Goal: Task Accomplishment & Management: Manage account settings

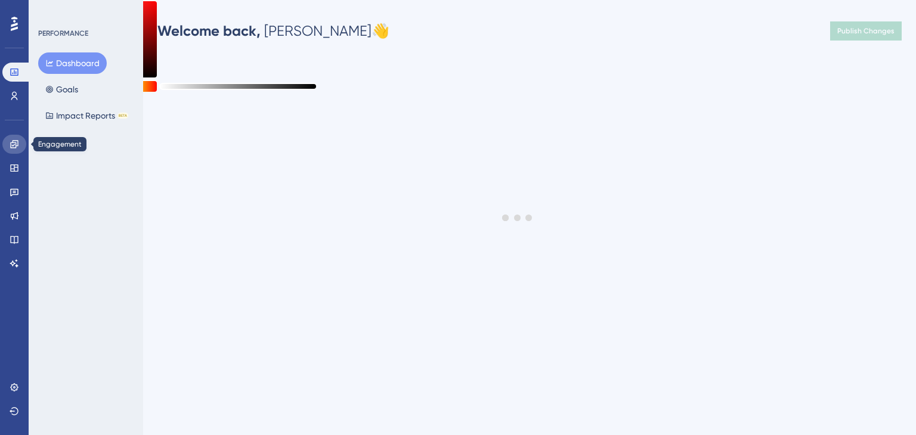
click at [13, 143] on icon at bounding box center [14, 144] width 8 height 8
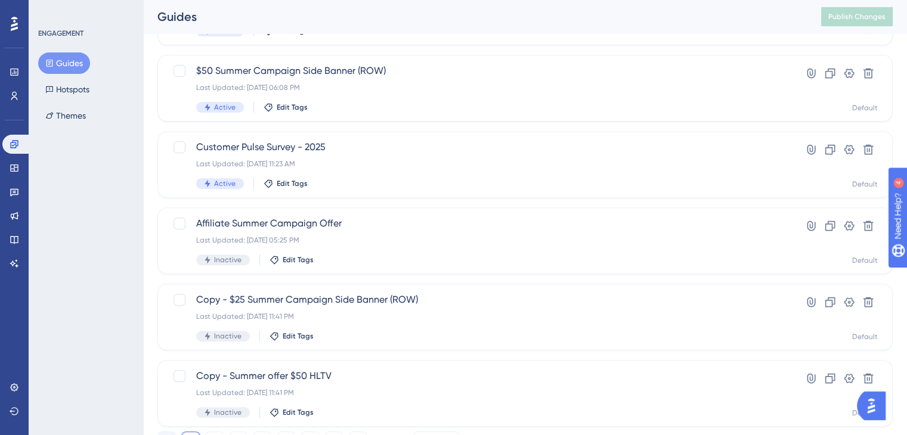
scroll to position [490, 0]
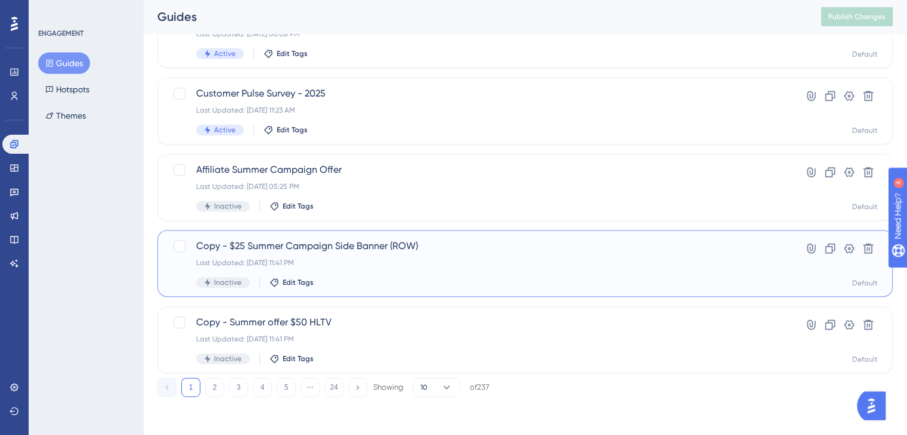
click at [300, 244] on span "Copy - $25 Summer Campaign Side Banner (ROW)" at bounding box center [477, 246] width 562 height 14
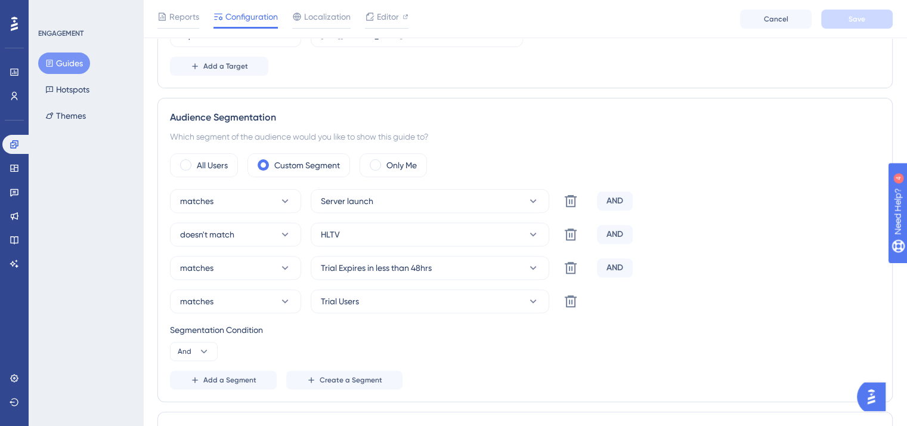
scroll to position [364, 0]
click at [17, 68] on icon at bounding box center [15, 72] width 10 height 10
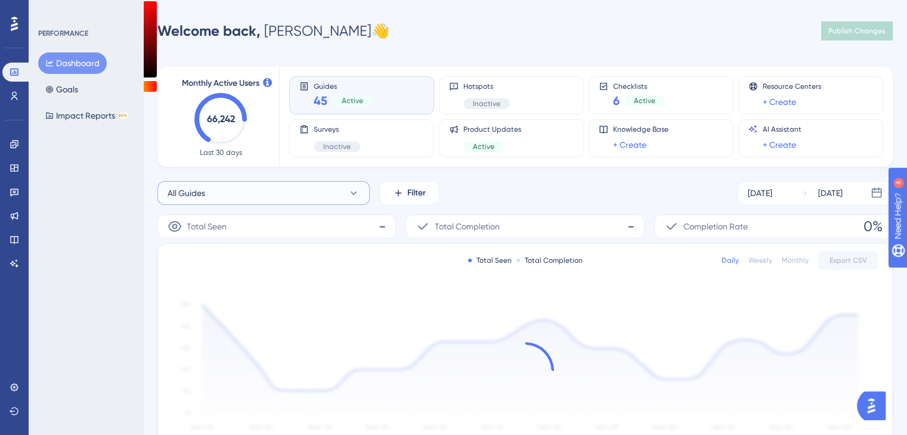
click at [239, 198] on button "All Guides" at bounding box center [263, 193] width 212 height 24
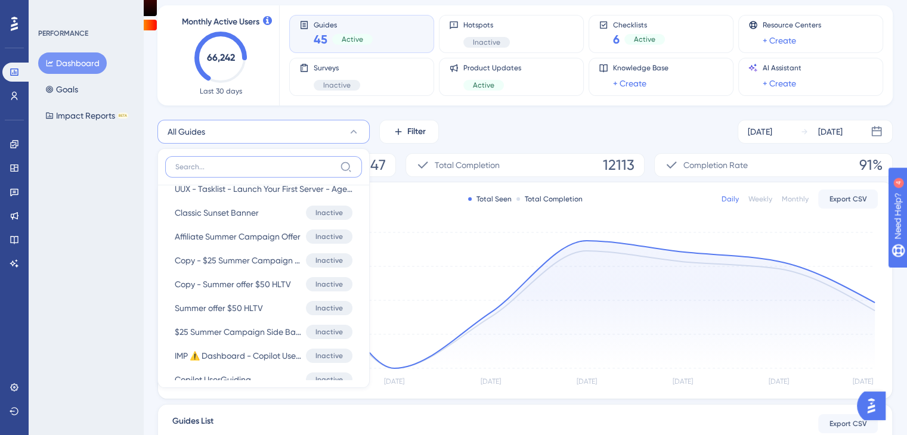
scroll to position [1090, 0]
click at [252, 307] on span "Summer offer $50 HLTV" at bounding box center [219, 307] width 88 height 14
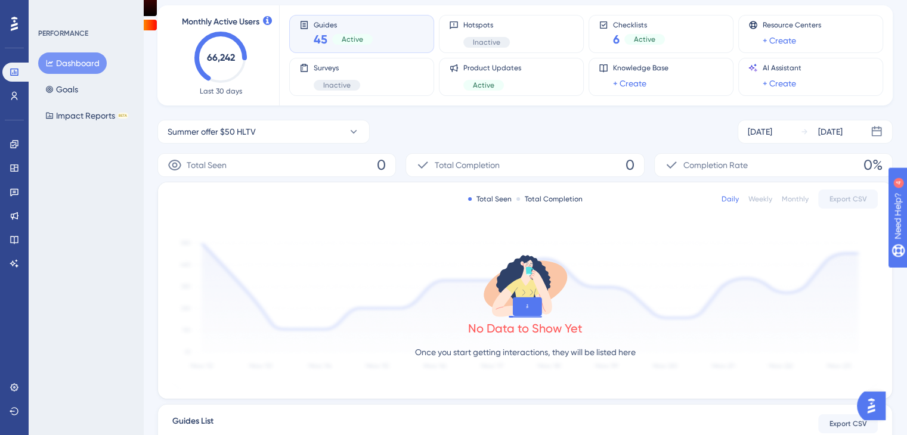
scroll to position [149, 0]
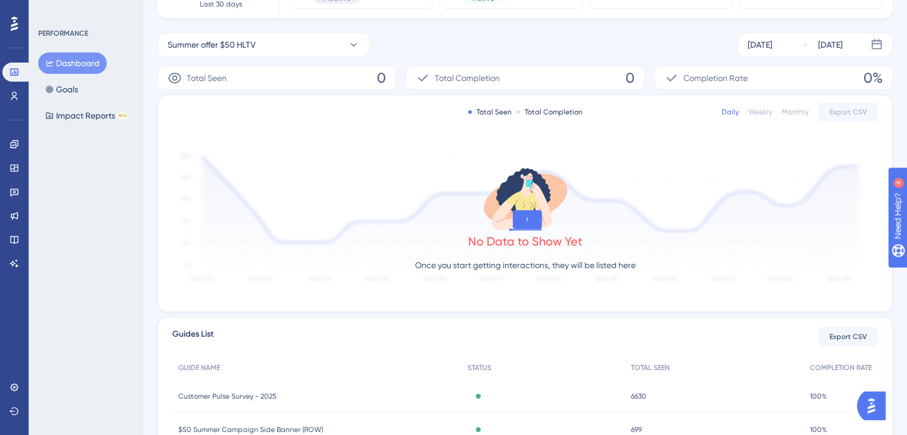
click at [759, 114] on div "Weekly" at bounding box center [760, 112] width 24 height 10
click at [830, 49] on div "Sep 25 2025" at bounding box center [830, 45] width 24 height 14
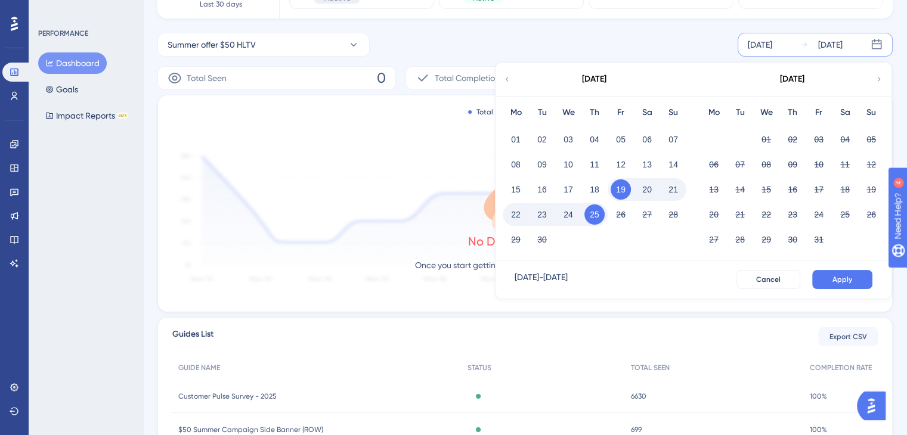
click at [510, 78] on icon at bounding box center [507, 79] width 8 height 11
click at [549, 137] on button "01" at bounding box center [542, 139] width 20 height 20
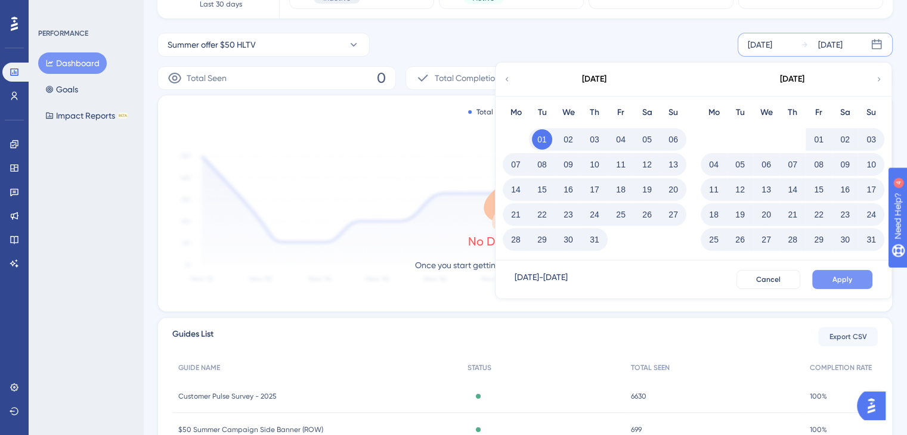
click at [831, 280] on button "Apply" at bounding box center [842, 279] width 60 height 19
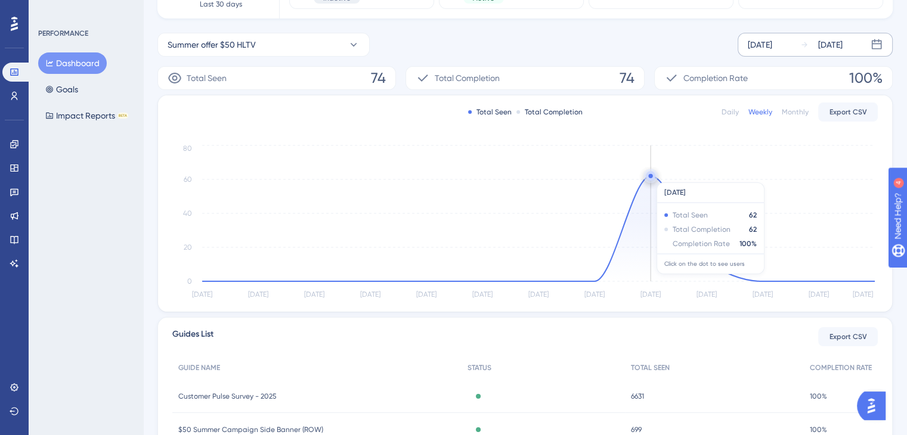
click at [652, 177] on circle at bounding box center [650, 176] width 4 height 4
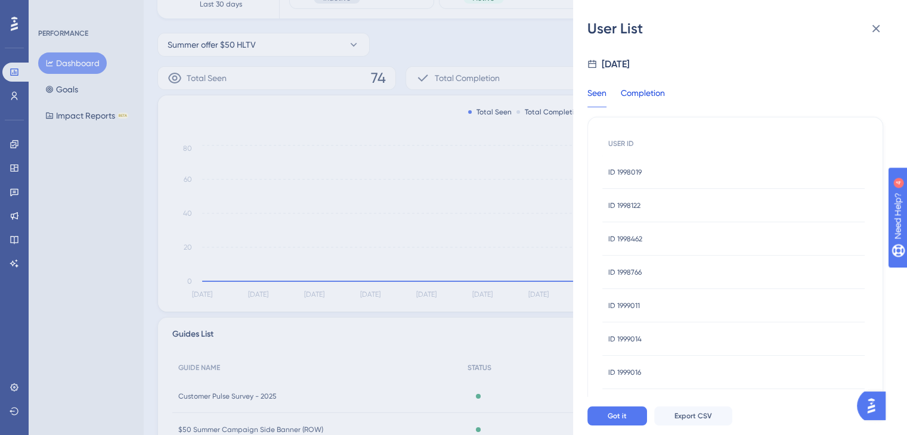
click at [644, 99] on div "Completion" at bounding box center [643, 96] width 44 height 21
click at [17, 145] on div "User List Aug 25, 2025 Seen Completion USER ID ID 1984076 ID 1984076 ID 1998019…" at bounding box center [453, 217] width 907 height 435
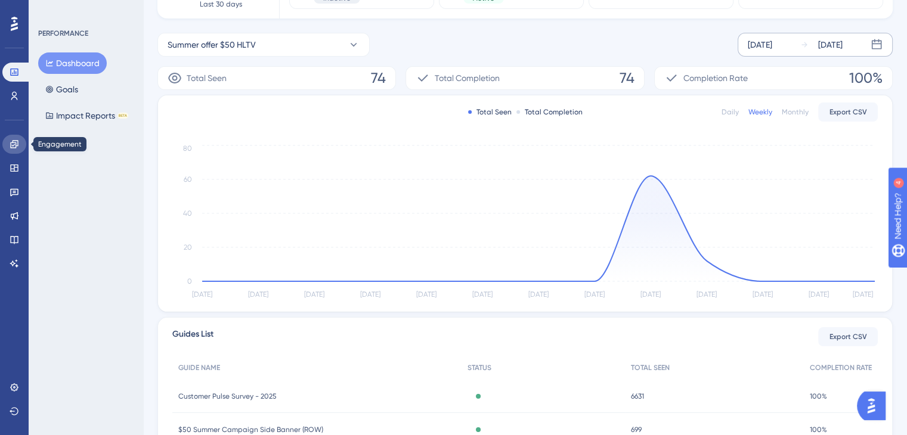
click at [17, 145] on icon at bounding box center [15, 145] width 10 height 10
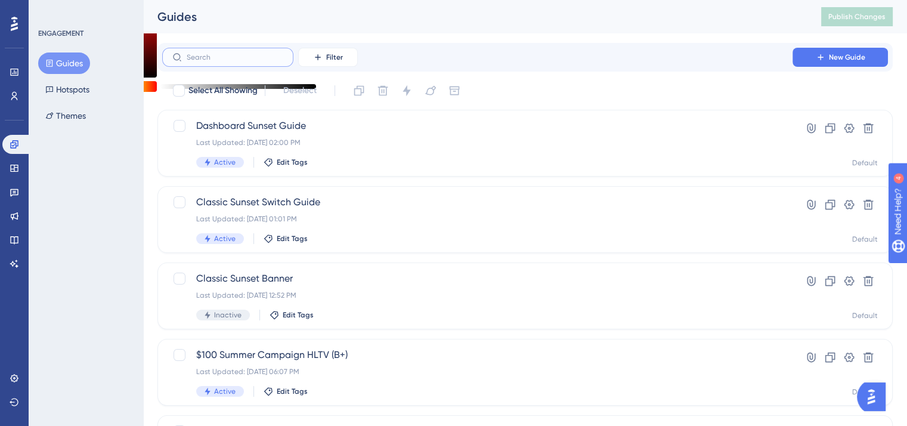
click at [228, 53] on input "text" at bounding box center [235, 57] width 97 height 8
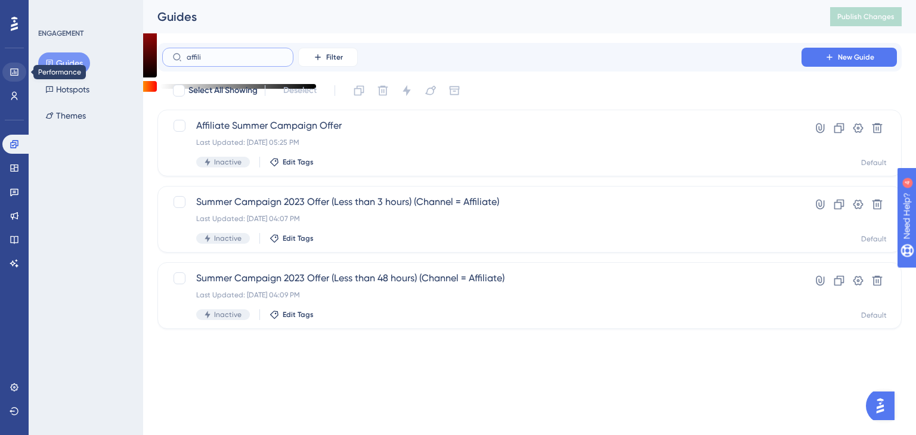
type input "affili"
click at [12, 72] on icon at bounding box center [15, 72] width 10 height 10
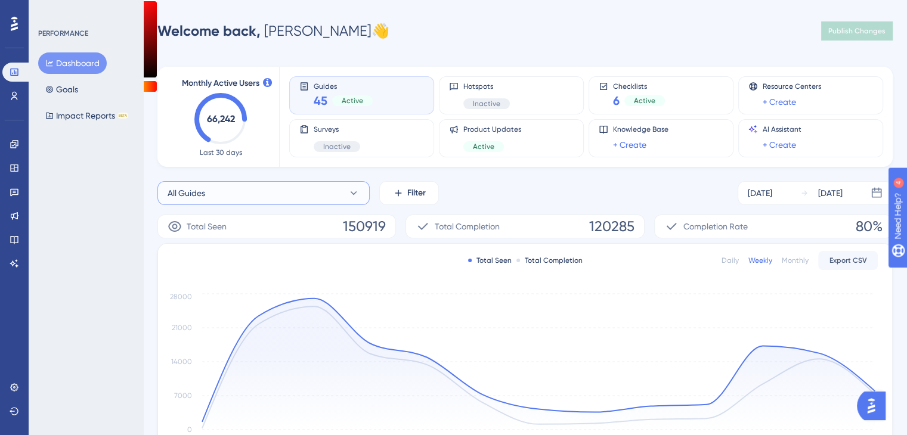
click at [239, 202] on button "All Guides" at bounding box center [263, 193] width 212 height 24
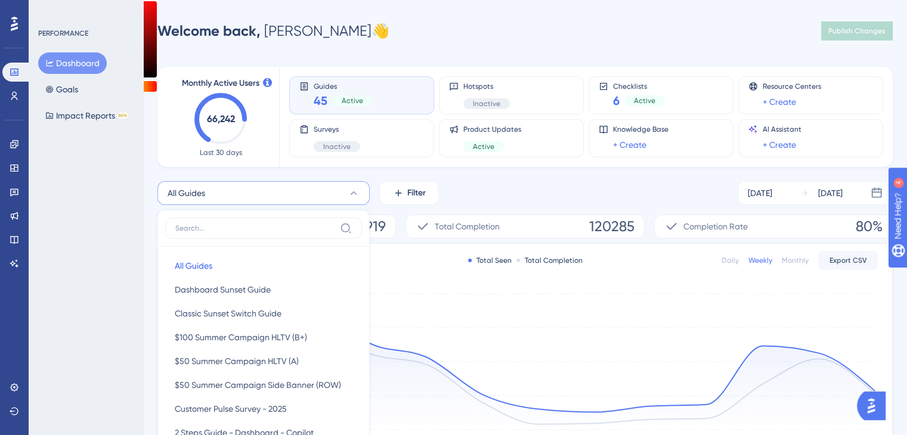
scroll to position [61, 0]
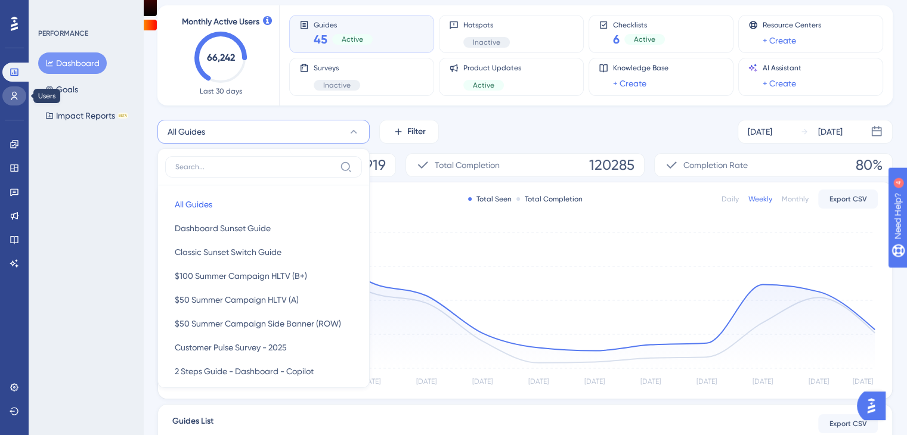
click at [10, 101] on link at bounding box center [14, 95] width 24 height 19
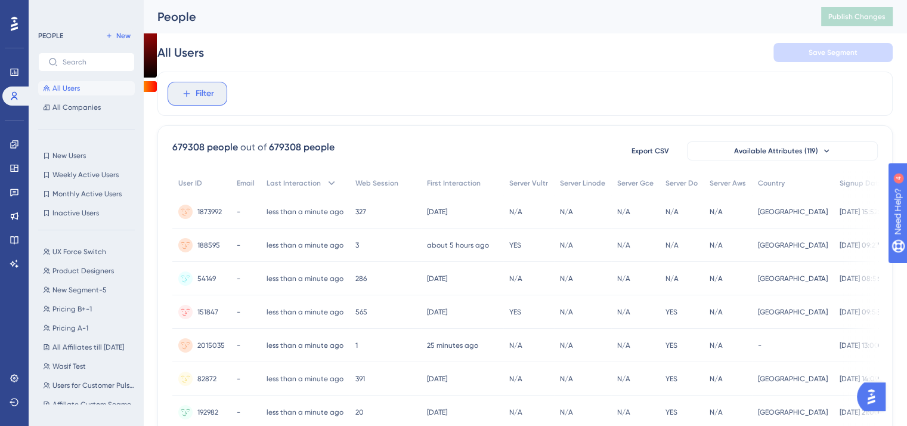
click at [196, 88] on span "Filter" at bounding box center [205, 93] width 18 height 14
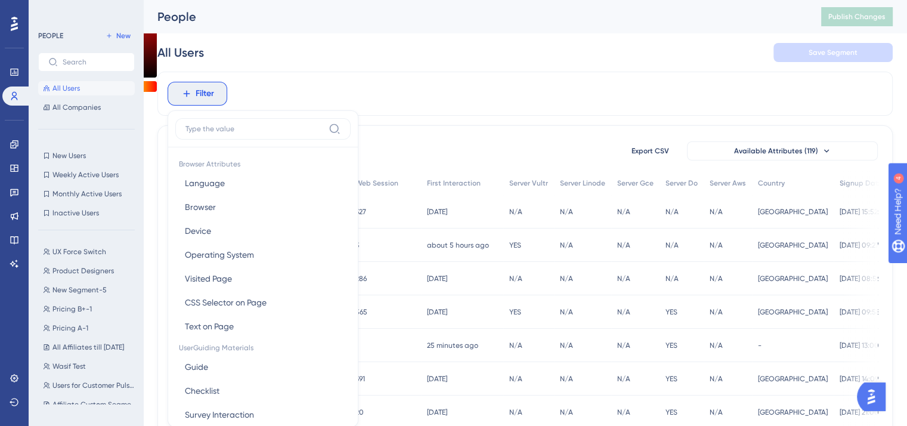
scroll to position [55, 0]
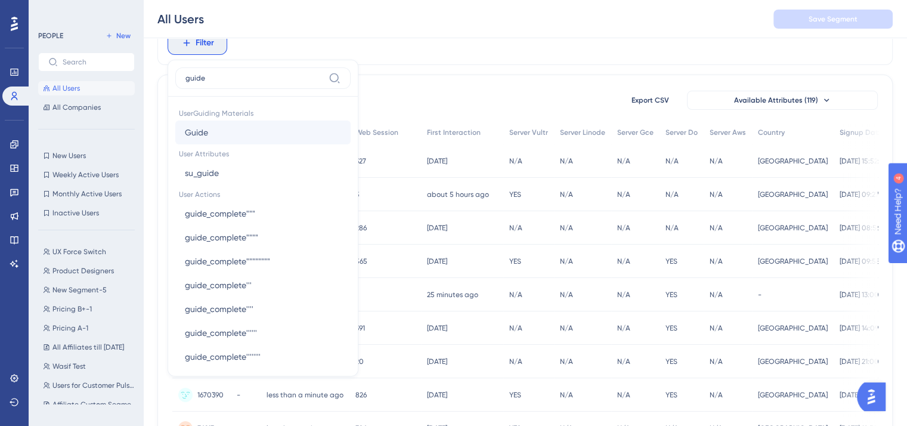
type input "guide"
click at [215, 125] on button "Guide Guide" at bounding box center [262, 132] width 175 height 24
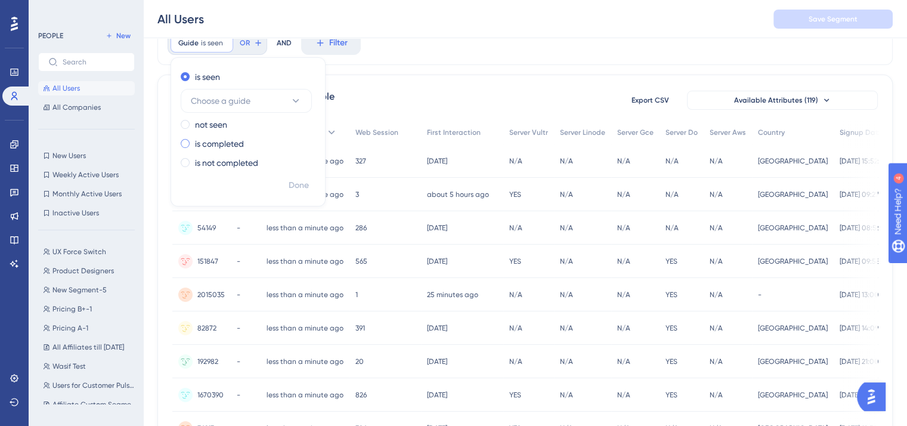
click at [244, 147] on div "is completed" at bounding box center [246, 144] width 130 height 14
click at [253, 127] on button "Choose a guide" at bounding box center [246, 139] width 131 height 24
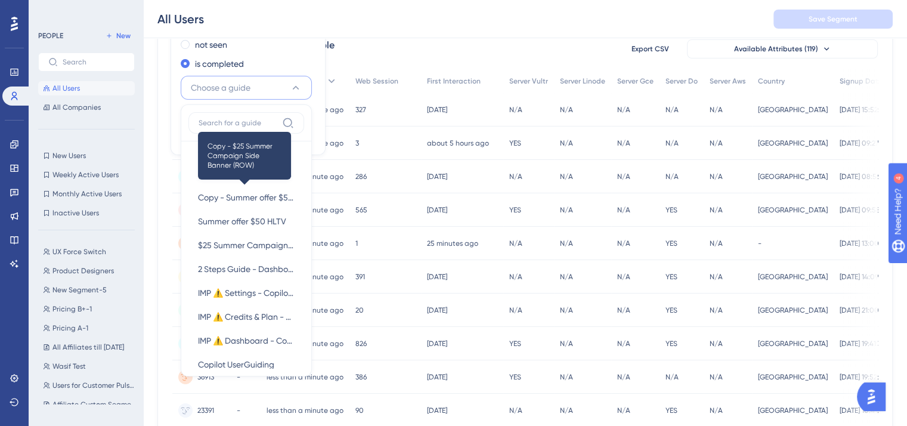
scroll to position [181, 0]
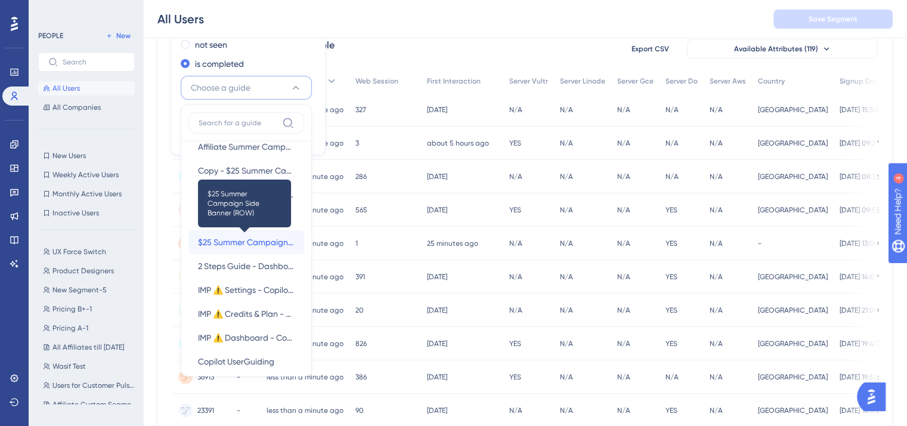
click at [239, 237] on span "$25 Summer Campaign Side Banner (ROW)" at bounding box center [246, 242] width 97 height 14
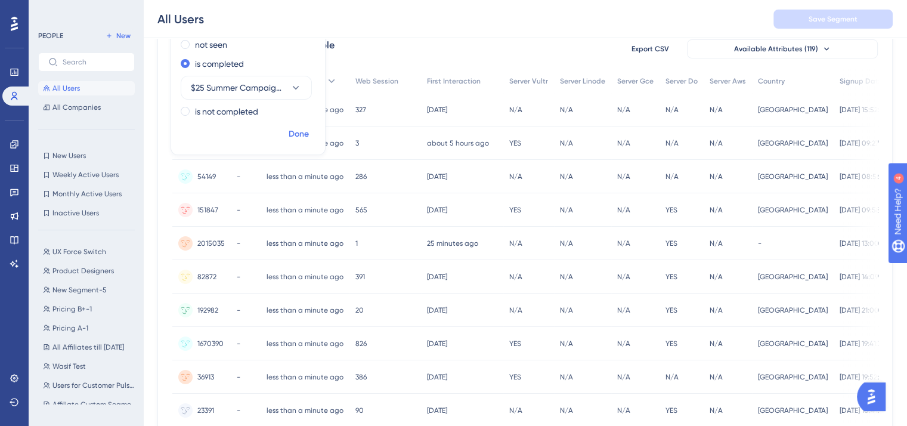
click at [293, 132] on span "Done" at bounding box center [299, 134] width 20 height 14
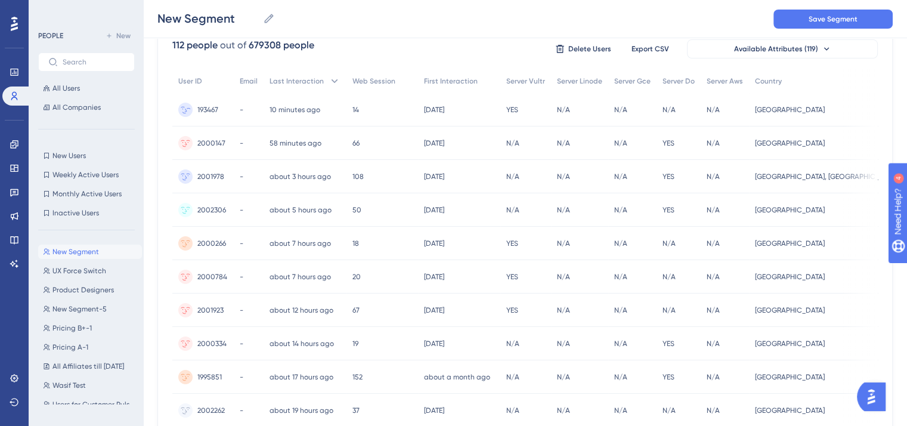
scroll to position [0, 0]
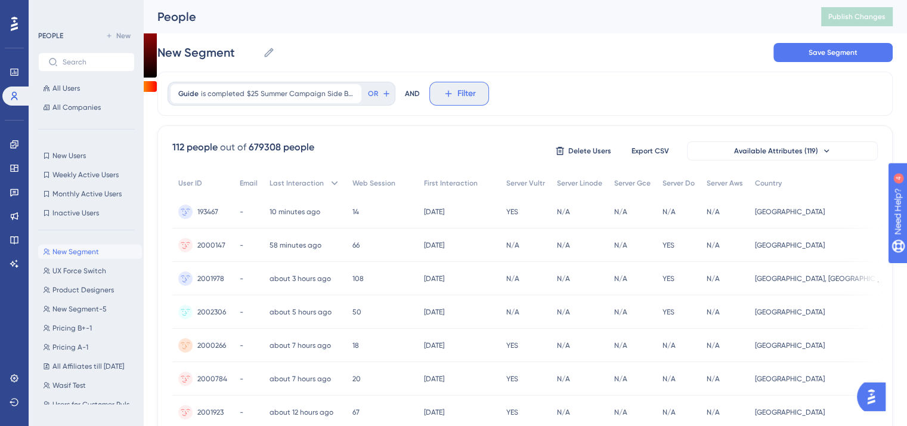
click at [443, 89] on icon at bounding box center [448, 93] width 11 height 11
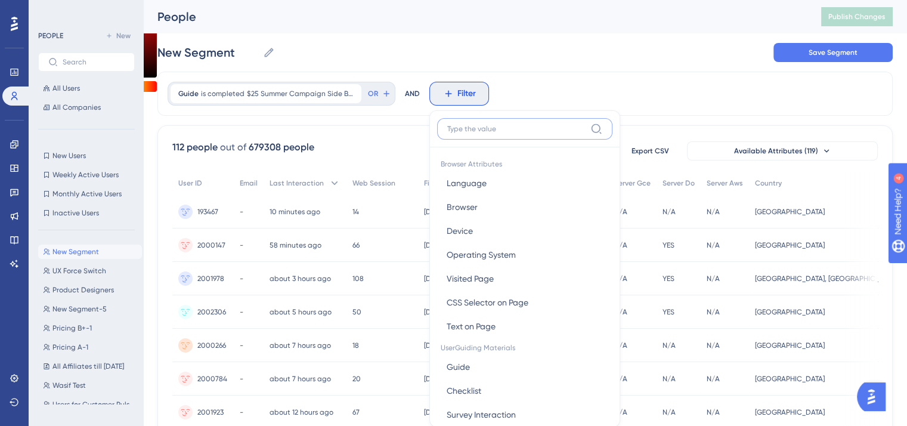
scroll to position [55, 0]
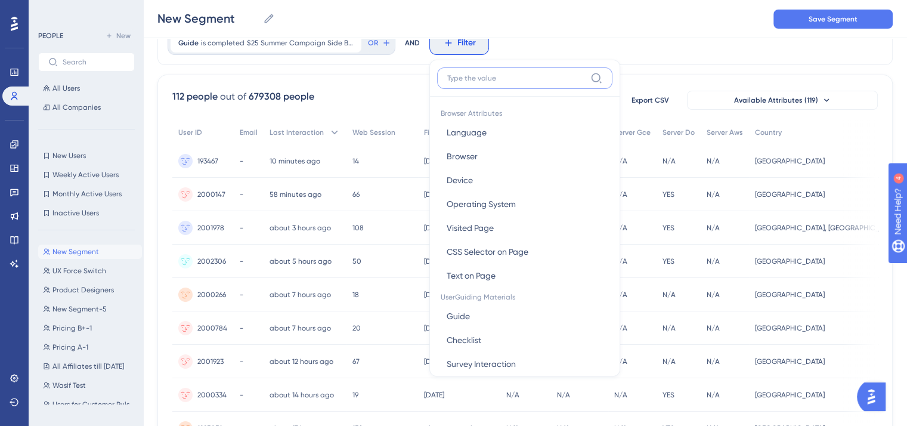
click at [494, 76] on input at bounding box center [516, 78] width 138 height 10
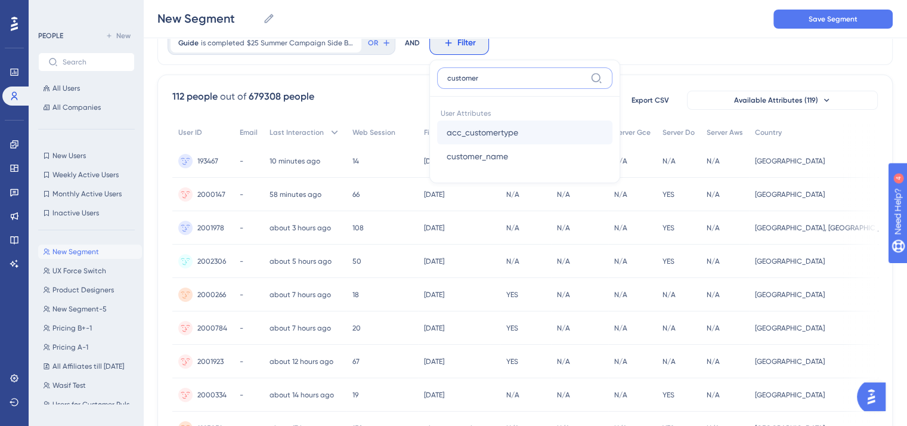
type input "customer"
click at [505, 129] on span "acc_customertype" at bounding box center [483, 132] width 72 height 14
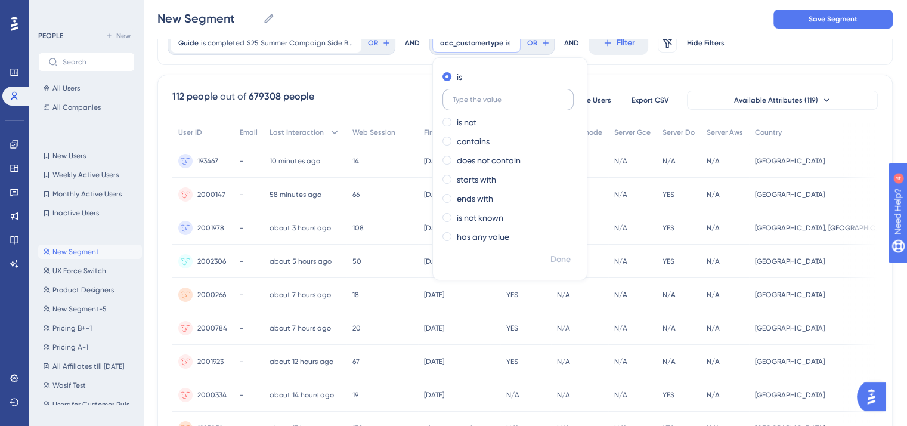
click at [498, 98] on input "text" at bounding box center [508, 99] width 111 height 8
type input "full"
click at [563, 258] on span "Done" at bounding box center [560, 259] width 20 height 14
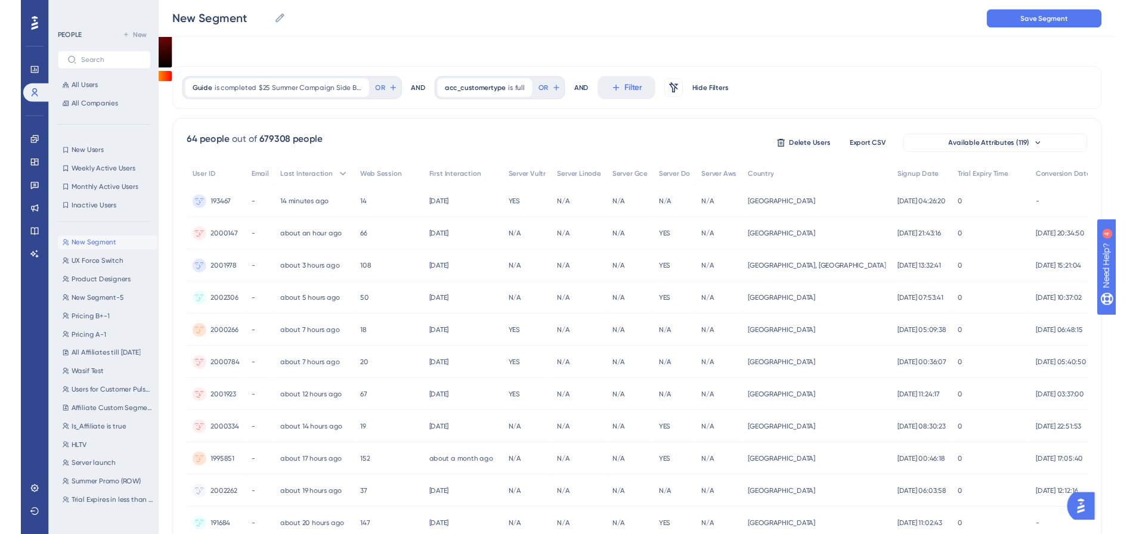
scroll to position [0, 0]
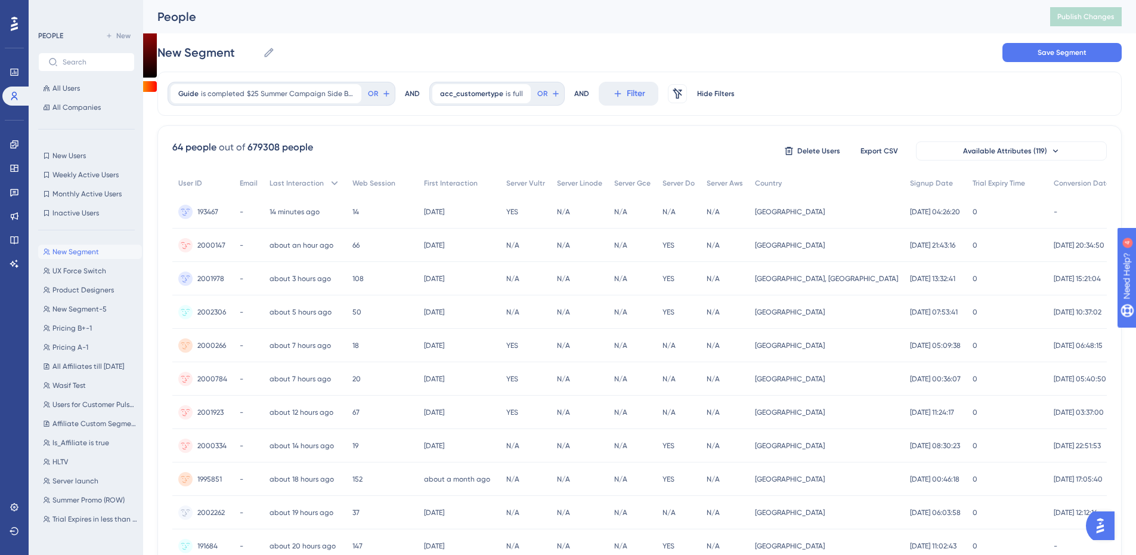
drag, startPoint x: 1024, startPoint y: 243, endPoint x: 1100, endPoint y: 252, distance: 76.9
click at [915, 252] on div "2025-08-29 20:34:50 2025-08-29 20:34:50" at bounding box center [1082, 244] width 69 height 33
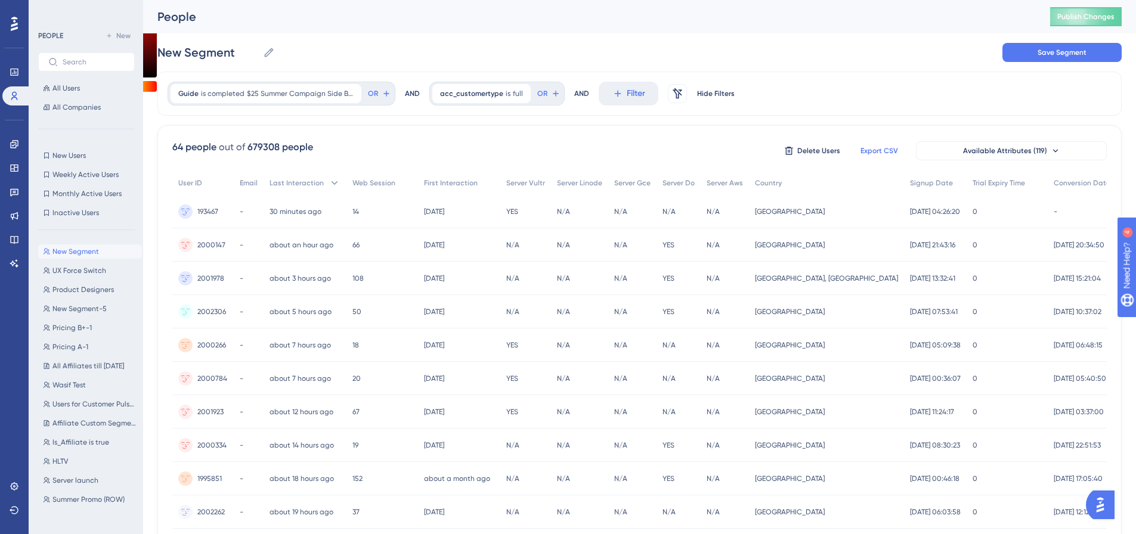
click at [877, 148] on span "Export CSV" at bounding box center [880, 151] width 38 height 10
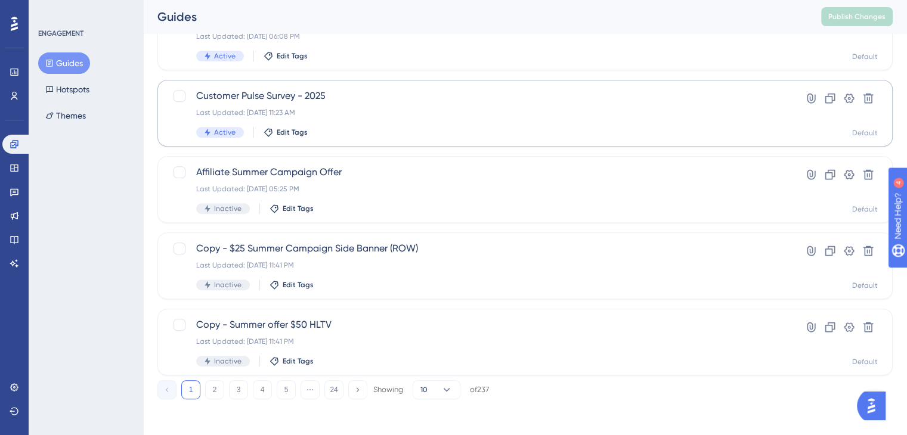
scroll to position [490, 0]
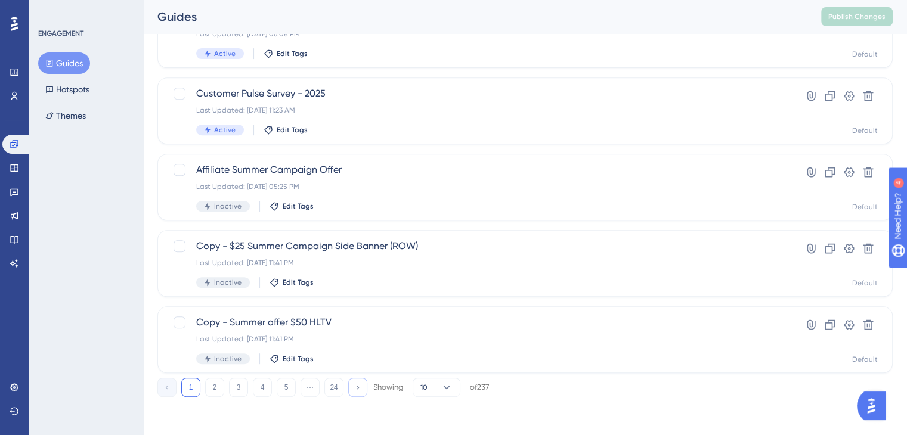
click at [354, 388] on icon at bounding box center [358, 387] width 8 height 8
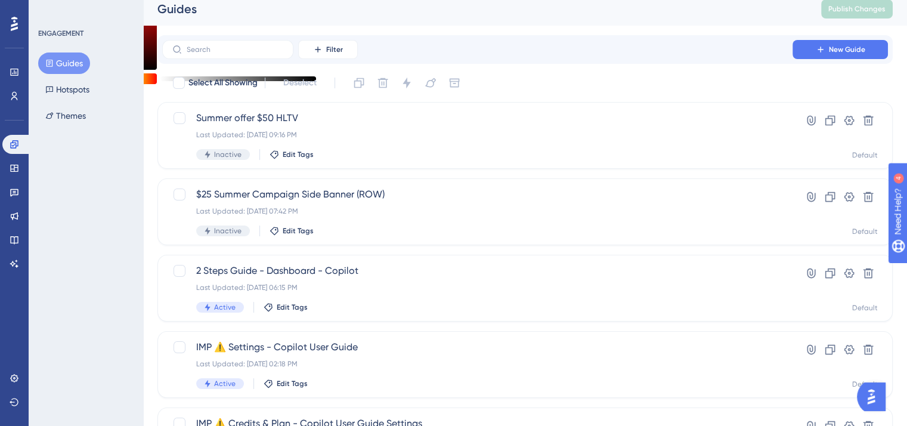
scroll to position [0, 0]
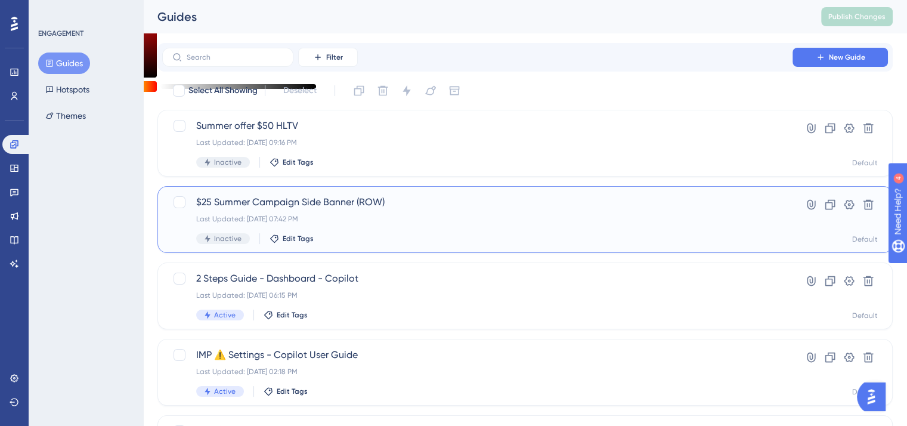
click at [273, 204] on span "$25 Summer Campaign Side Banner (ROW)" at bounding box center [477, 202] width 562 height 14
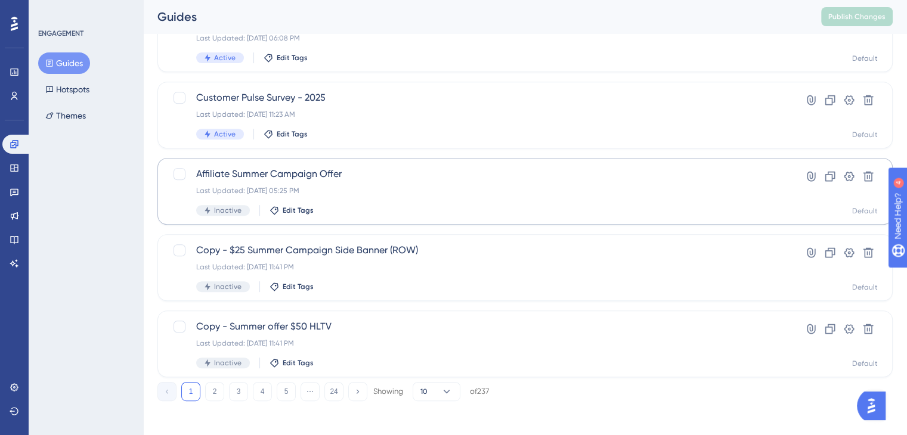
scroll to position [490, 0]
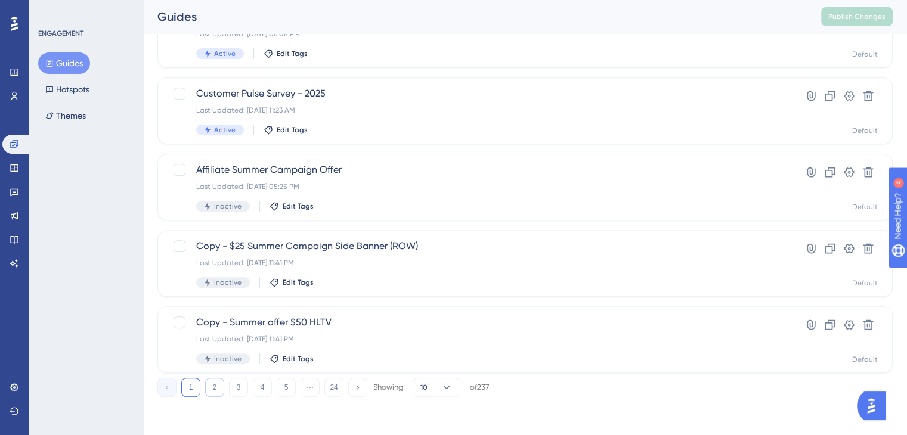
click at [211, 391] on button "2" at bounding box center [214, 387] width 19 height 19
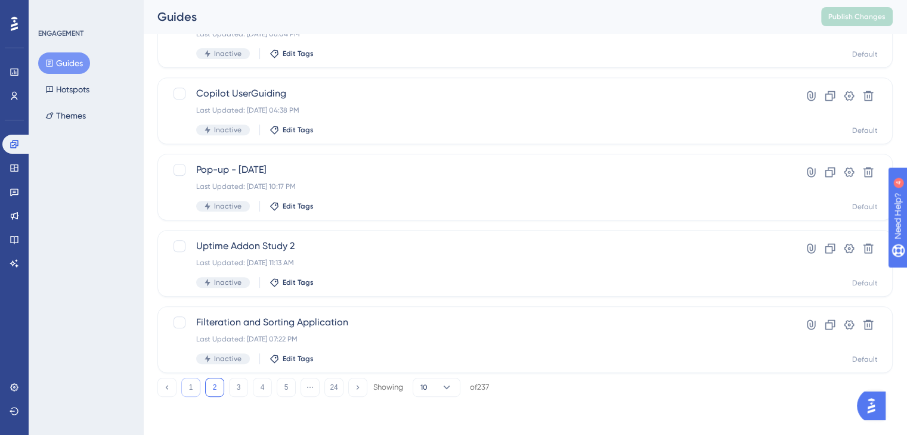
click at [184, 389] on button "1" at bounding box center [190, 387] width 19 height 19
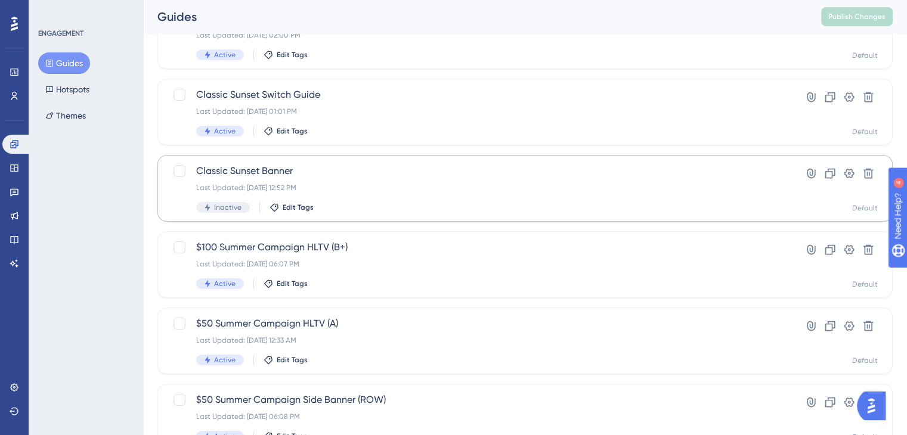
scroll to position [119, 0]
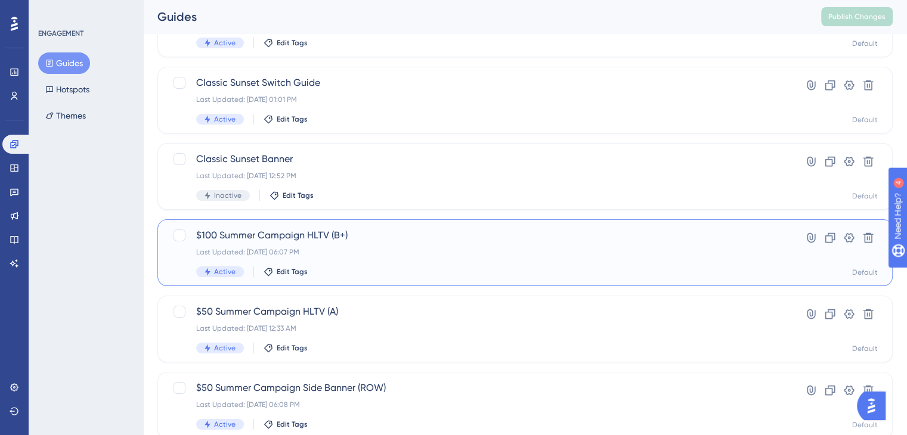
click at [283, 239] on span "$100 Summer Campaign HLTV (B+)" at bounding box center [477, 235] width 562 height 14
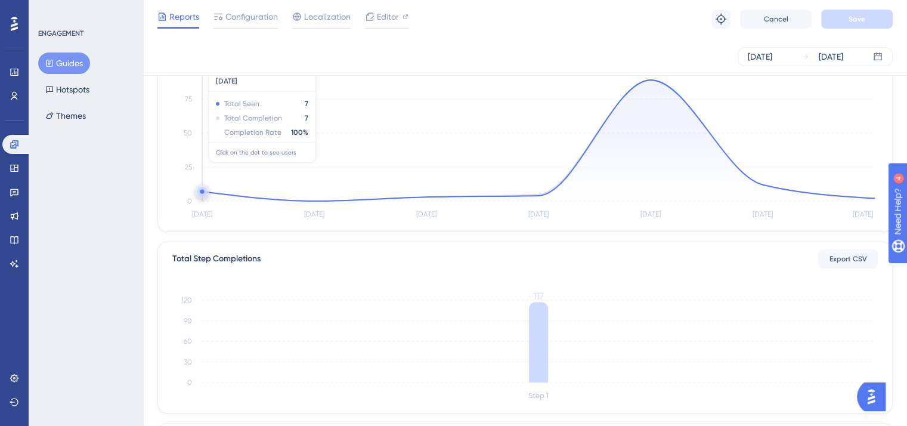
scroll to position [60, 0]
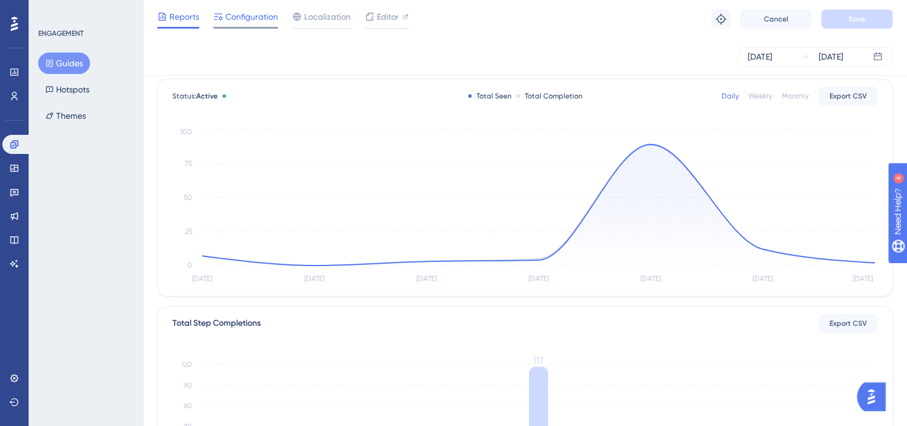
click at [246, 16] on span "Configuration" at bounding box center [251, 17] width 52 height 14
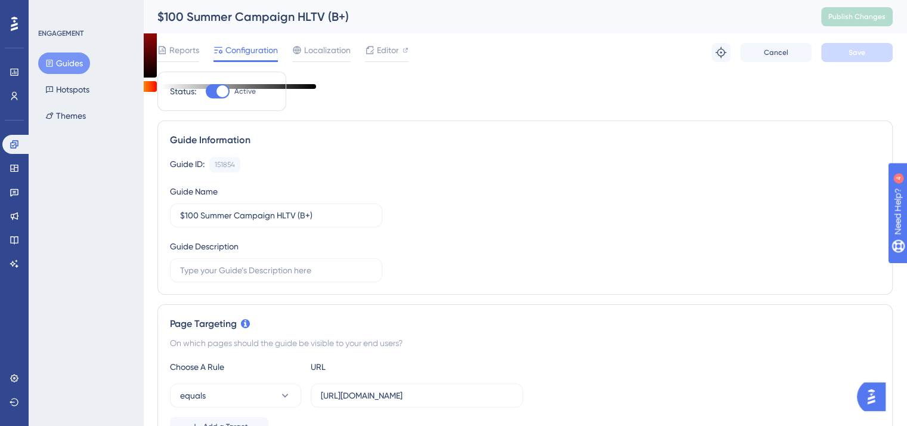
click at [218, 91] on div at bounding box center [222, 91] width 12 height 12
click at [206, 91] on input "Active" at bounding box center [205, 91] width 1 height 1
checkbox input "false"
click at [854, 58] on button "Save" at bounding box center [857, 52] width 72 height 19
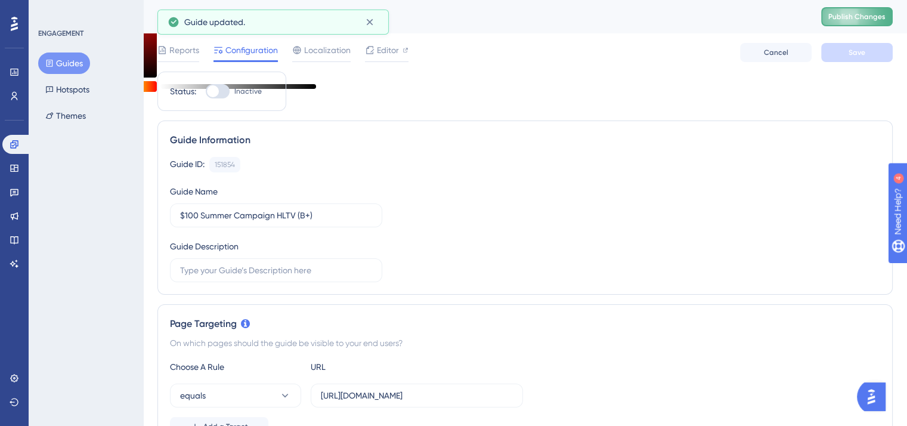
click at [875, 13] on span "Publish Changes" at bounding box center [856, 17] width 57 height 10
click at [12, 148] on icon at bounding box center [14, 144] width 8 height 8
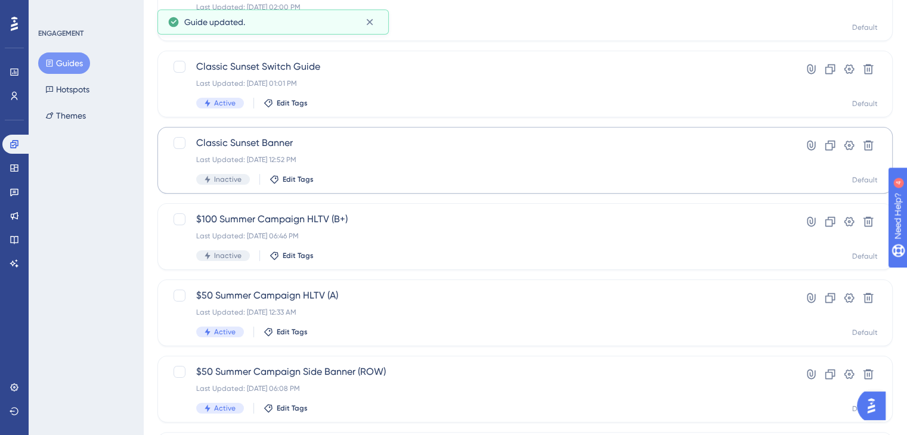
scroll to position [298, 0]
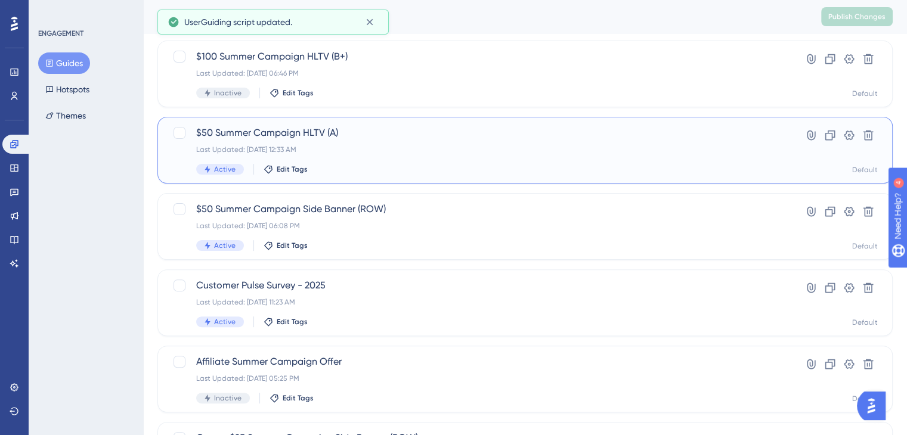
click at [262, 146] on div "Last Updated: Sep 13 2025, 12:33 AM" at bounding box center [477, 150] width 562 height 10
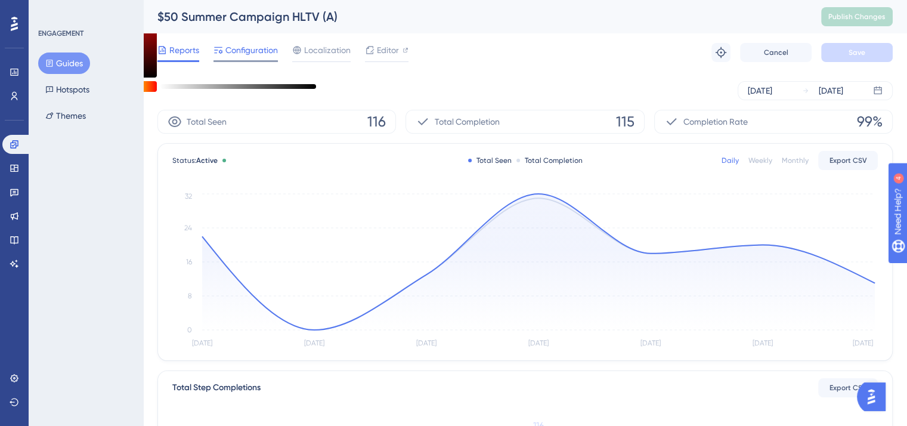
click at [252, 52] on span "Configuration" at bounding box center [251, 50] width 52 height 14
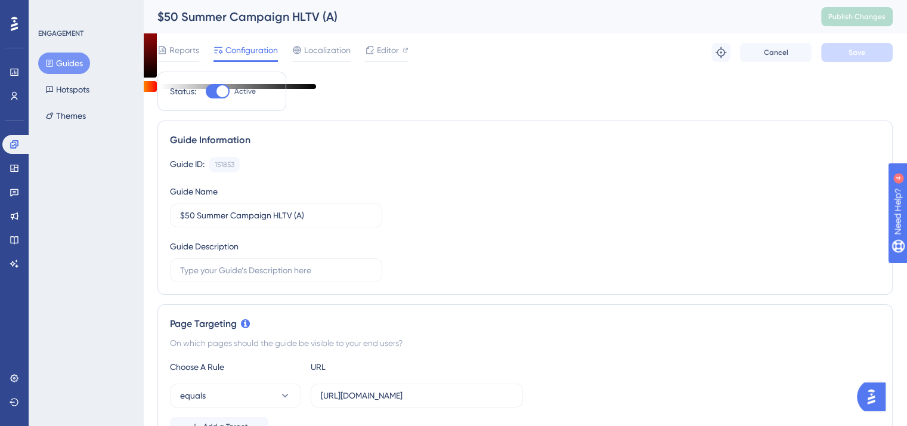
click at [210, 97] on div at bounding box center [218, 91] width 24 height 14
click at [206, 92] on input "Active" at bounding box center [205, 91] width 1 height 1
checkbox input "false"
click at [839, 60] on button "Save" at bounding box center [857, 52] width 72 height 19
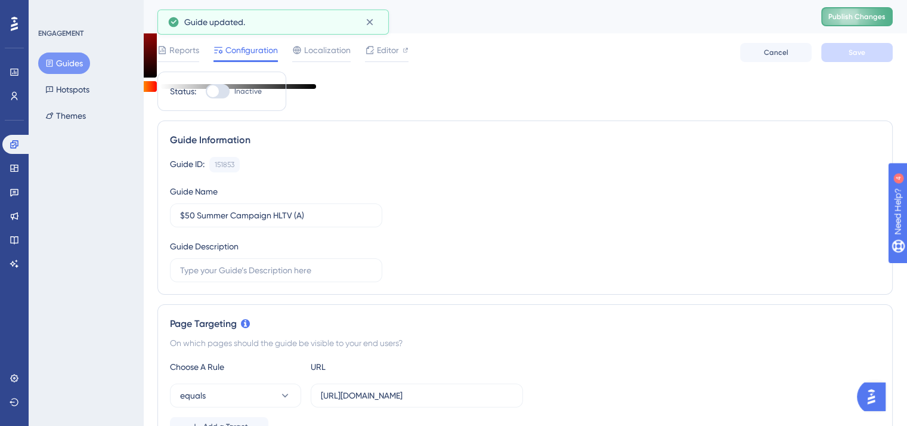
click at [871, 20] on span "Publish Changes" at bounding box center [856, 17] width 57 height 10
click at [10, 146] on icon at bounding box center [15, 145] width 10 height 10
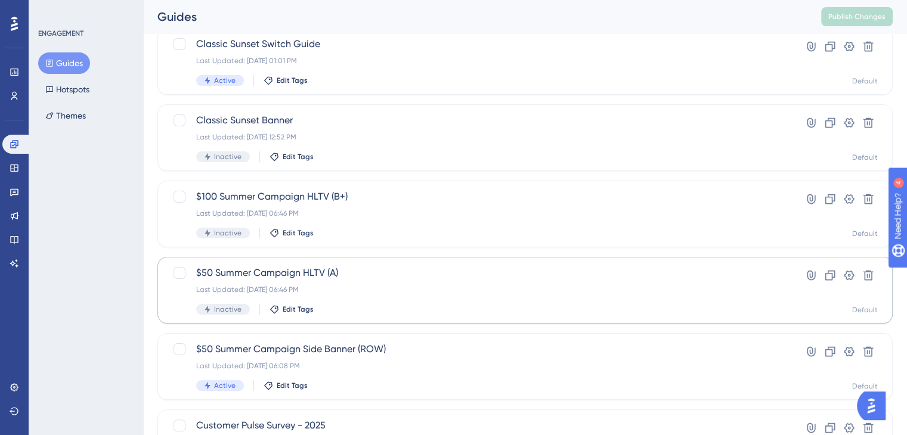
scroll to position [179, 0]
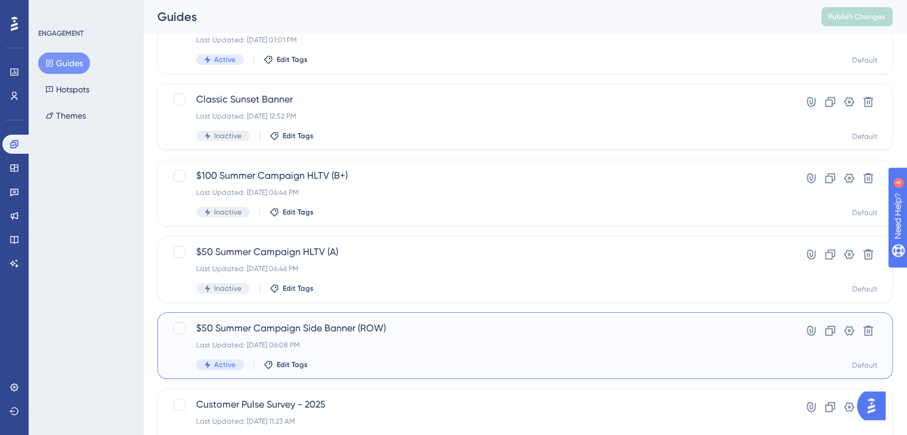
click at [320, 341] on div "Last Updated: Sep 15 2025, 06:08 PM" at bounding box center [477, 346] width 562 height 10
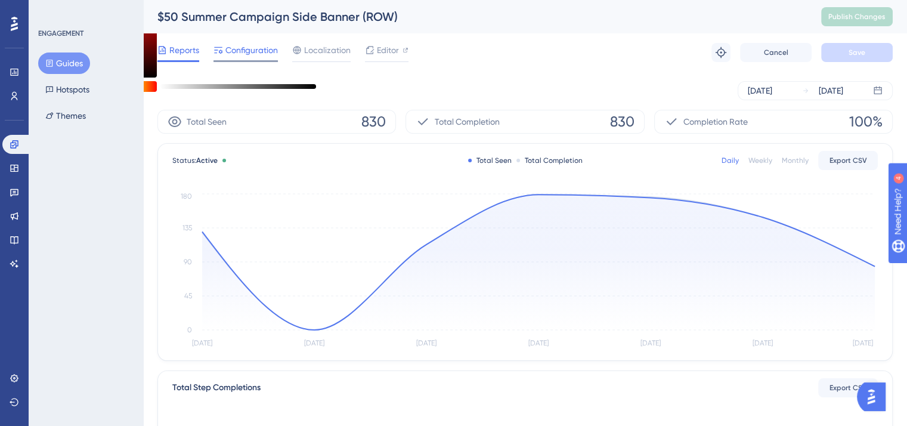
click at [261, 55] on span "Configuration" at bounding box center [251, 50] width 52 height 14
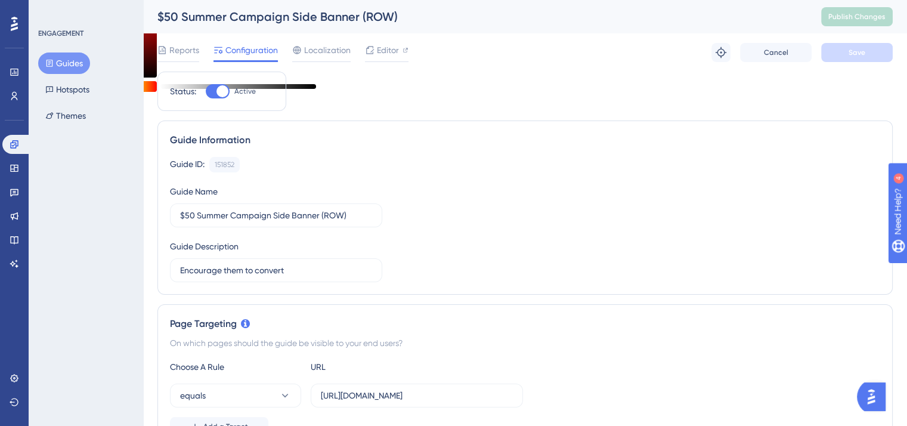
click at [215, 89] on div at bounding box center [218, 91] width 24 height 14
click at [206, 91] on input "Active" at bounding box center [205, 91] width 1 height 1
checkbox input "false"
click at [846, 55] on button "Save" at bounding box center [857, 52] width 72 height 19
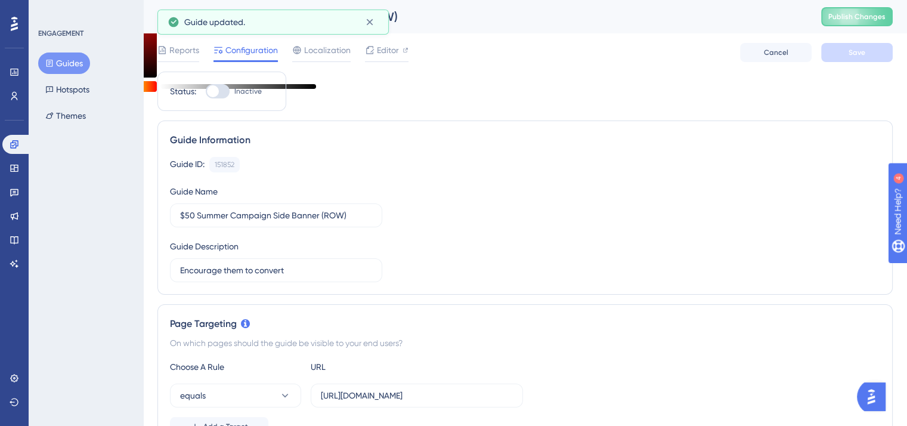
click at [864, 16] on span "Publish Changes" at bounding box center [856, 17] width 57 height 10
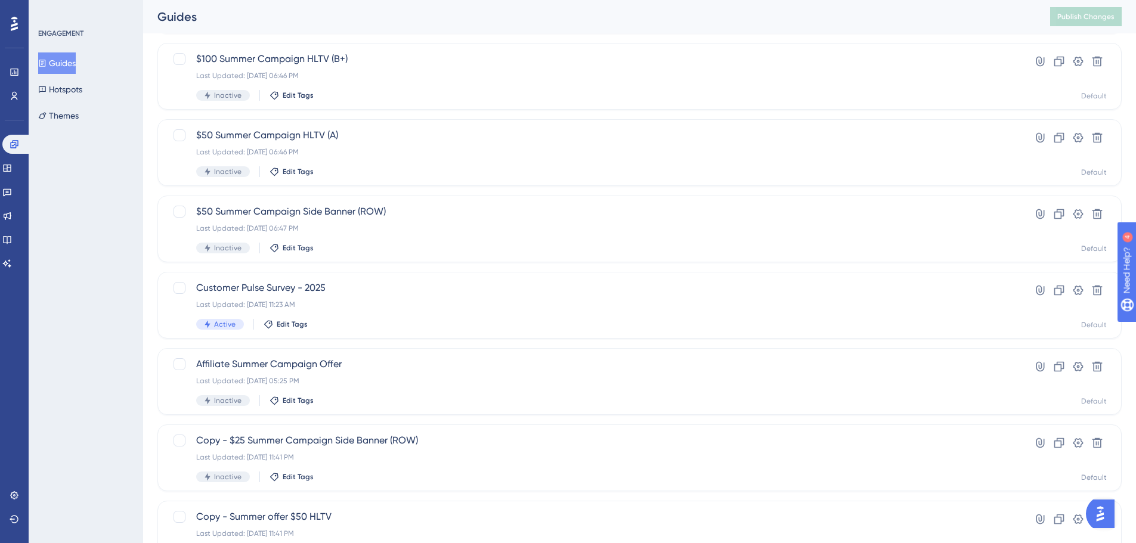
scroll to position [382, 0]
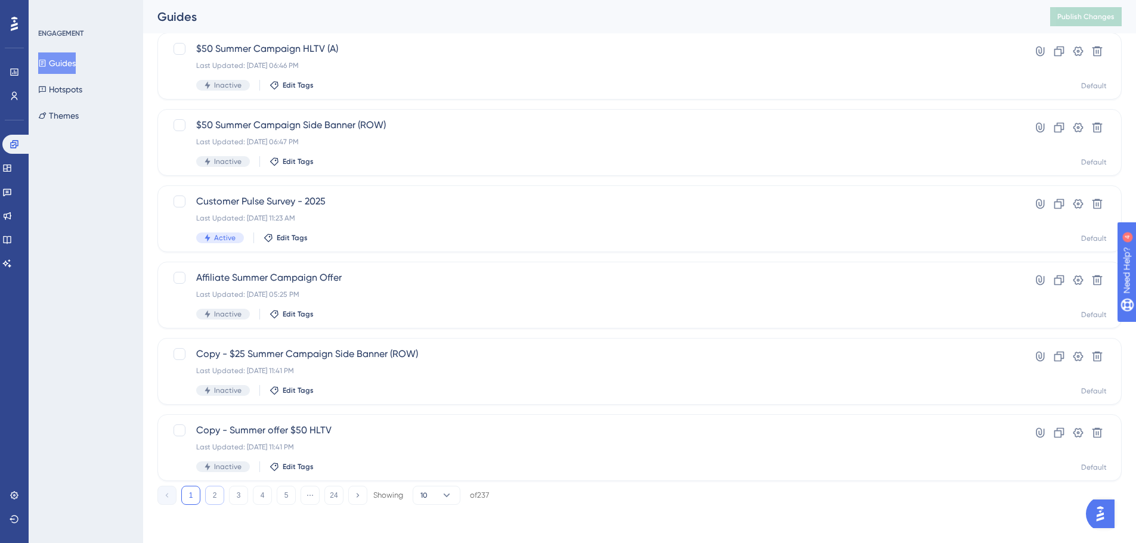
click at [223, 496] on button "2" at bounding box center [214, 495] width 19 height 19
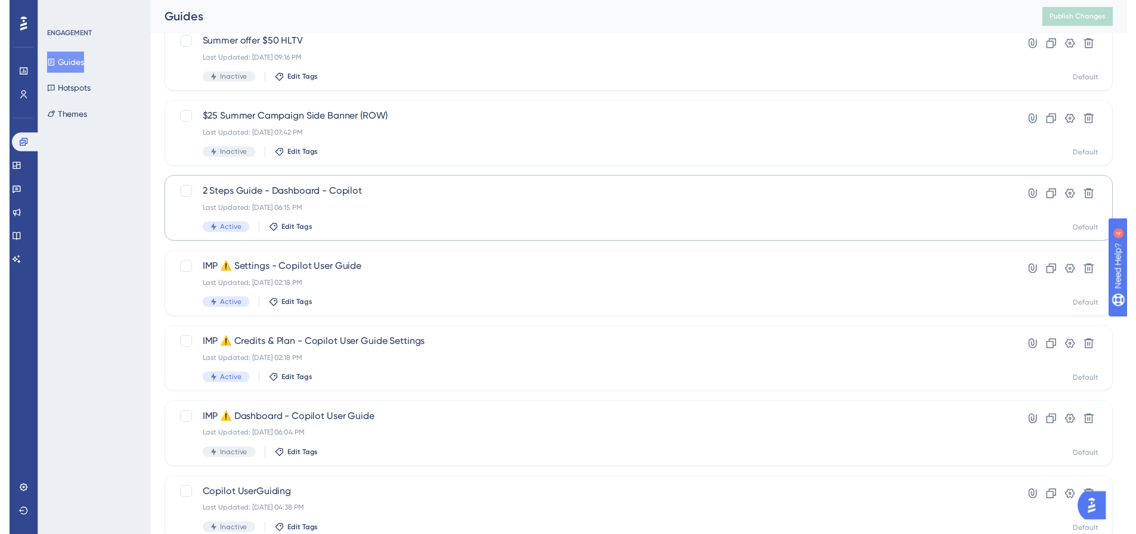
scroll to position [0, 0]
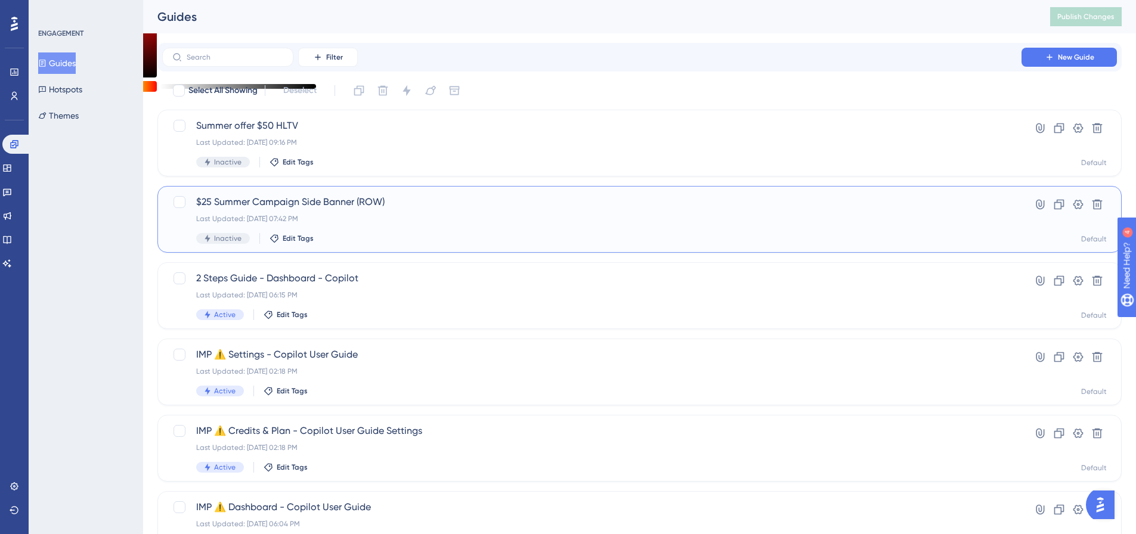
click at [268, 202] on span "$25 Summer Campaign Side Banner (ROW)" at bounding box center [591, 202] width 791 height 14
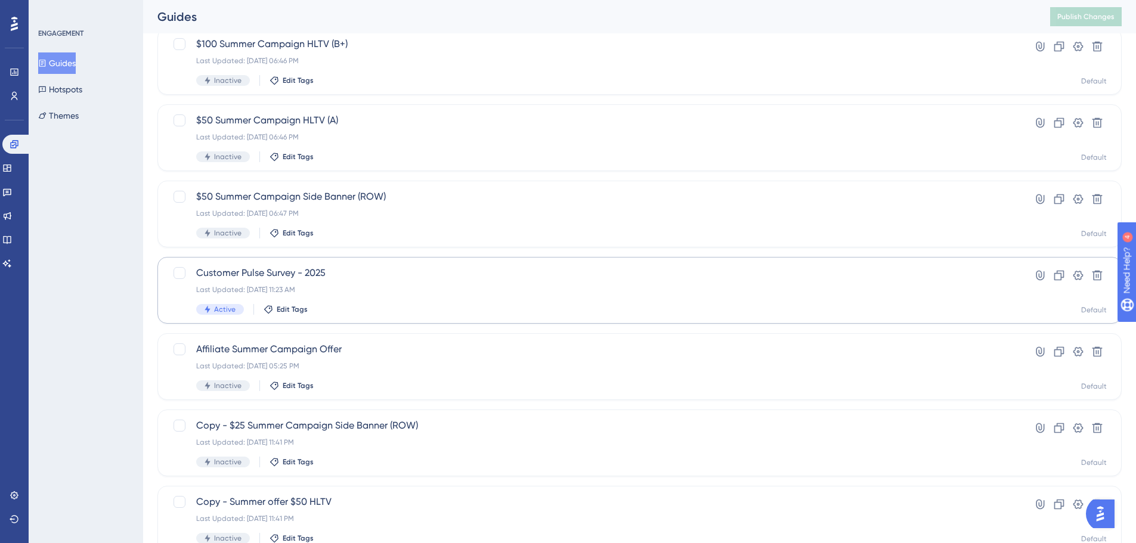
scroll to position [382, 0]
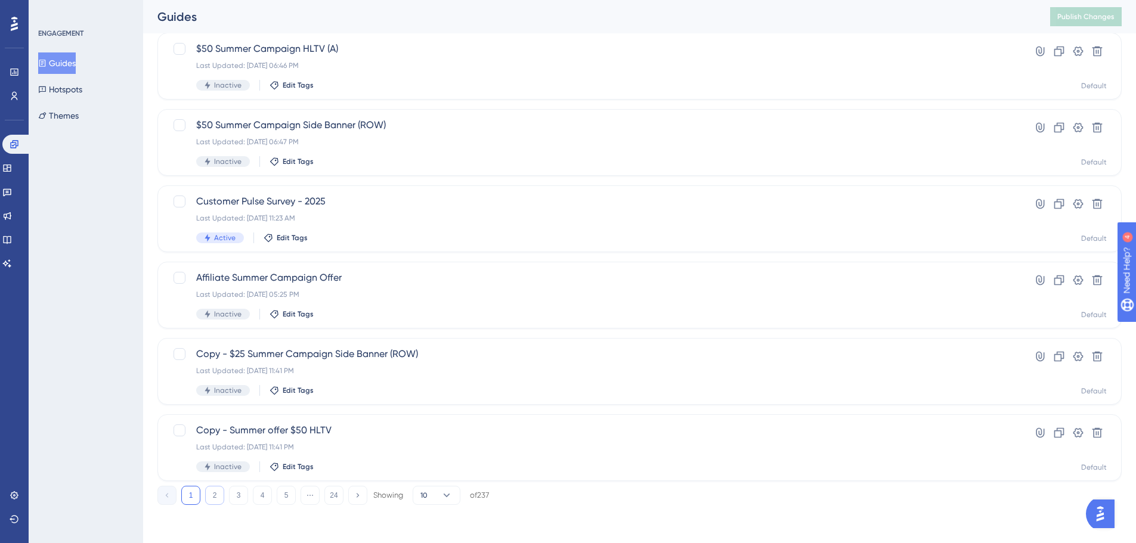
click at [208, 495] on button "2" at bounding box center [214, 495] width 19 height 19
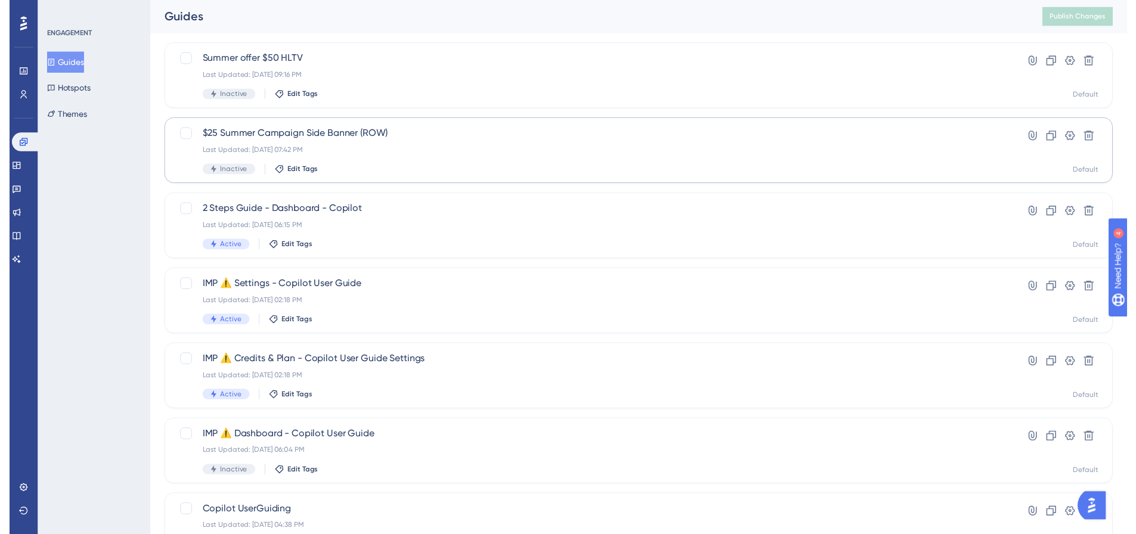
scroll to position [0, 0]
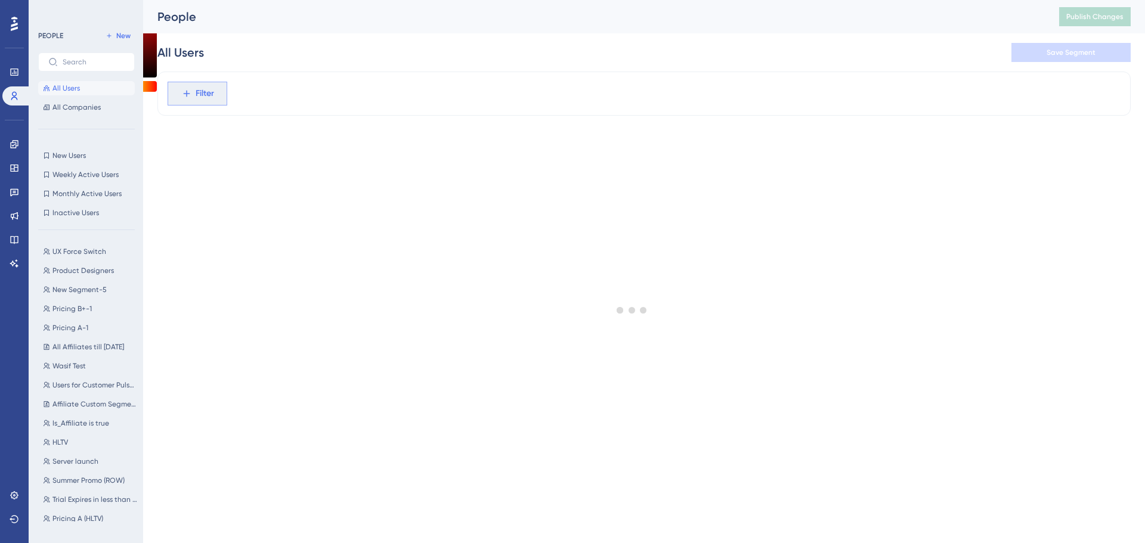
click at [215, 94] on button "Filter" at bounding box center [198, 94] width 60 height 24
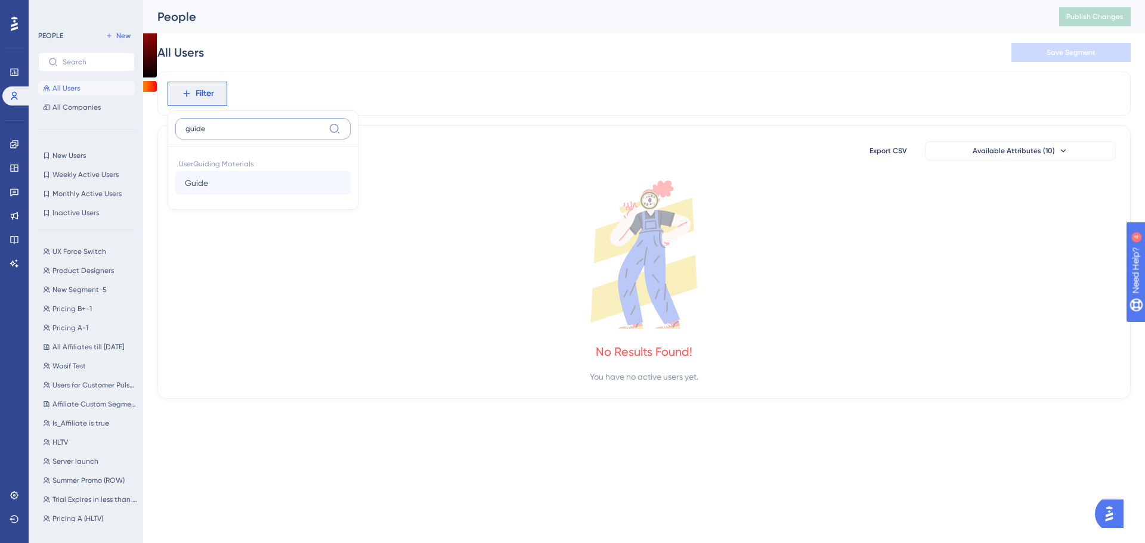
type input "guide"
click at [285, 187] on button "Guide Guide" at bounding box center [262, 183] width 175 height 24
click at [243, 191] on label "is completed" at bounding box center [219, 194] width 49 height 14
click at [247, 190] on span "Choose a guide" at bounding box center [221, 189] width 60 height 14
type input "@"
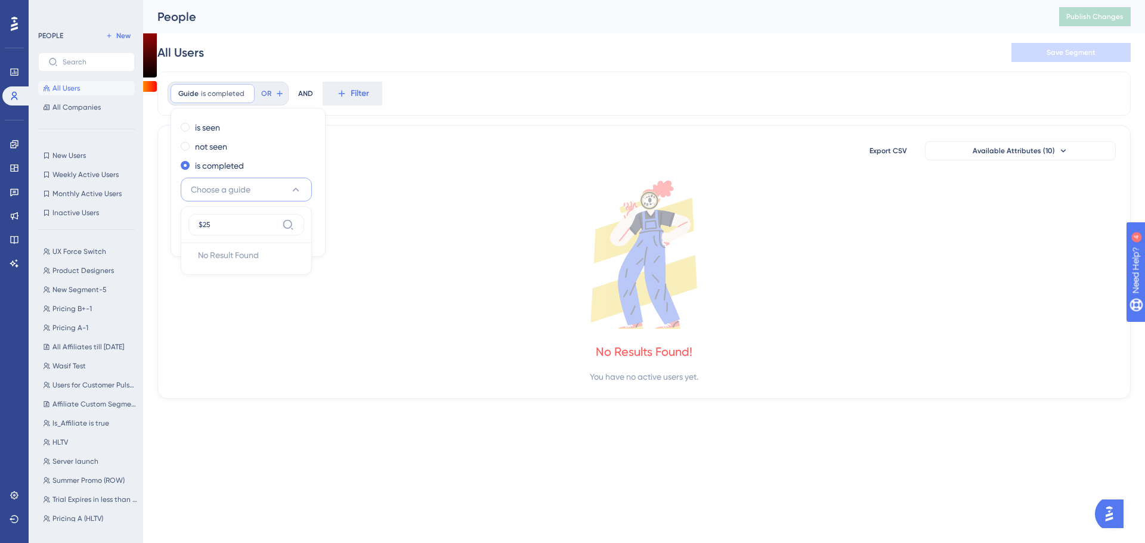
type input "$25"
click at [226, 191] on span "Choose a guide" at bounding box center [221, 189] width 60 height 14
click at [237, 185] on span "Choose a guide" at bounding box center [221, 189] width 60 height 14
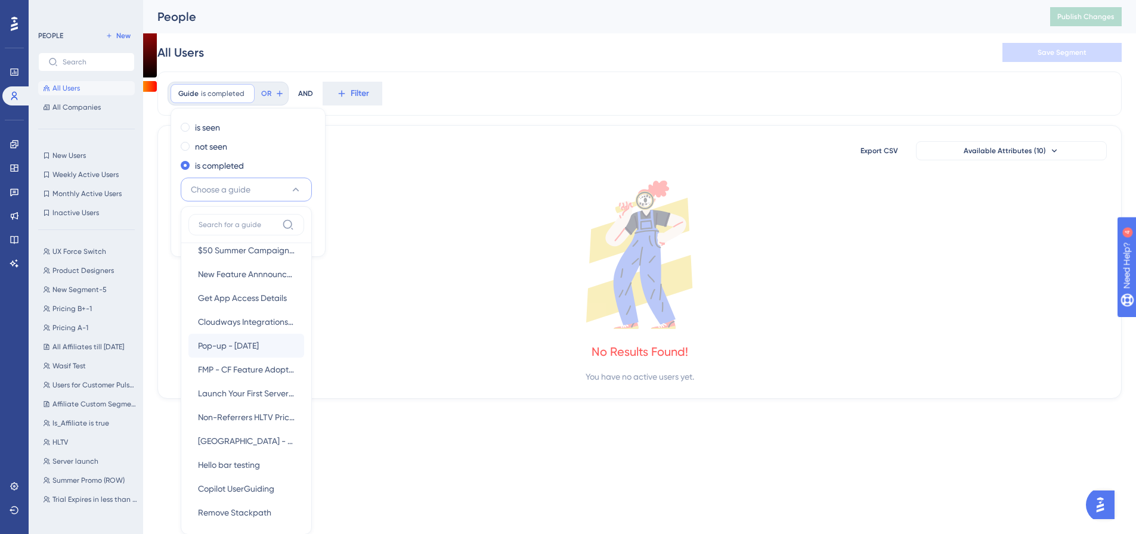
scroll to position [417, 0]
click at [226, 188] on span "Choose a guide" at bounding box center [221, 189] width 60 height 14
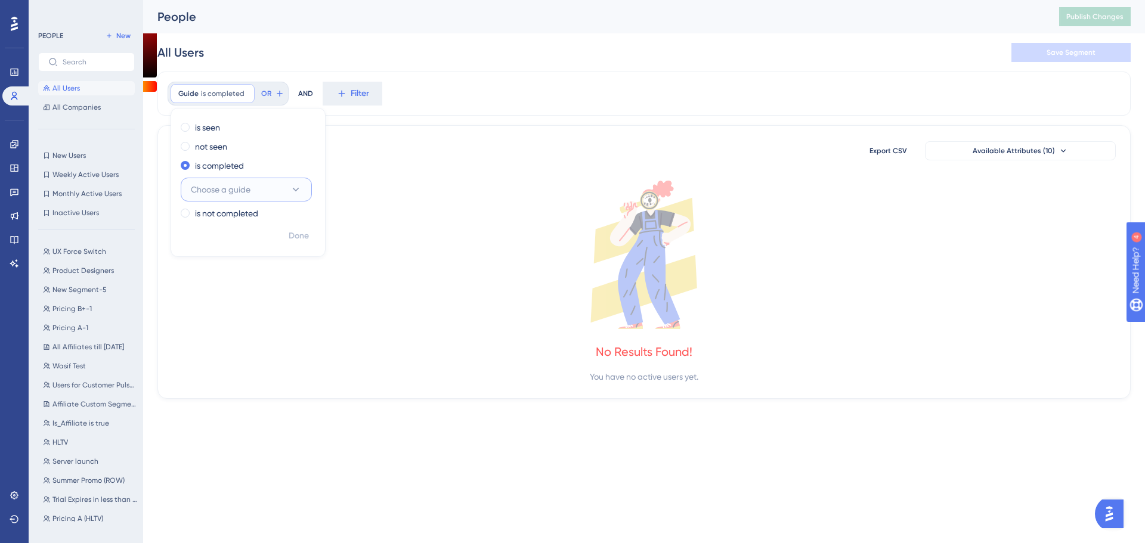
click at [226, 188] on span "Choose a guide" at bounding box center [221, 189] width 60 height 14
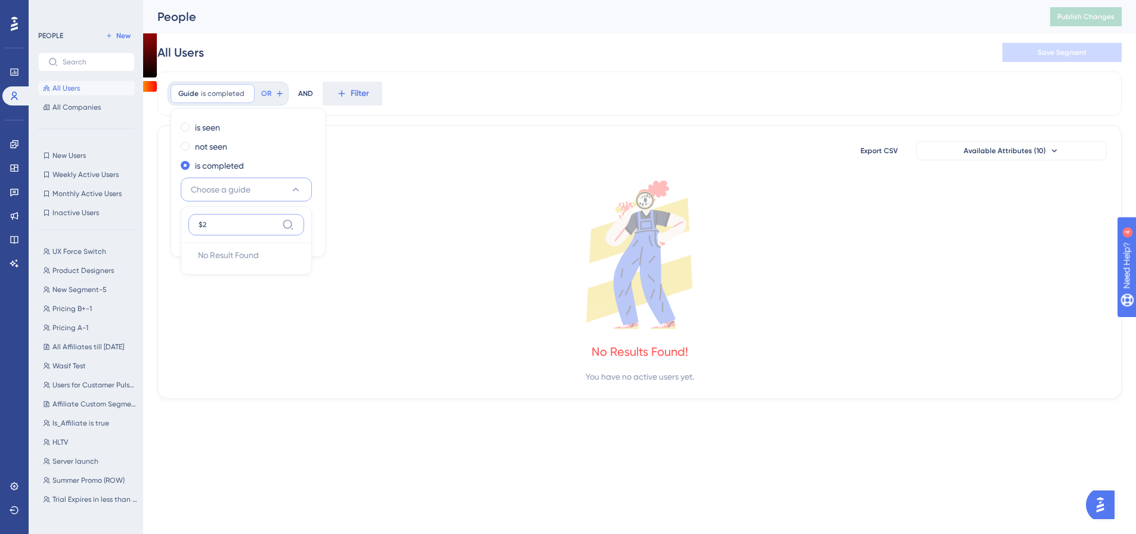
scroll to position [0, 0]
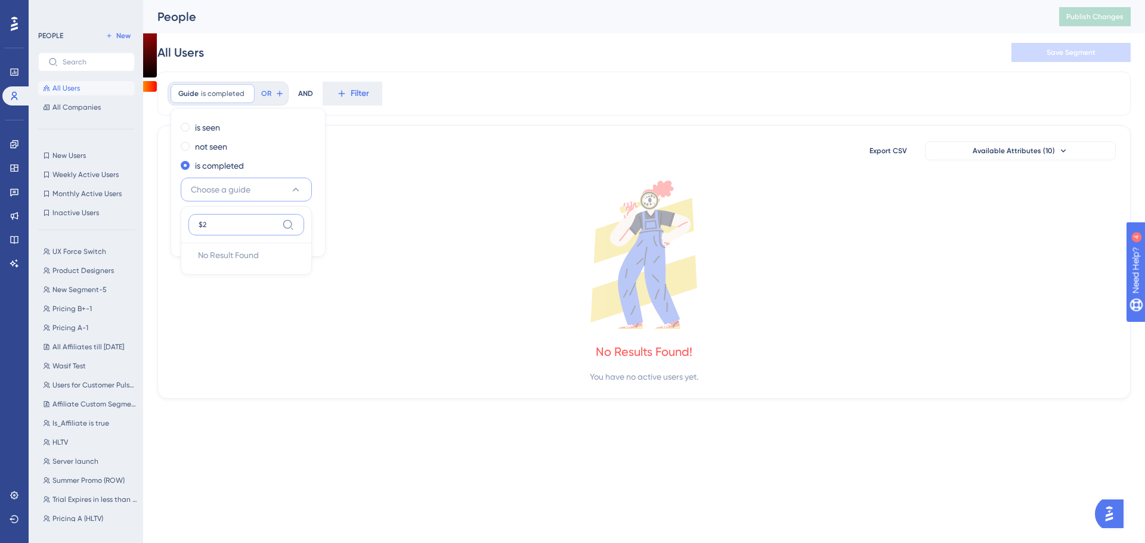
type input "$"
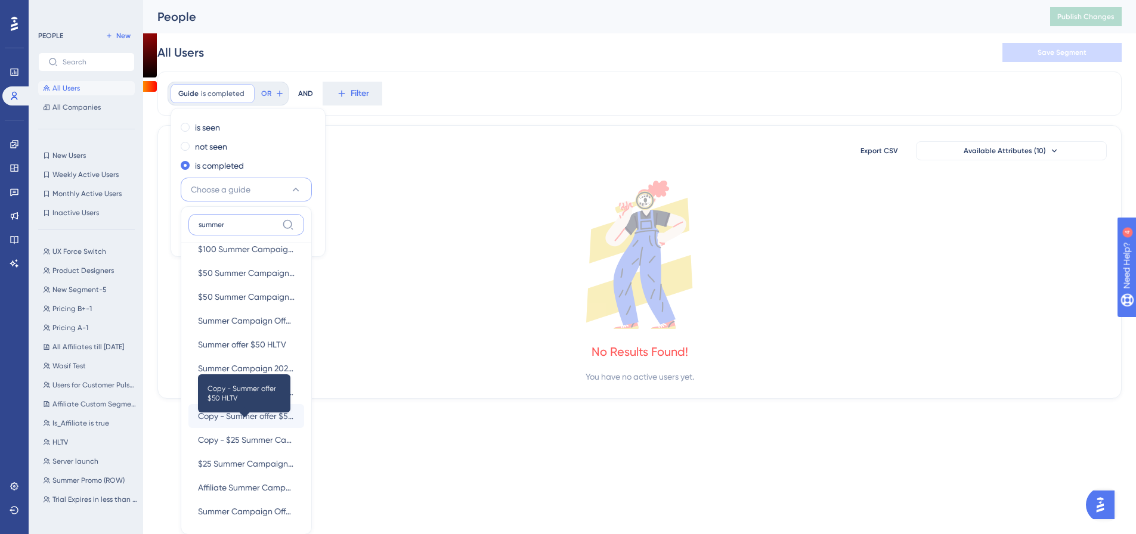
scroll to position [17, 0]
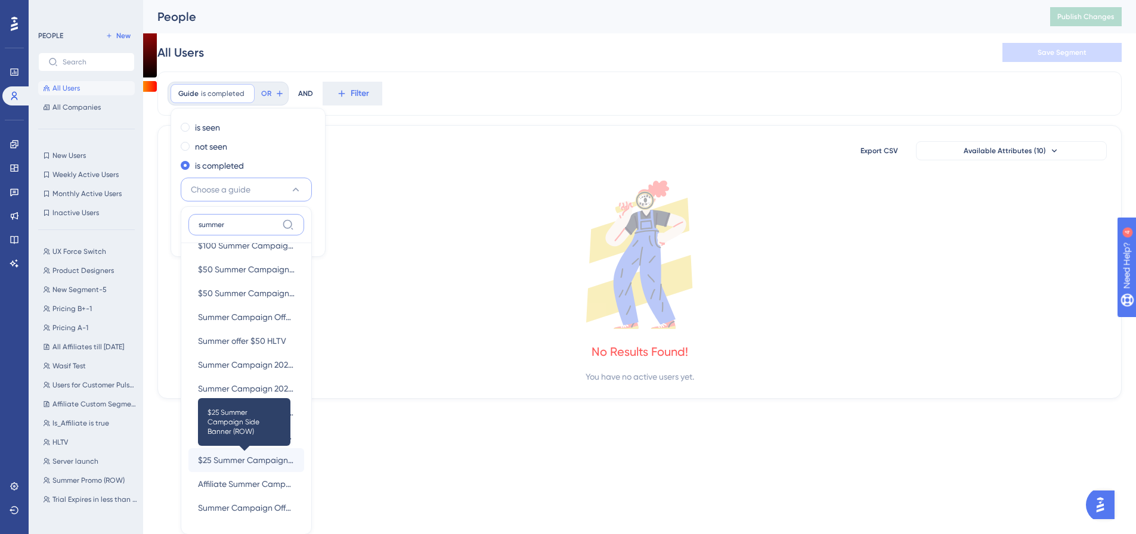
type input "summer"
click at [255, 460] on span "$25 Summer Campaign Side Banner (ROW)" at bounding box center [246, 460] width 97 height 14
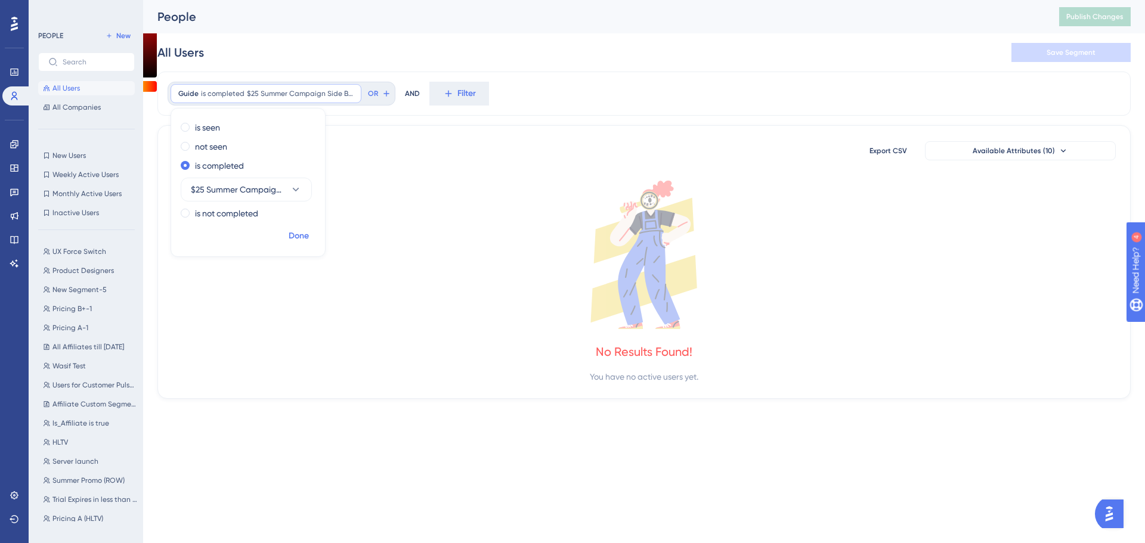
click at [298, 234] on span "Done" at bounding box center [299, 236] width 20 height 14
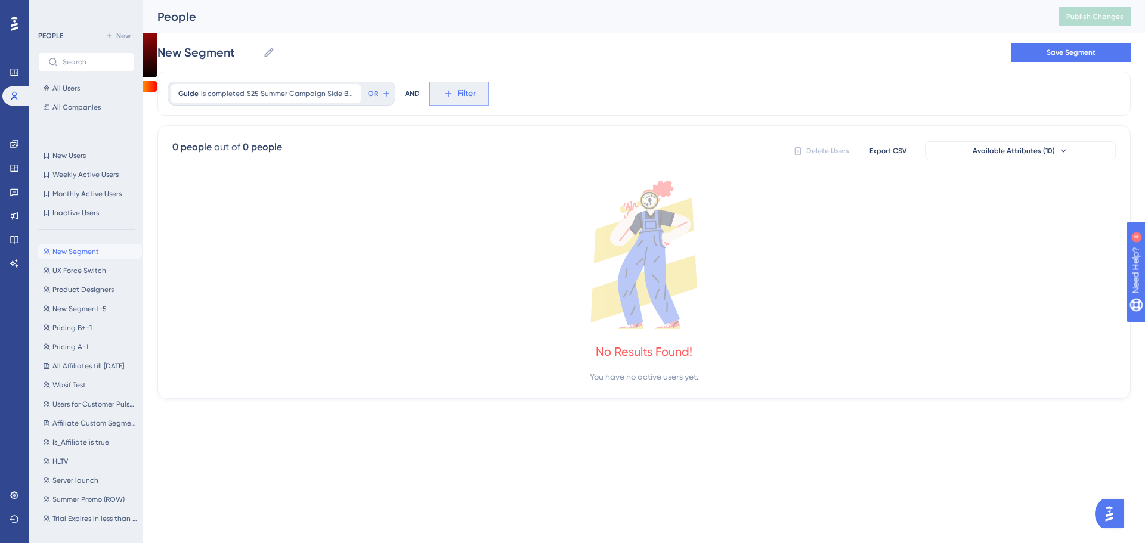
click at [443, 94] on button "Filter" at bounding box center [459, 94] width 60 height 24
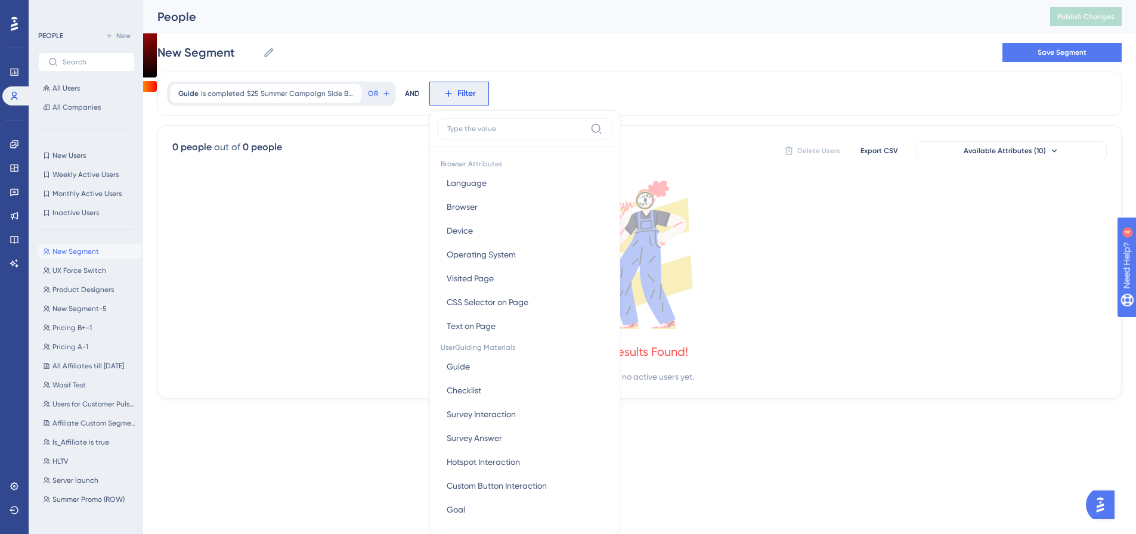
scroll to position [55, 0]
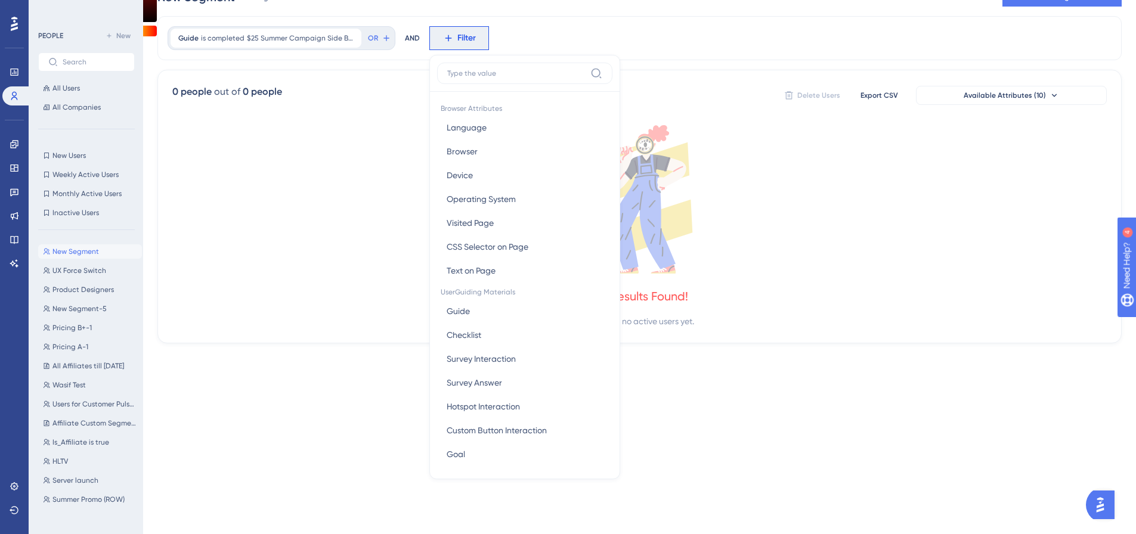
click at [263, 118] on div "0 people out of 0 people Delete Users Export CSV Available Attributes (10) No R…" at bounding box center [639, 207] width 964 height 274
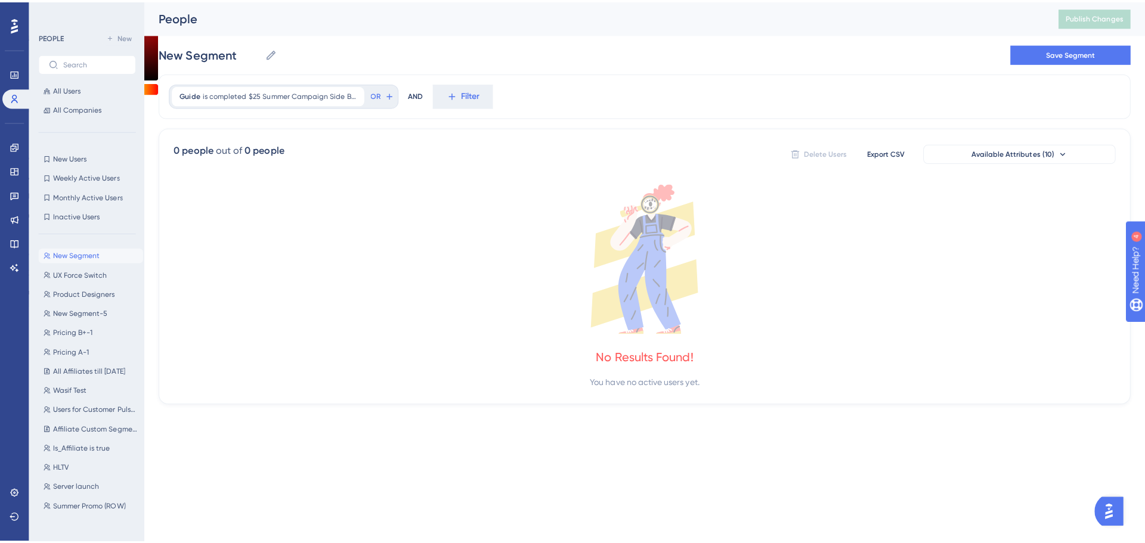
scroll to position [0, 0]
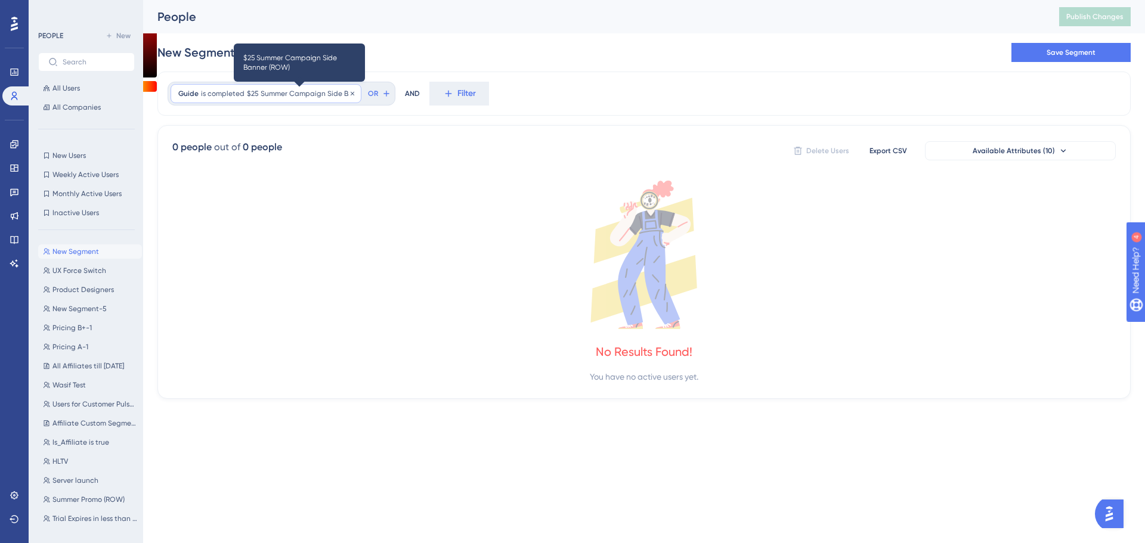
click at [320, 97] on span "$25 Summer Campaign Side Banner (ROW)" at bounding box center [300, 94] width 107 height 10
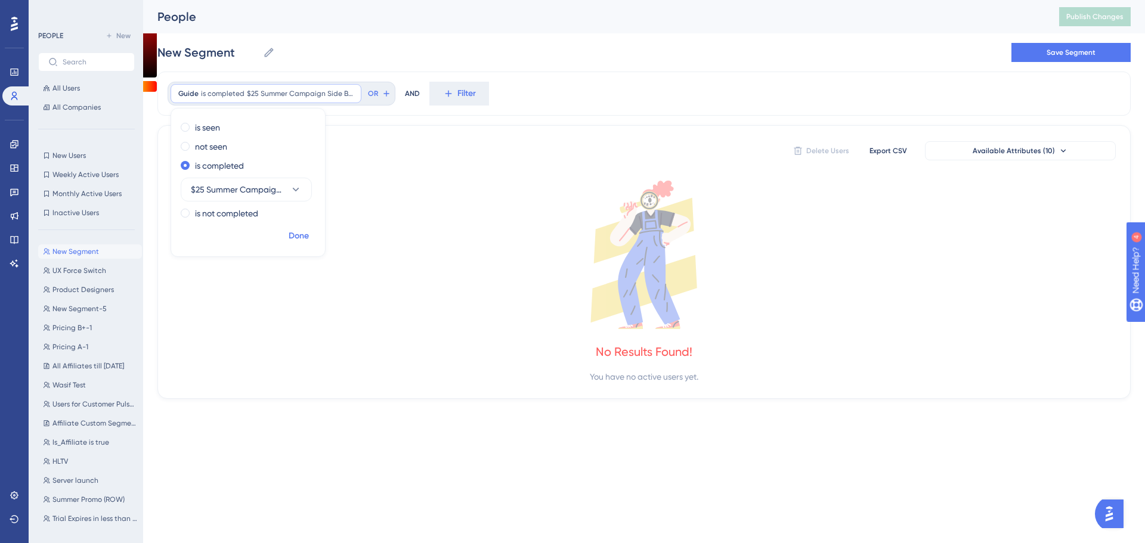
click at [300, 237] on span "Done" at bounding box center [299, 236] width 20 height 14
click at [469, 88] on span "Filter" at bounding box center [466, 93] width 18 height 14
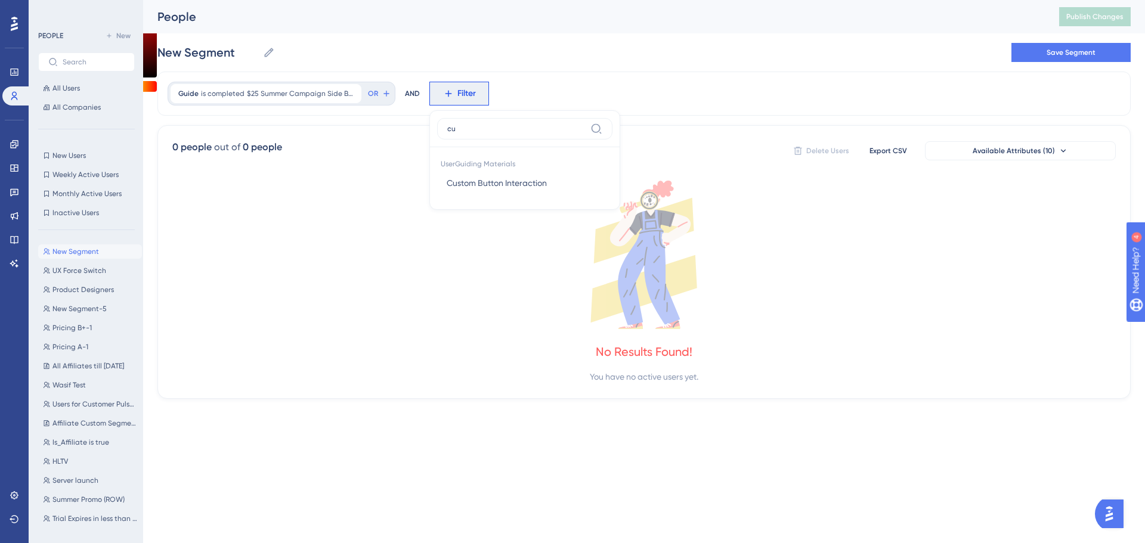
type input "c"
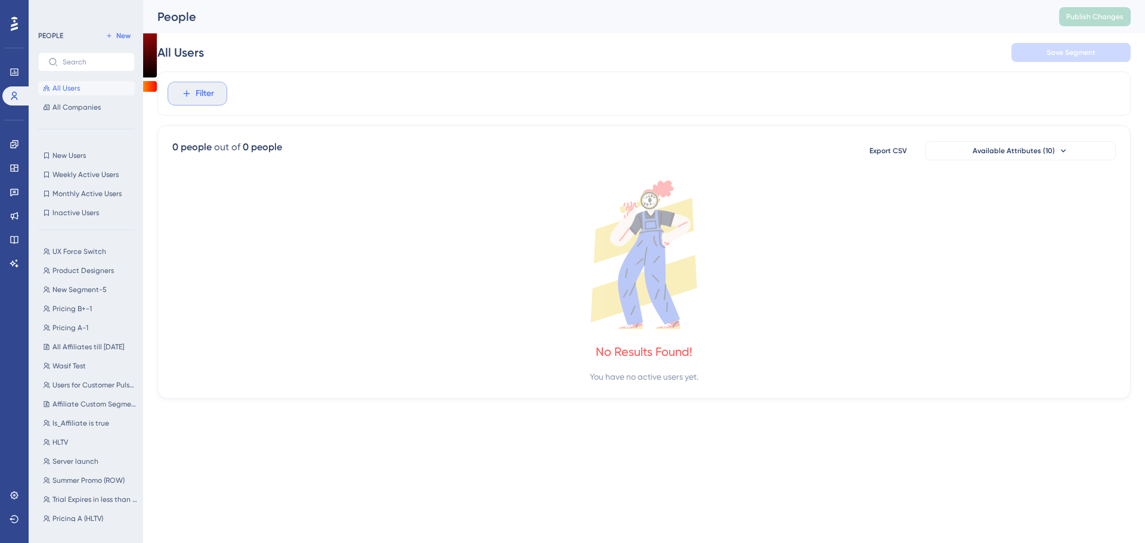
click at [202, 97] on span "Filter" at bounding box center [205, 93] width 18 height 14
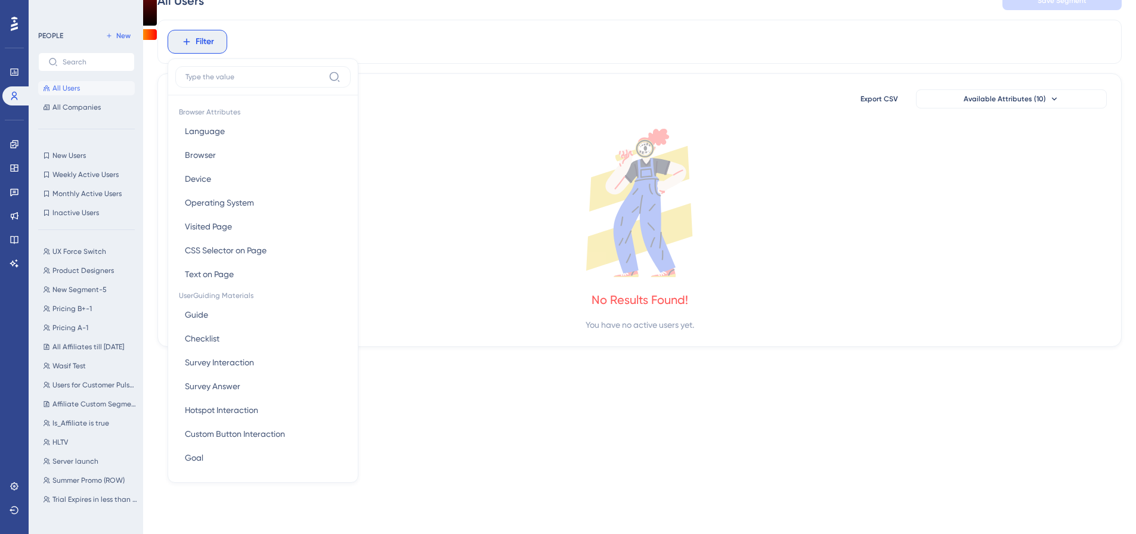
click at [225, 78] on input at bounding box center [254, 77] width 138 height 10
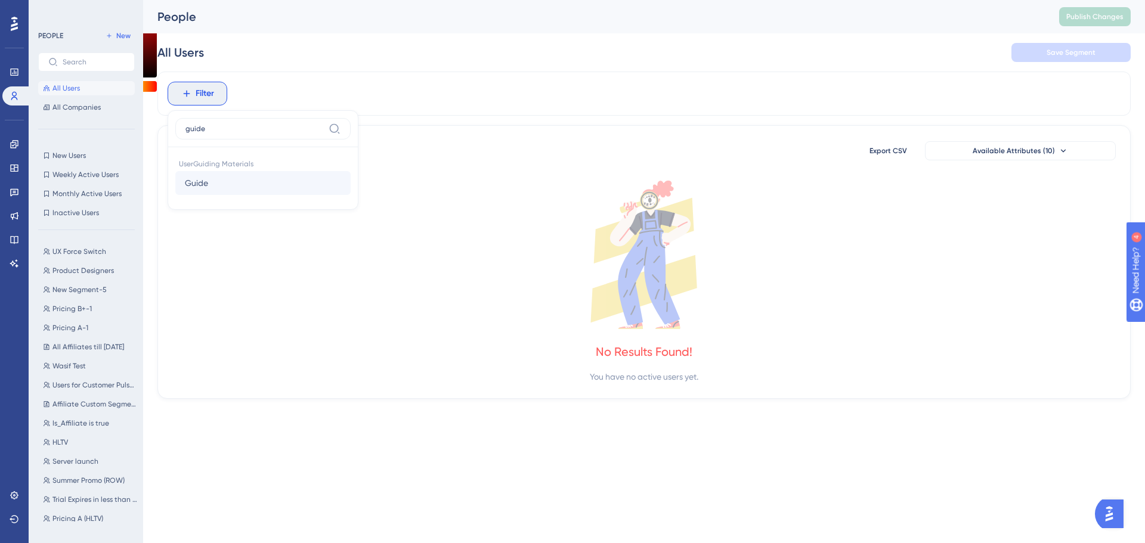
type input "guide"
click at [206, 188] on span "Guide" at bounding box center [196, 183] width 23 height 14
click at [231, 197] on label "is completed" at bounding box center [219, 194] width 49 height 14
click at [231, 188] on span "Choose a guide" at bounding box center [221, 189] width 60 height 14
type input "$"
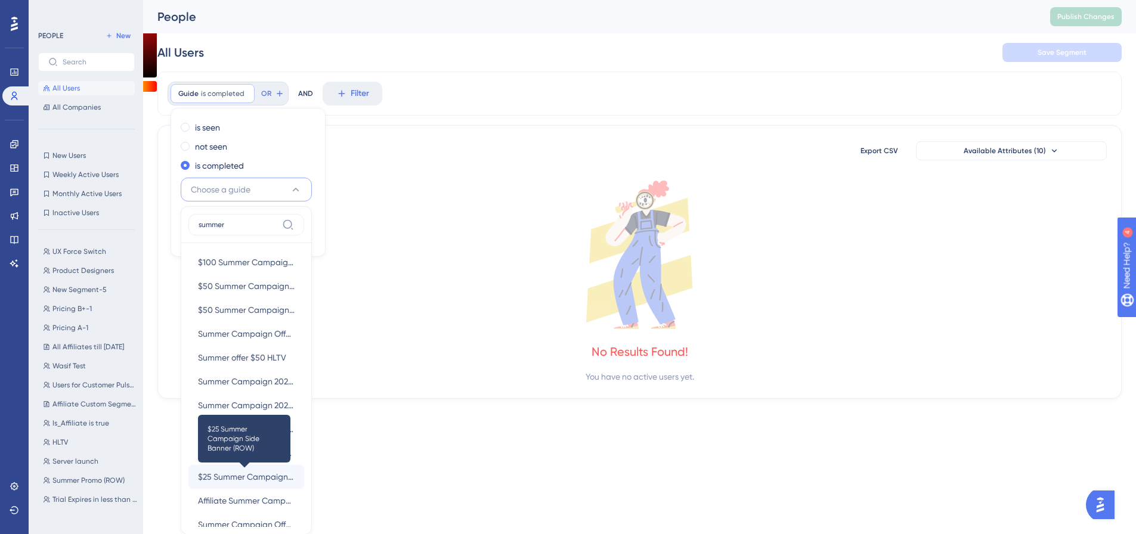
type input "summer"
click at [244, 473] on span "$25 Summer Campaign Side Banner (ROW)" at bounding box center [246, 477] width 97 height 14
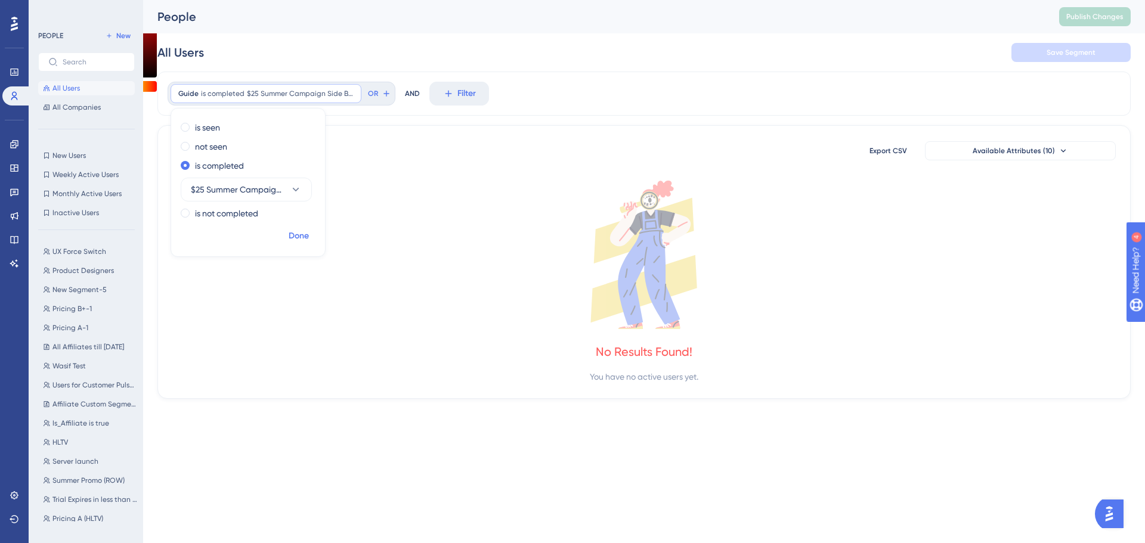
click at [301, 239] on span "Done" at bounding box center [299, 236] width 20 height 14
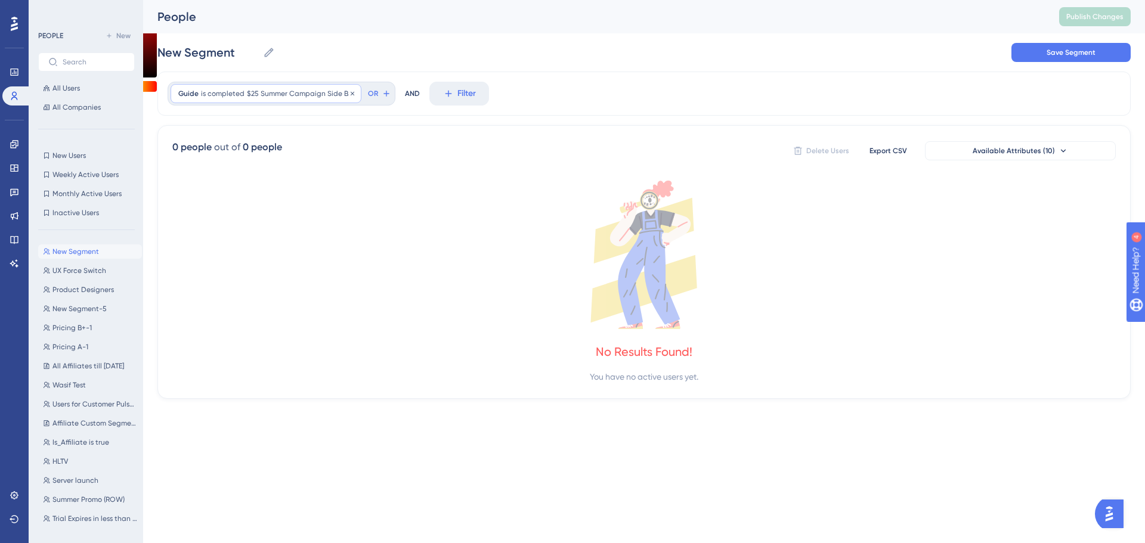
click at [313, 86] on div "Guide is completed $25 Summer Campaign Side Banner (ROW) $25 Summer Campaign Si…" at bounding box center [266, 93] width 191 height 19
click at [298, 240] on span "Done" at bounding box center [299, 236] width 20 height 14
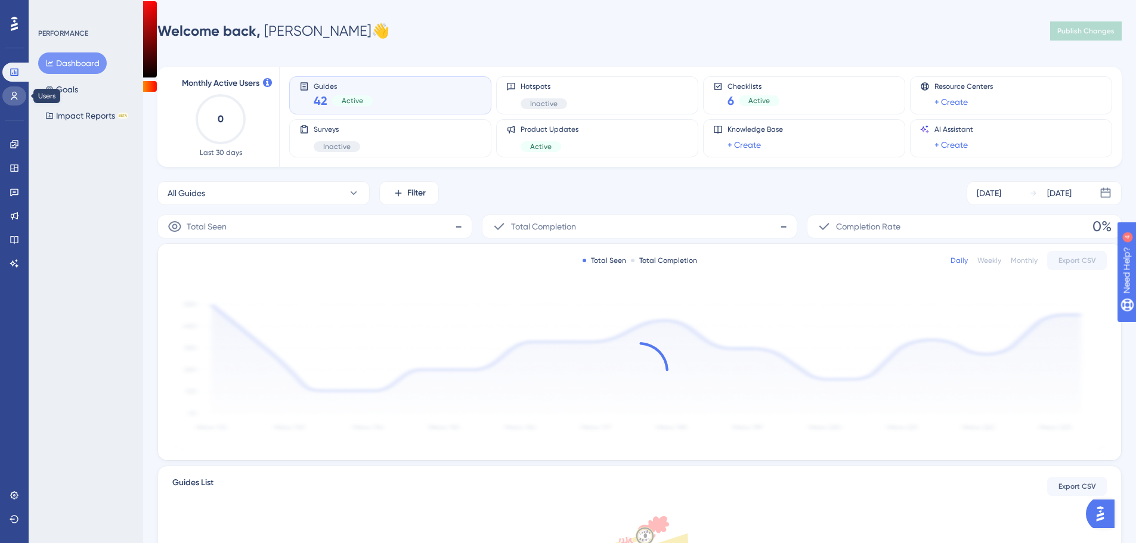
click at [18, 95] on icon at bounding box center [15, 96] width 10 height 10
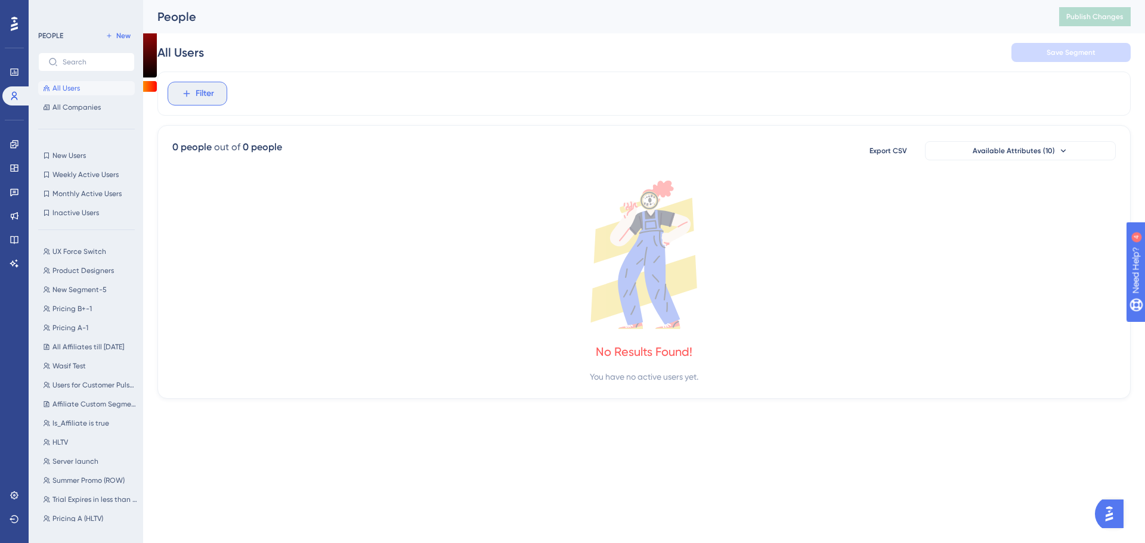
click at [194, 92] on button "Filter" at bounding box center [198, 94] width 60 height 24
type input "guide"
click at [246, 180] on button "Guide Guide" at bounding box center [262, 183] width 175 height 24
click at [237, 191] on label "is completed" at bounding box center [219, 194] width 49 height 14
click at [241, 210] on label "is not completed" at bounding box center [226, 213] width 63 height 14
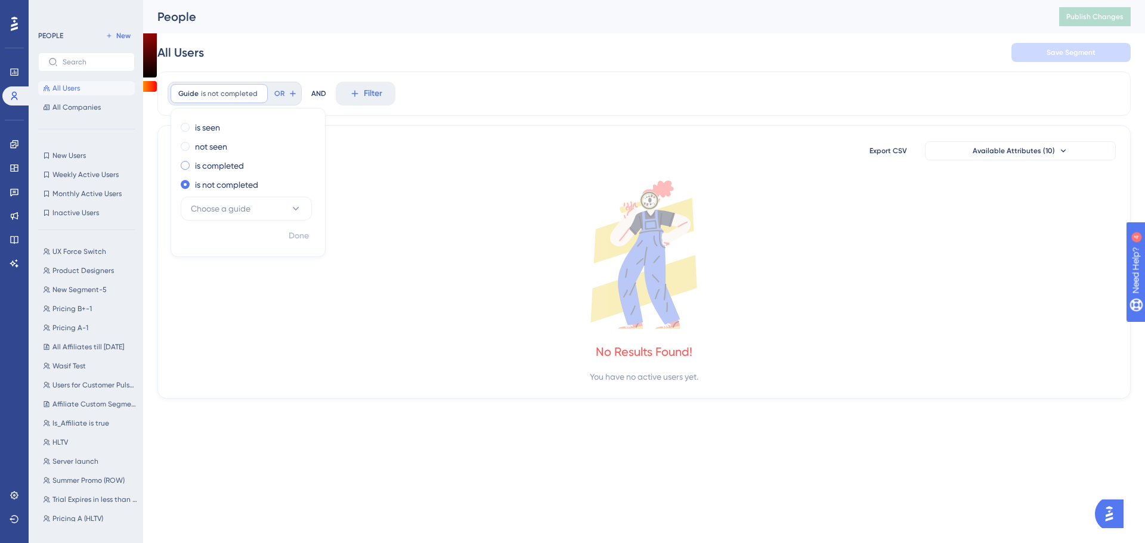
click at [256, 171] on div "is completed" at bounding box center [246, 166] width 130 height 14
click at [250, 186] on span "Choose a guide" at bounding box center [221, 189] width 60 height 14
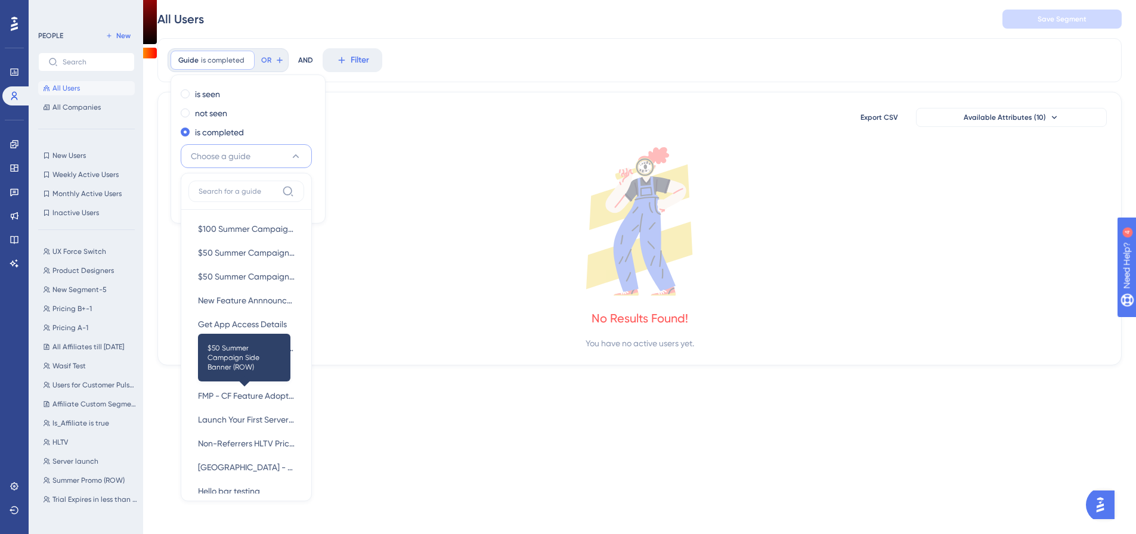
scroll to position [537, 0]
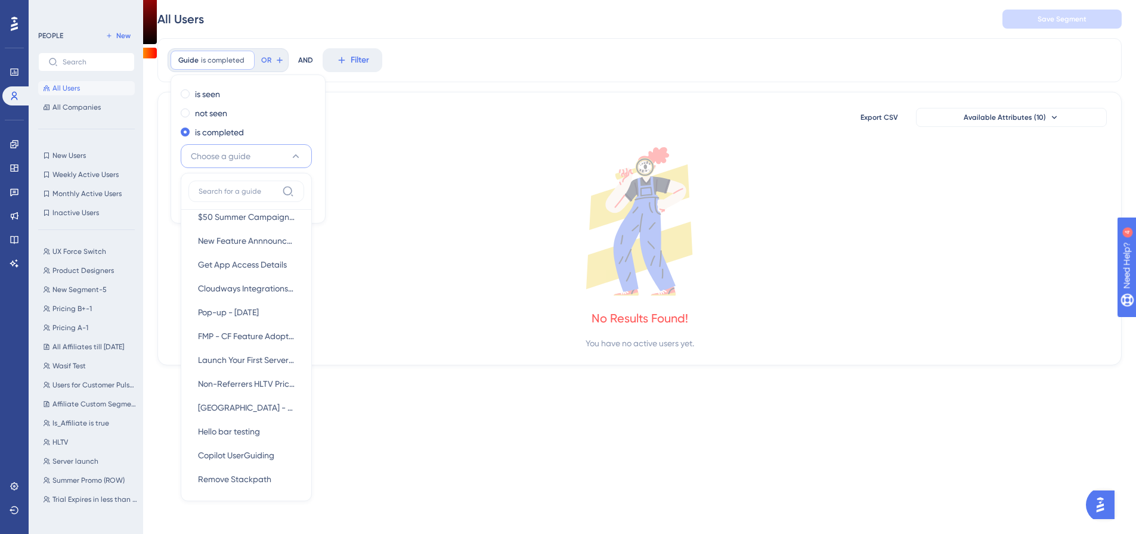
click at [258, 192] on input at bounding box center [238, 192] width 79 height 10
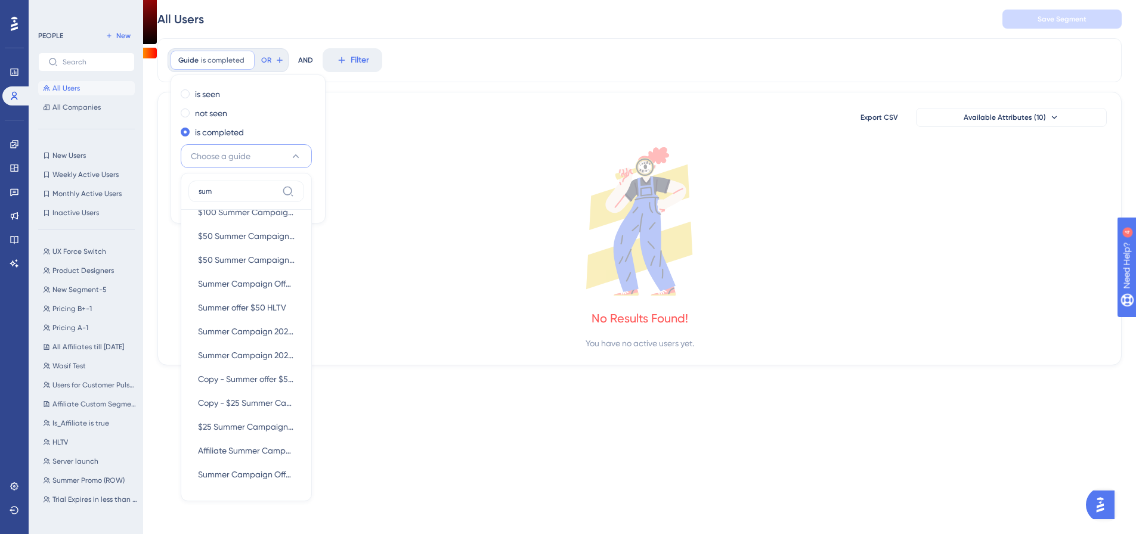
scroll to position [17, 0]
type input "summer"
click at [267, 423] on span "$25 Summer Campaign Side Banner (ROW)" at bounding box center [246, 427] width 97 height 14
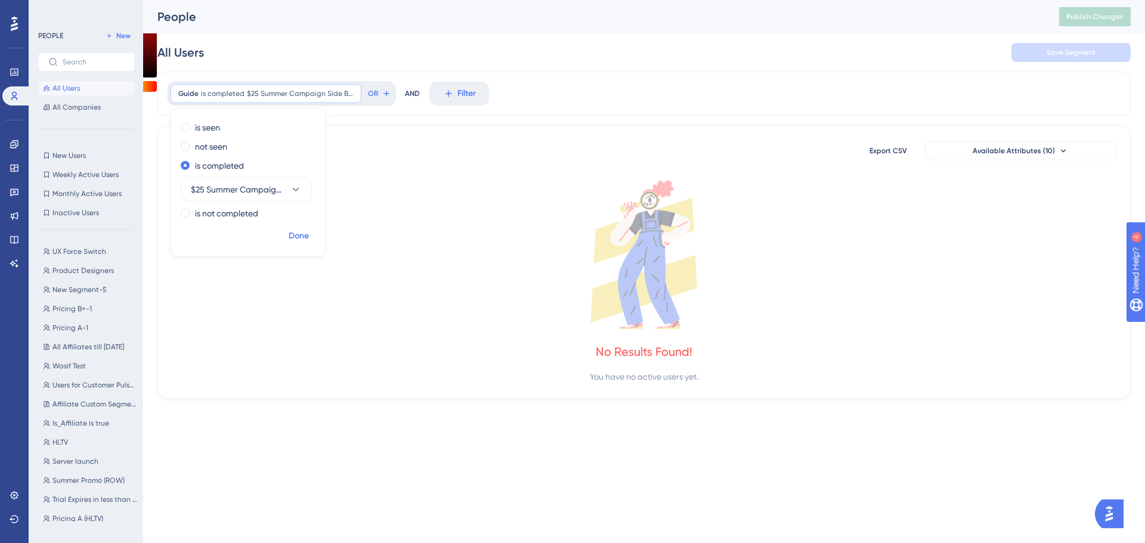
click at [302, 238] on span "Done" at bounding box center [299, 236] width 20 height 14
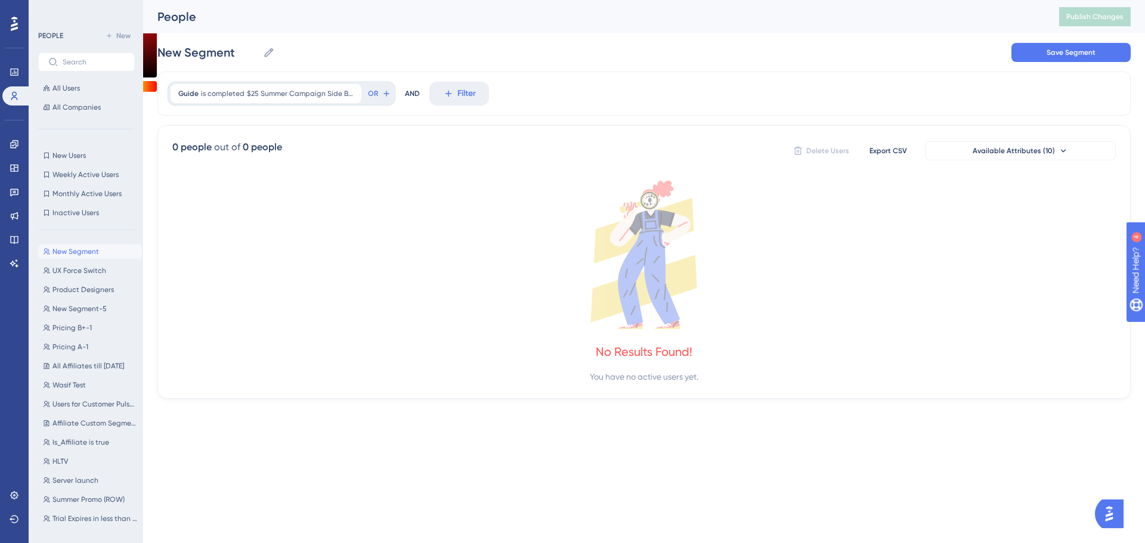
click at [386, 216] on icon at bounding box center [644, 255] width 944 height 149
click at [13, 147] on icon at bounding box center [15, 145] width 10 height 10
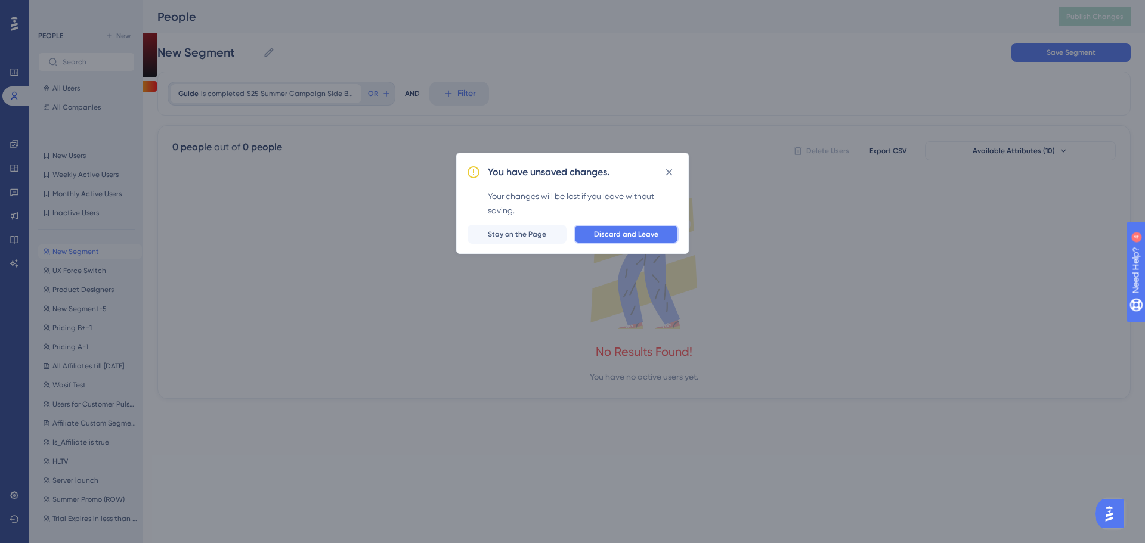
click at [584, 236] on button "Discard and Leave" at bounding box center [626, 234] width 105 height 19
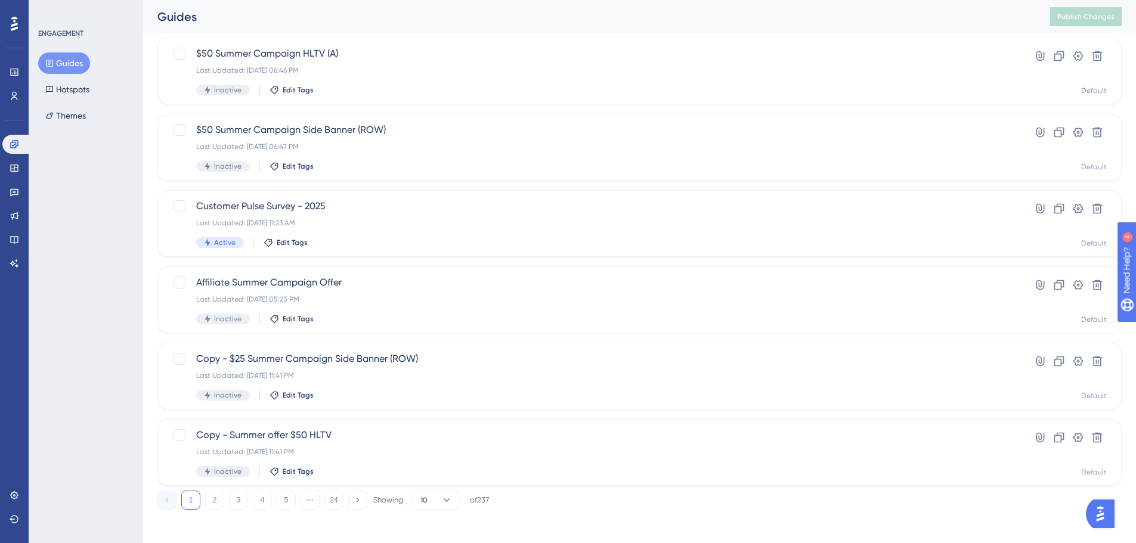
scroll to position [382, 0]
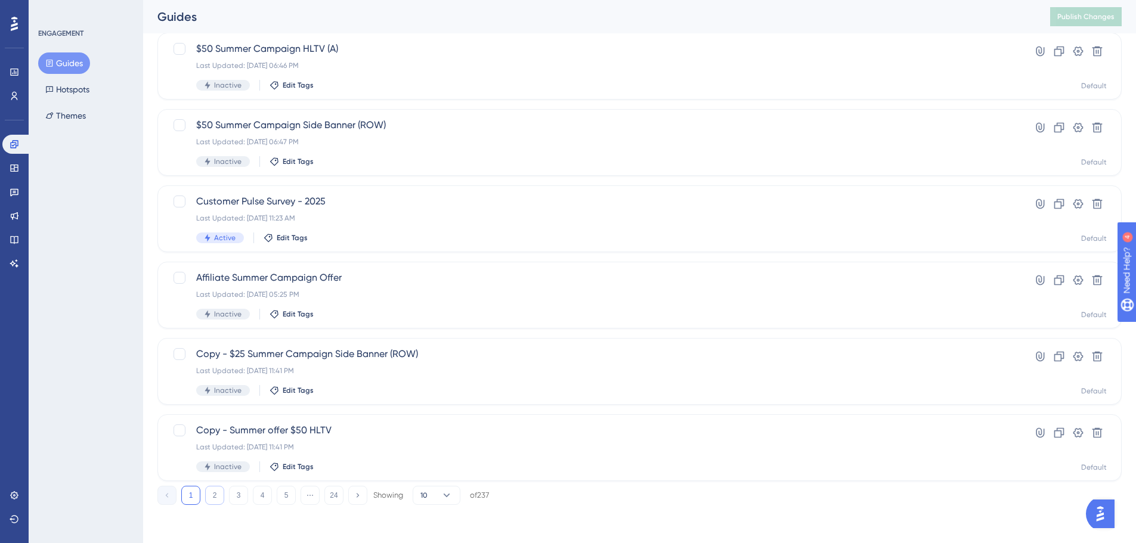
click at [216, 491] on button "2" at bounding box center [214, 495] width 19 height 19
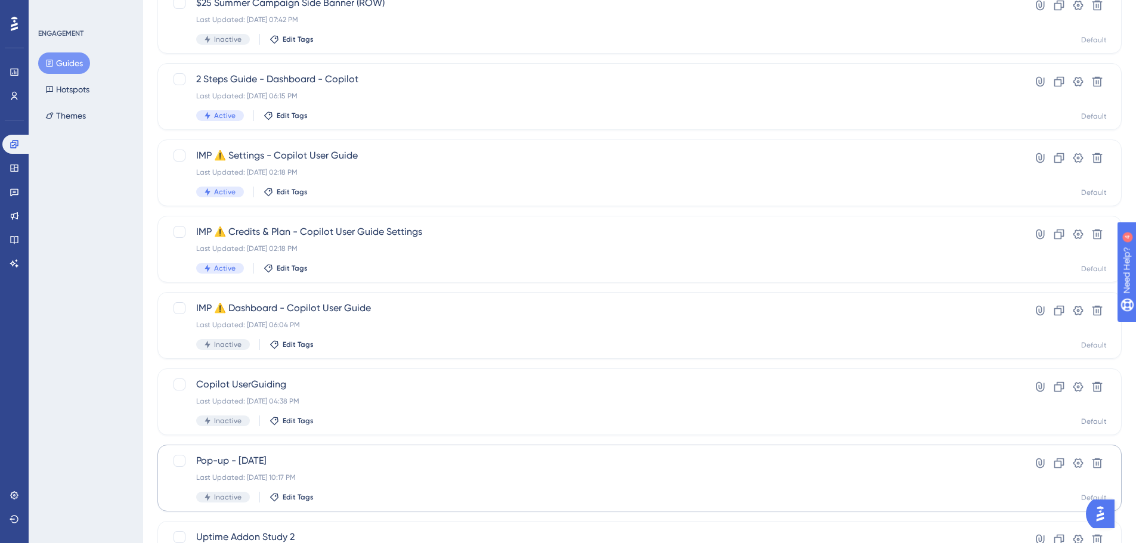
scroll to position [0, 0]
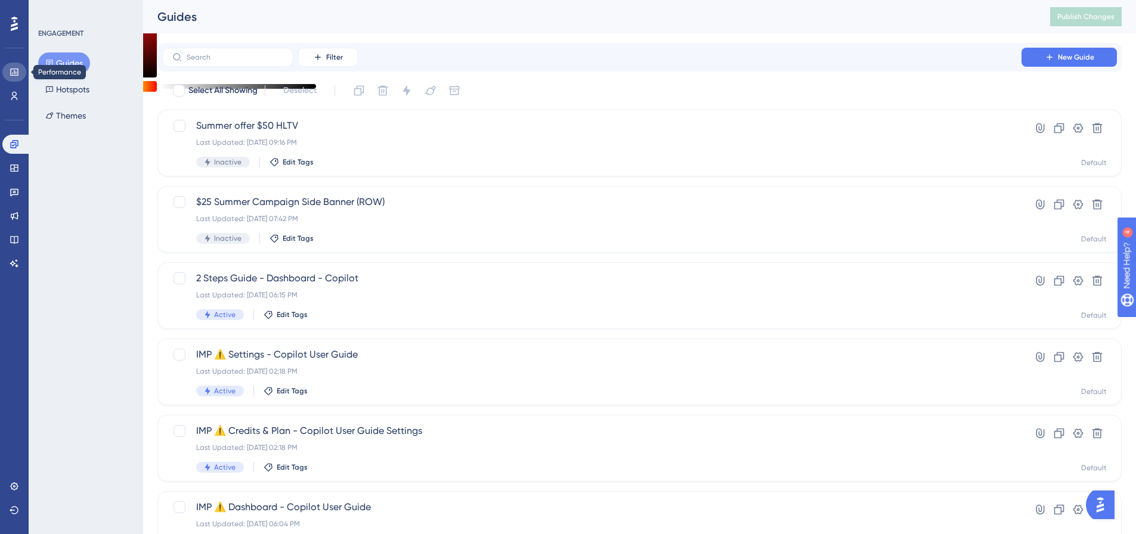
click at [17, 68] on icon at bounding box center [15, 72] width 10 height 10
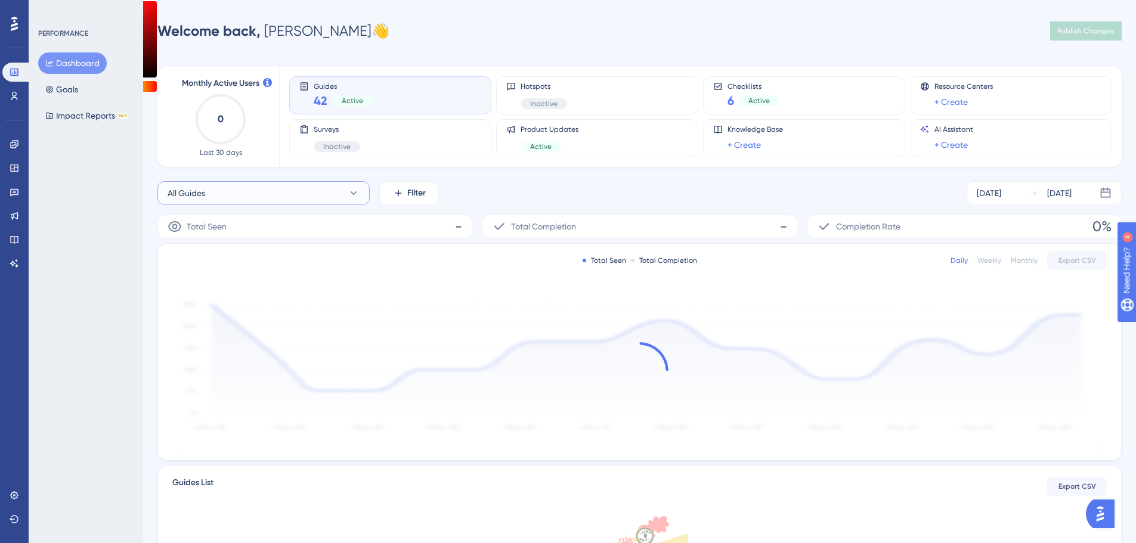
click at [231, 197] on button "All Guides" at bounding box center [263, 193] width 212 height 24
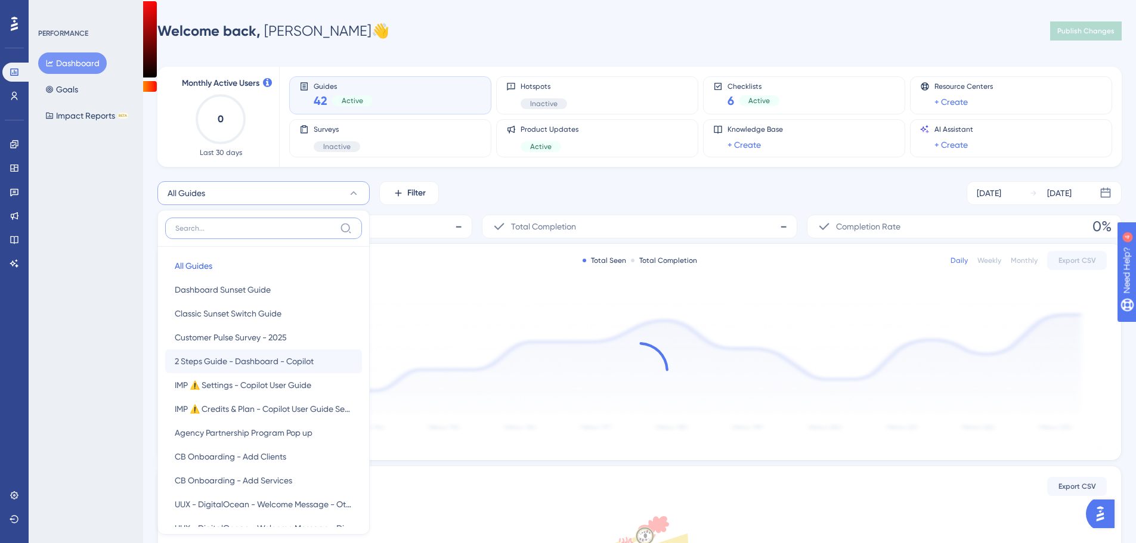
scroll to position [69, 0]
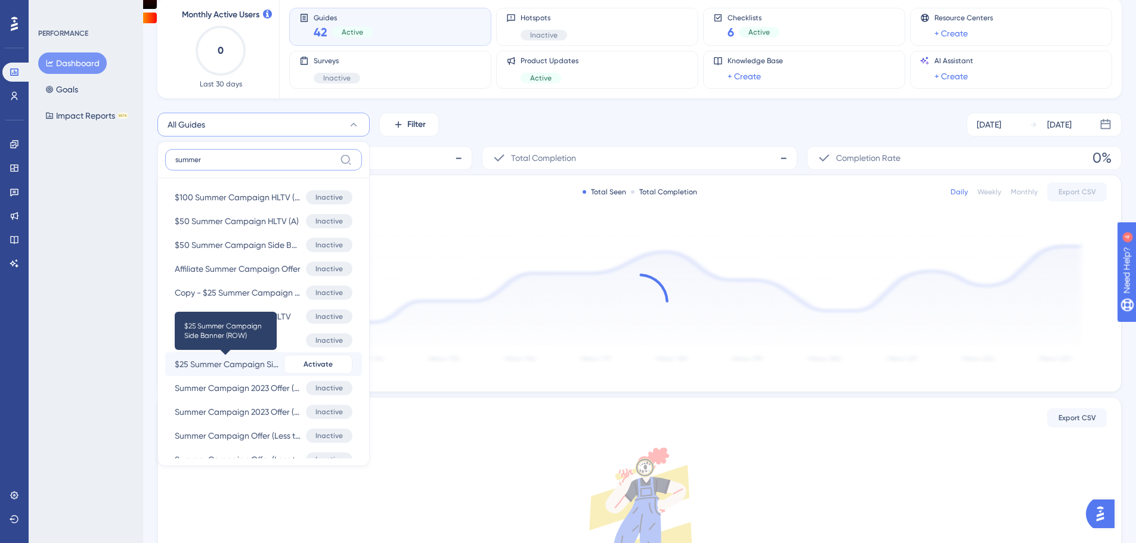
type input "summer"
click at [256, 364] on span "$25 Summer Campaign Side Banner (ROW)" at bounding box center [227, 364] width 104 height 14
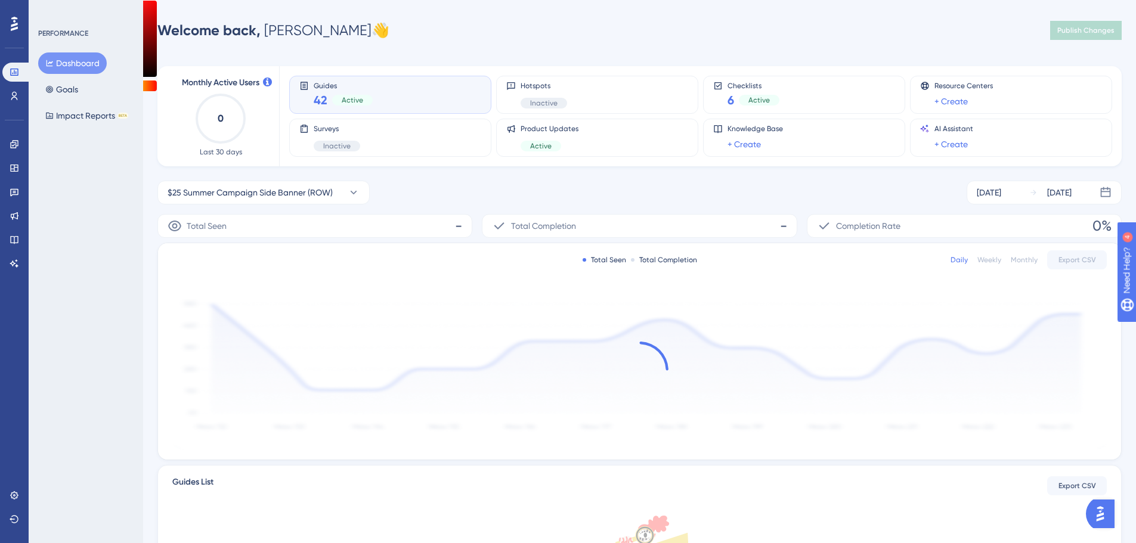
scroll to position [0, 0]
click at [321, 190] on span "$25 Summer Campaign Side Banner (ROW)" at bounding box center [250, 193] width 165 height 14
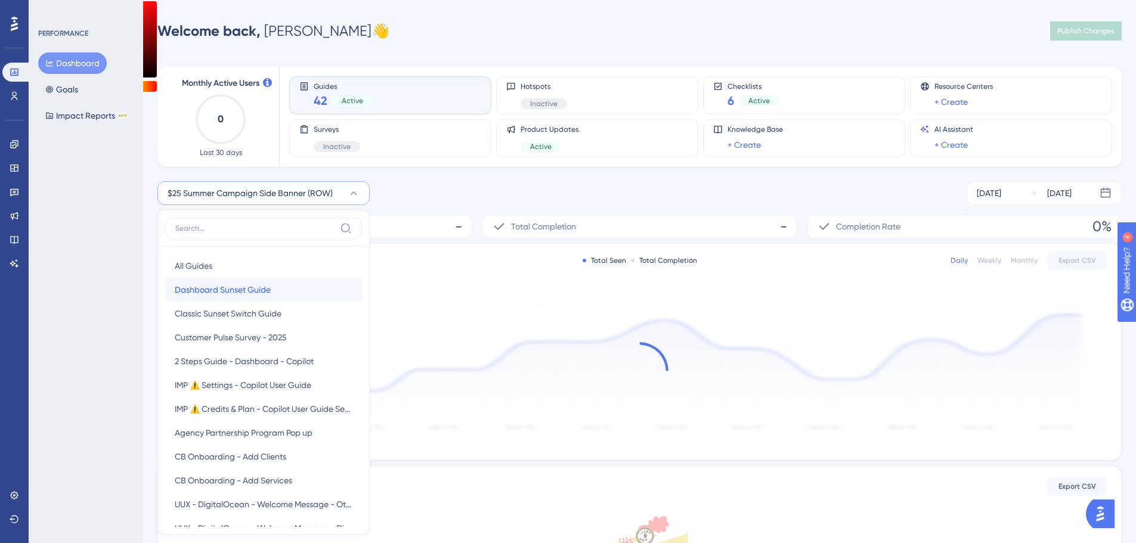
click at [241, 301] on button "Dashboard Sunset Guide Dashboard Sunset Guide" at bounding box center [263, 290] width 197 height 24
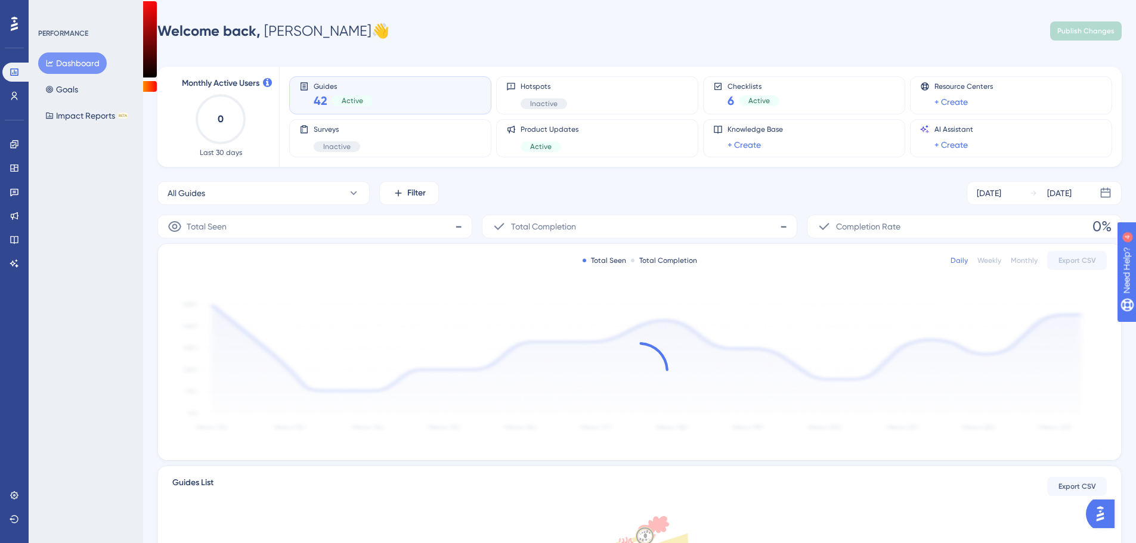
click at [67, 63] on button "Dashboard" at bounding box center [72, 62] width 69 height 21
click at [14, 69] on icon at bounding box center [14, 72] width 8 height 7
click at [19, 149] on link at bounding box center [15, 144] width 10 height 19
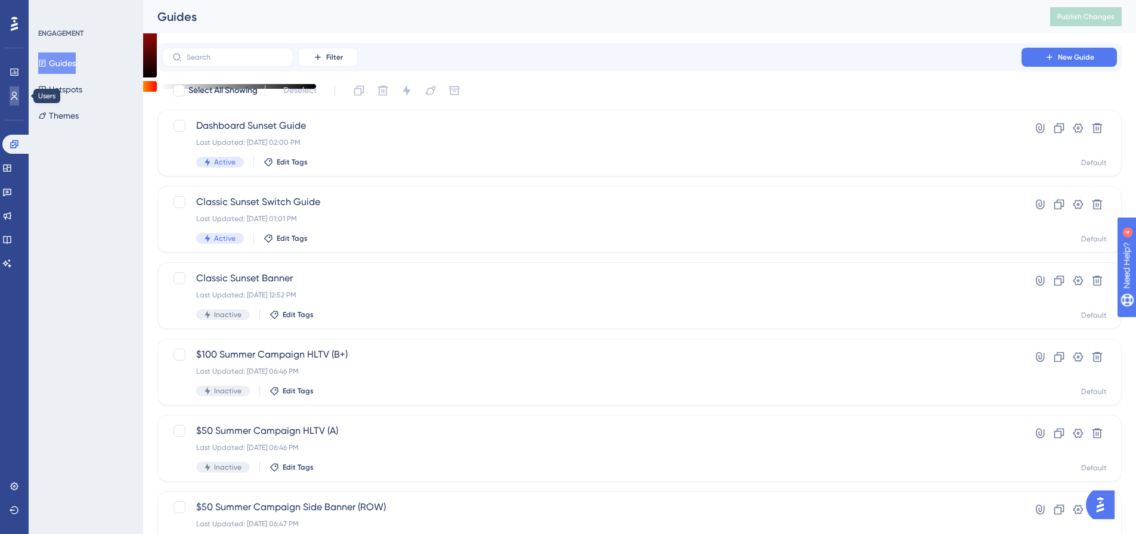
click at [10, 91] on link at bounding box center [15, 95] width 10 height 19
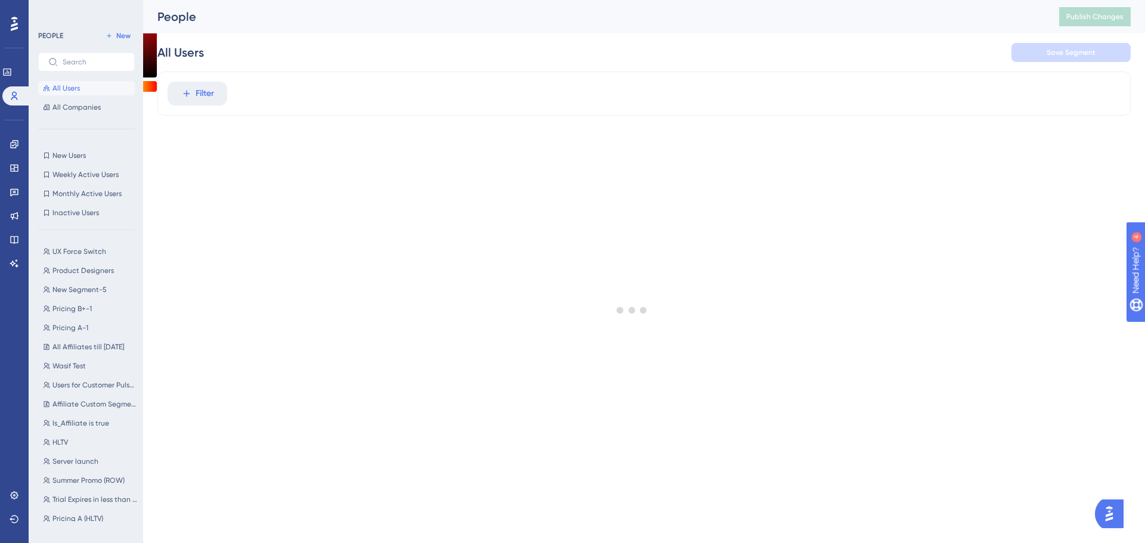
click at [197, 97] on div at bounding box center [632, 309] width 1026 height 457
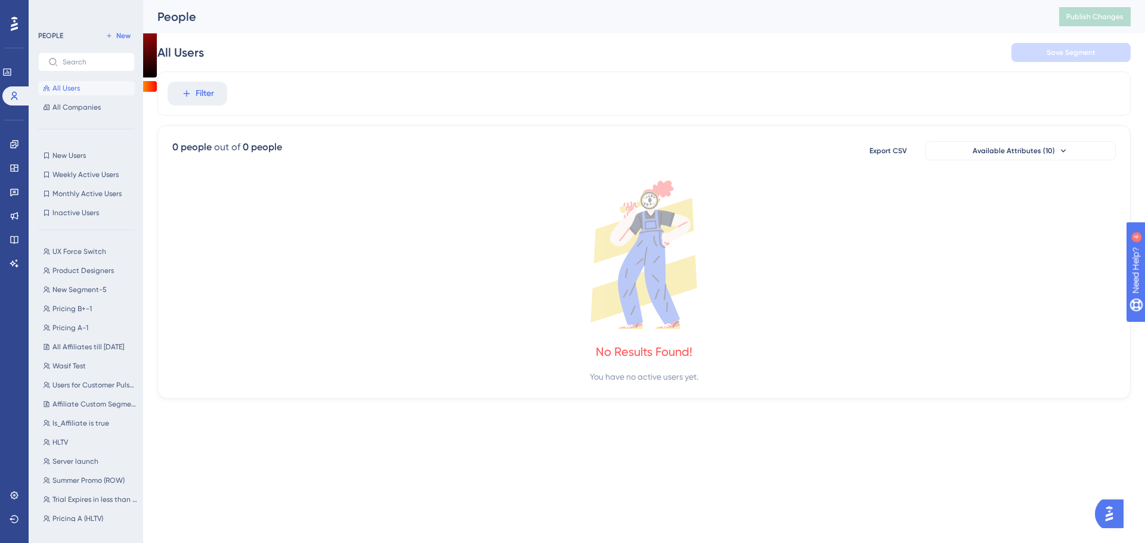
click at [197, 97] on span "Filter" at bounding box center [205, 93] width 18 height 14
type input "gu"
click at [245, 222] on button "Guide Guide" at bounding box center [262, 224] width 175 height 24
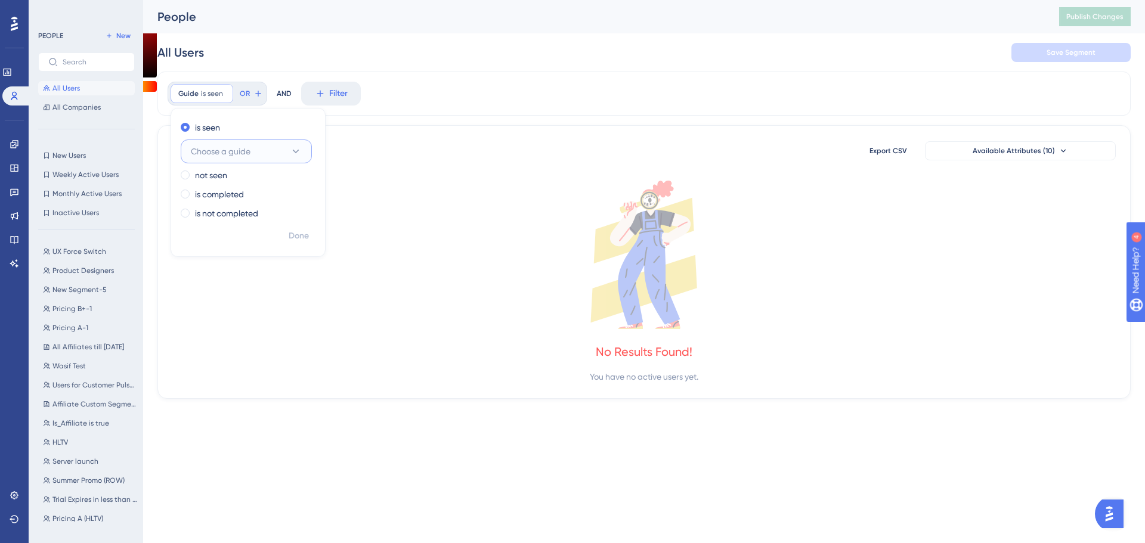
click at [232, 156] on span "Choose a guide" at bounding box center [221, 151] width 60 height 14
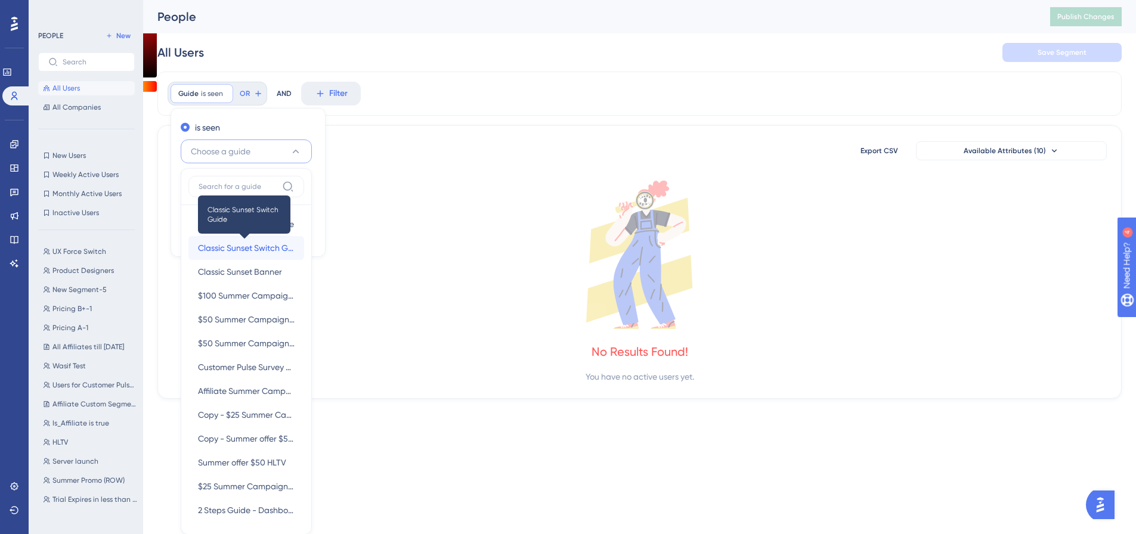
click at [246, 255] on span "Classic Sunset Switch Guide" at bounding box center [246, 248] width 97 height 14
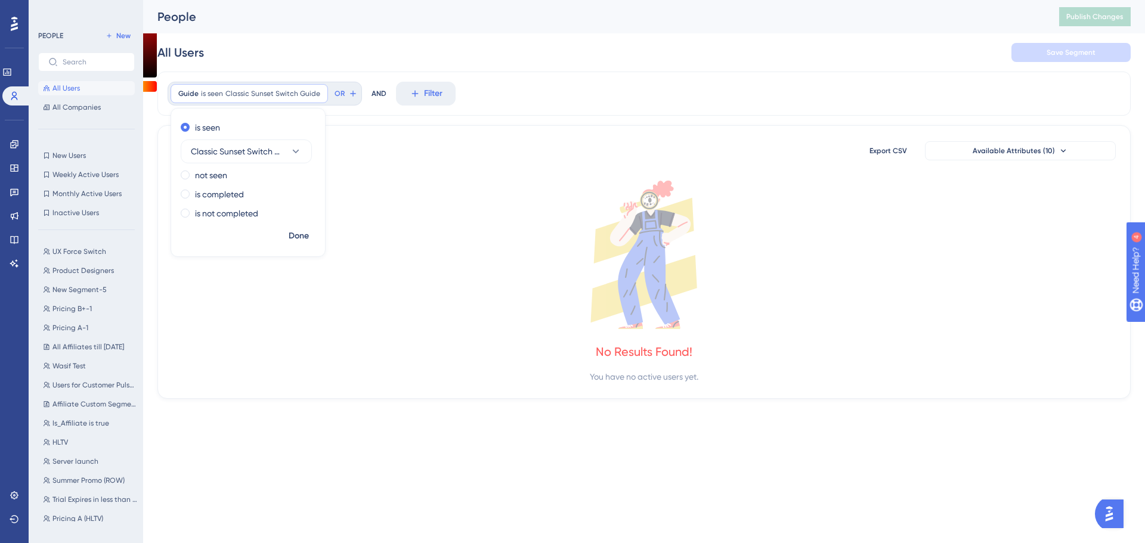
click at [277, 227] on div "is seen Classic Sunset Switch Guide not seen is completed is not completed Done" at bounding box center [248, 182] width 155 height 149
click at [289, 238] on button "Done" at bounding box center [298, 235] width 33 height 21
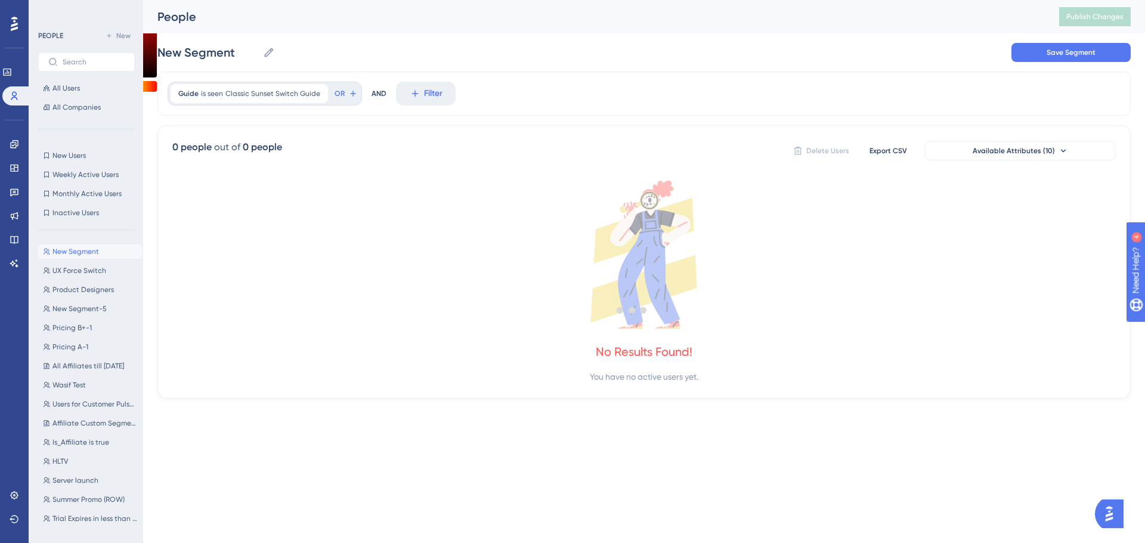
click at [292, 241] on div at bounding box center [632, 309] width 1026 height 457
click at [5, 64] on div "Performance" at bounding box center [14, 72] width 24 height 19
click at [7, 68] on link at bounding box center [7, 72] width 10 height 19
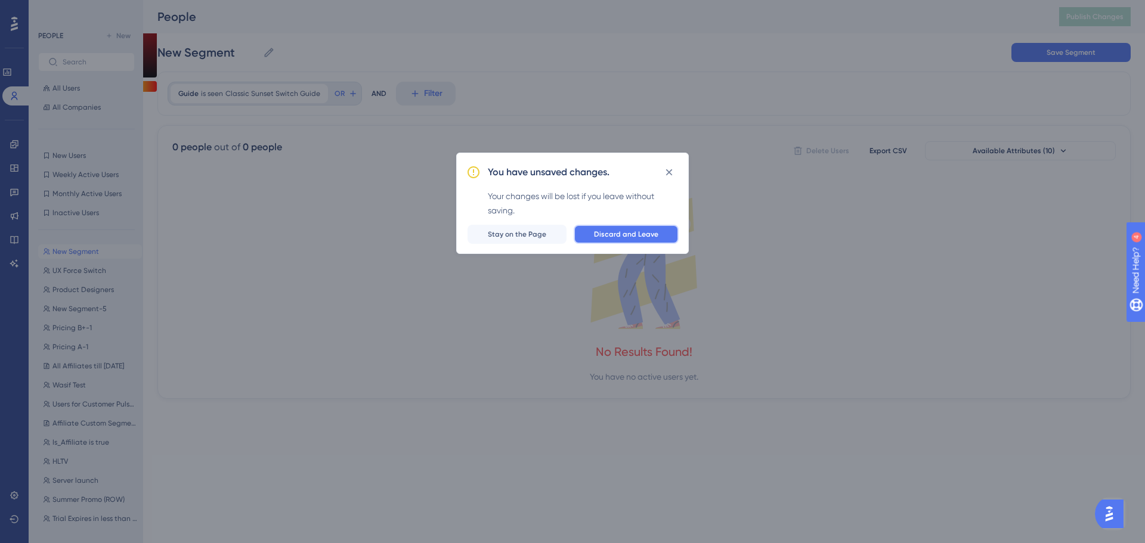
click at [600, 230] on span "Discard and Leave" at bounding box center [626, 235] width 64 height 10
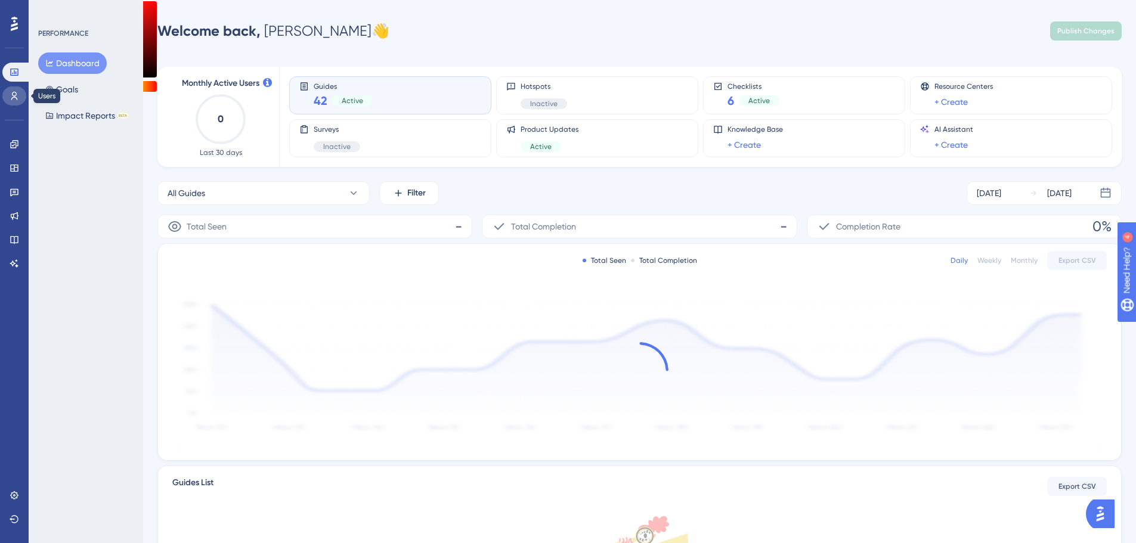
click at [13, 100] on icon at bounding box center [15, 96] width 10 height 10
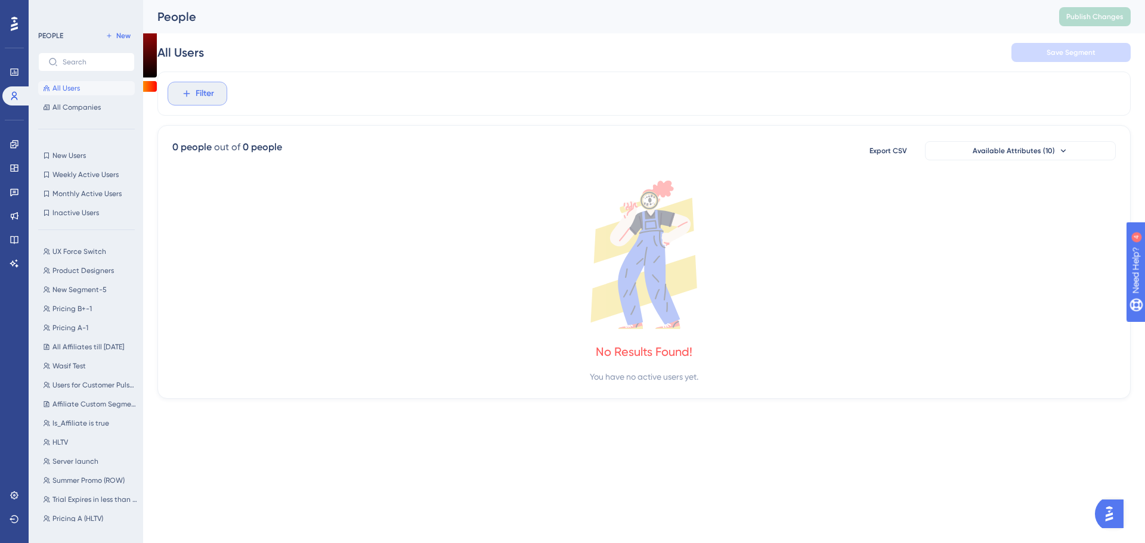
click at [187, 92] on icon at bounding box center [186, 93] width 11 height 11
type input "guide"
click at [280, 182] on button "Guide Guide" at bounding box center [262, 183] width 175 height 24
click at [238, 202] on div "is seen Choose a guide not seen is completed is not completed" at bounding box center [248, 171] width 154 height 107
click at [237, 202] on div "is seen Choose a guide not seen is completed is not completed" at bounding box center [248, 171] width 154 height 107
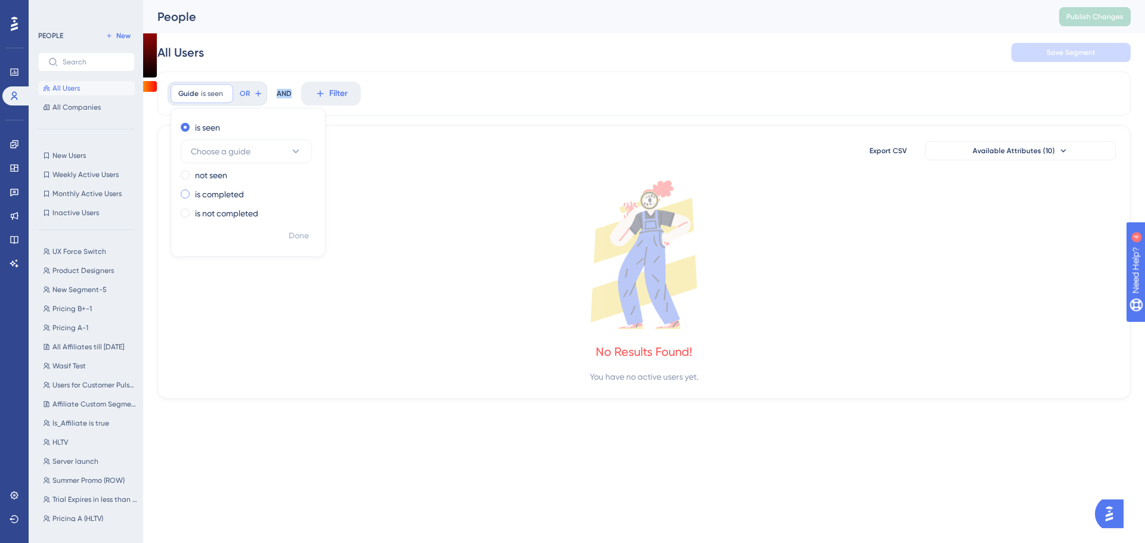
click at [237, 198] on label "is completed" at bounding box center [219, 194] width 49 height 14
click at [243, 189] on span "Choose a guide" at bounding box center [221, 189] width 60 height 14
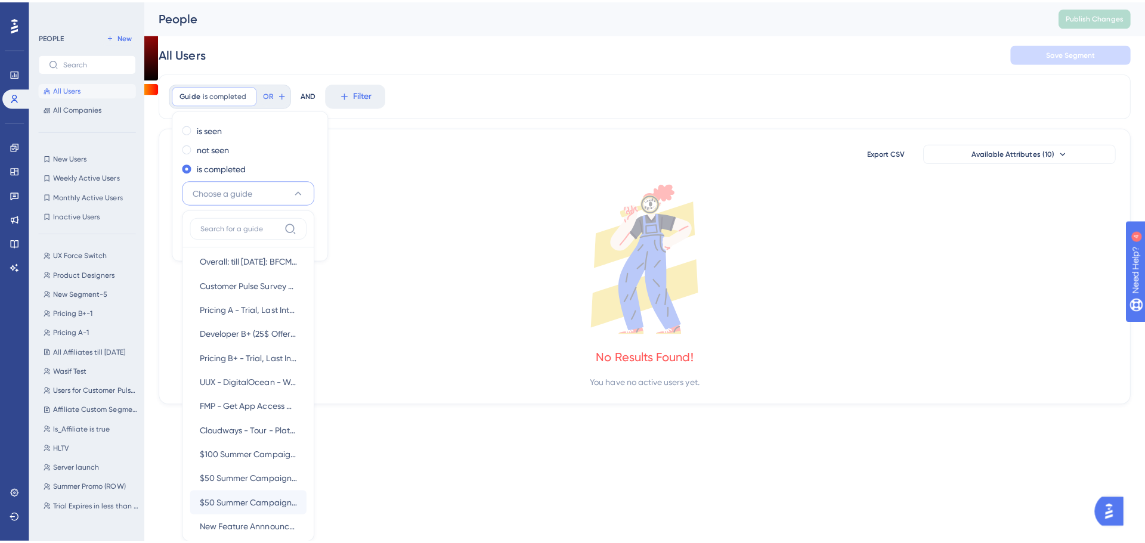
scroll to position [358, 0]
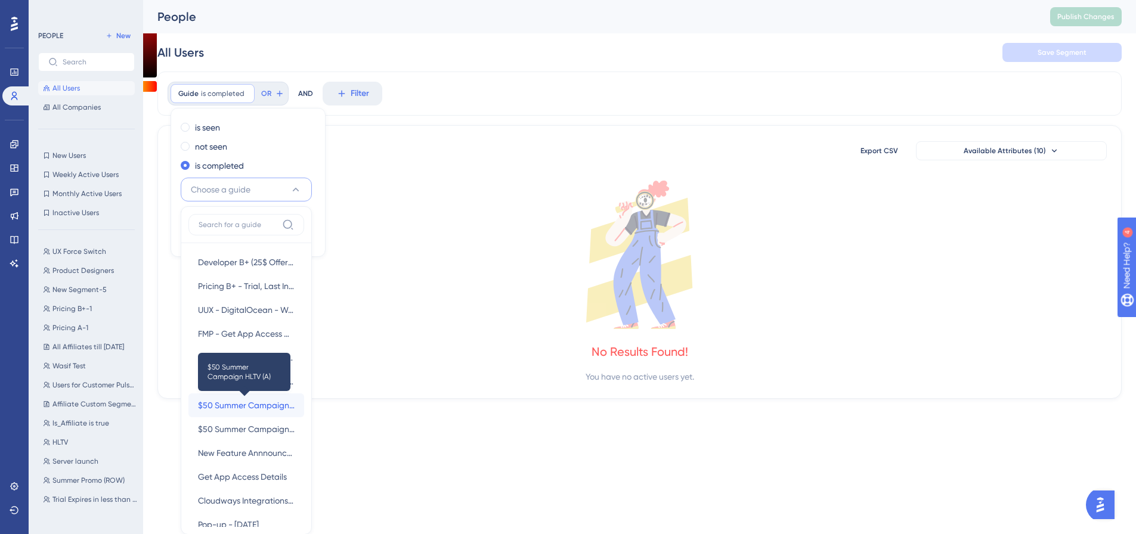
click at [236, 401] on span "$50 Summer Campaign HLTV (A)" at bounding box center [246, 405] width 97 height 14
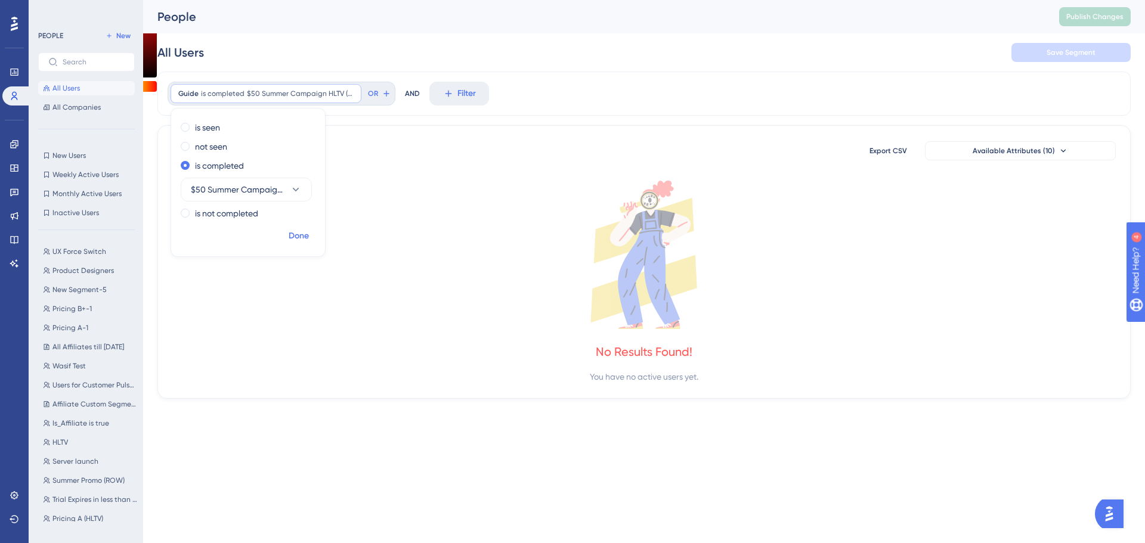
click at [295, 243] on button "Done" at bounding box center [298, 235] width 33 height 21
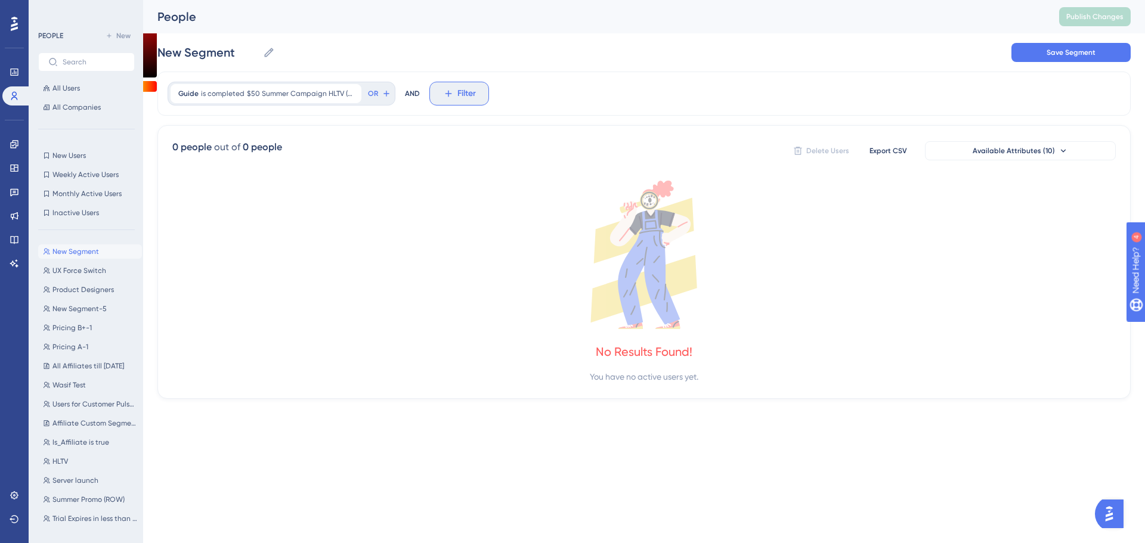
click at [440, 98] on button "Filter" at bounding box center [459, 94] width 60 height 24
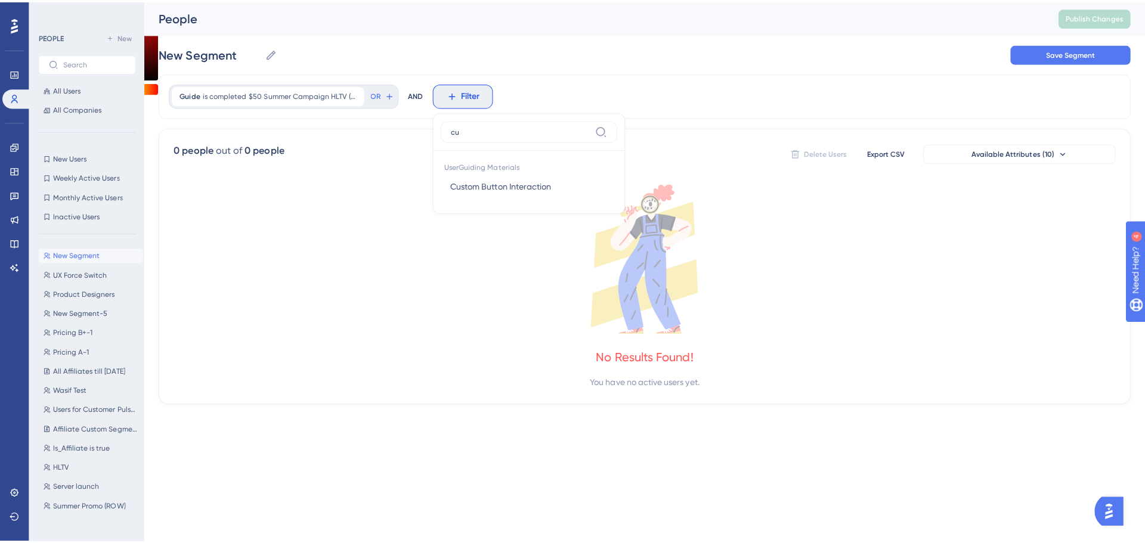
scroll to position [0, 0]
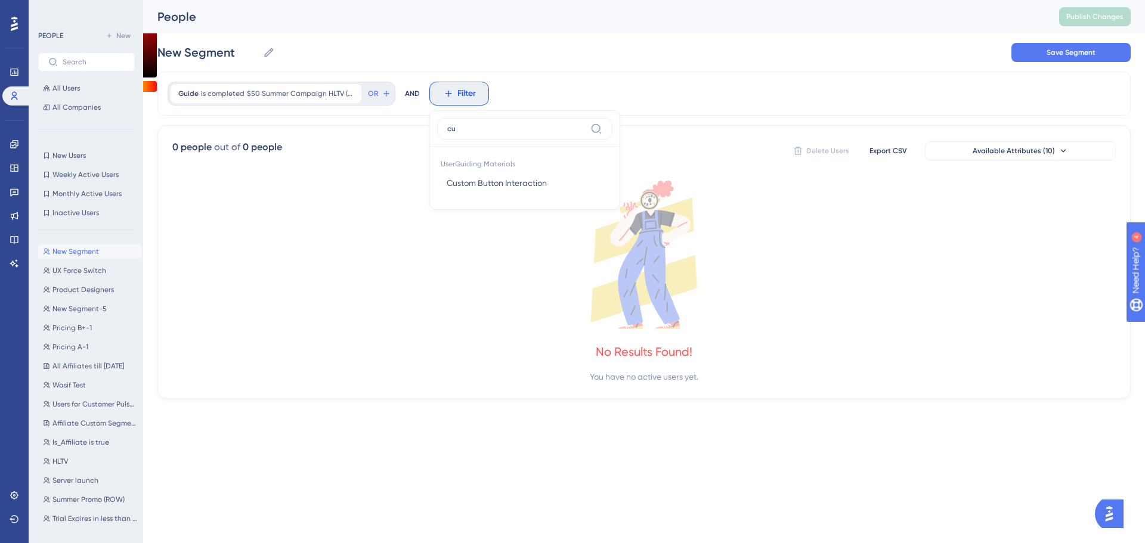
type input "c"
type input "t"
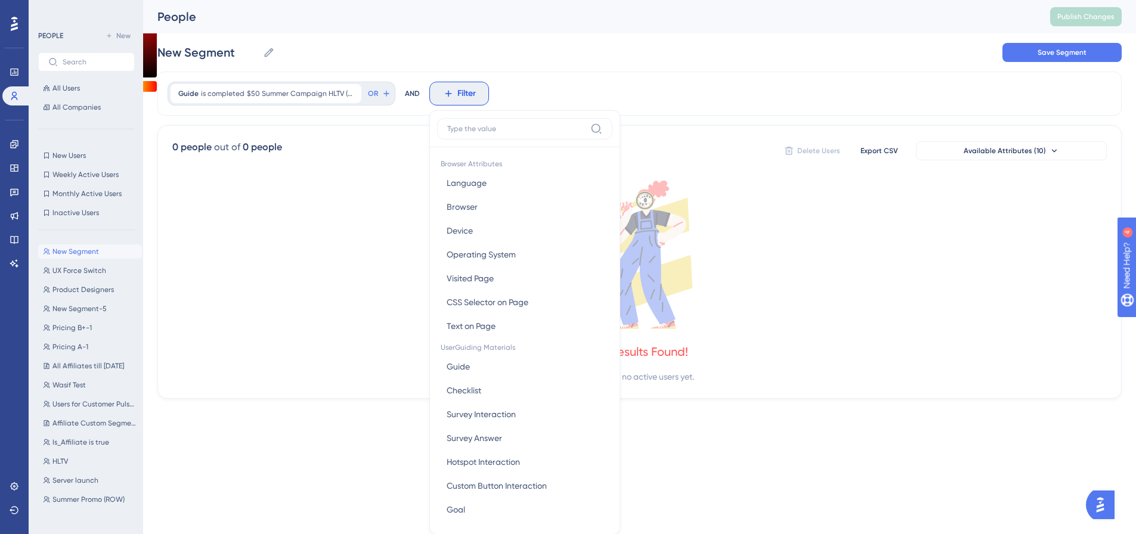
drag, startPoint x: 262, startPoint y: 305, endPoint x: 280, endPoint y: 289, distance: 24.5
click at [270, 298] on icon at bounding box center [639, 255] width 935 height 149
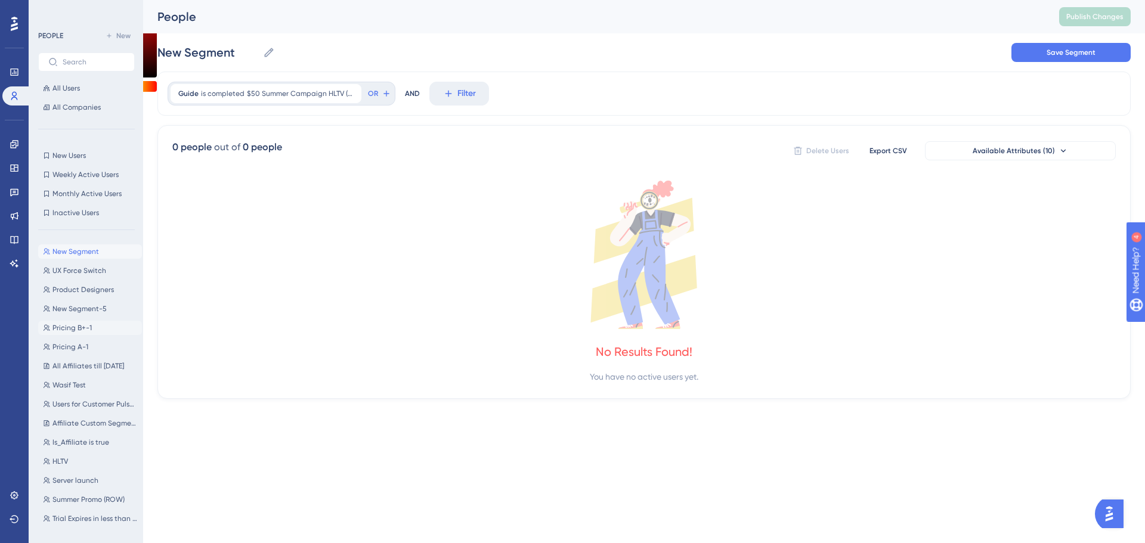
click at [88, 332] on span "Pricing B+-1" at bounding box center [71, 328] width 39 height 10
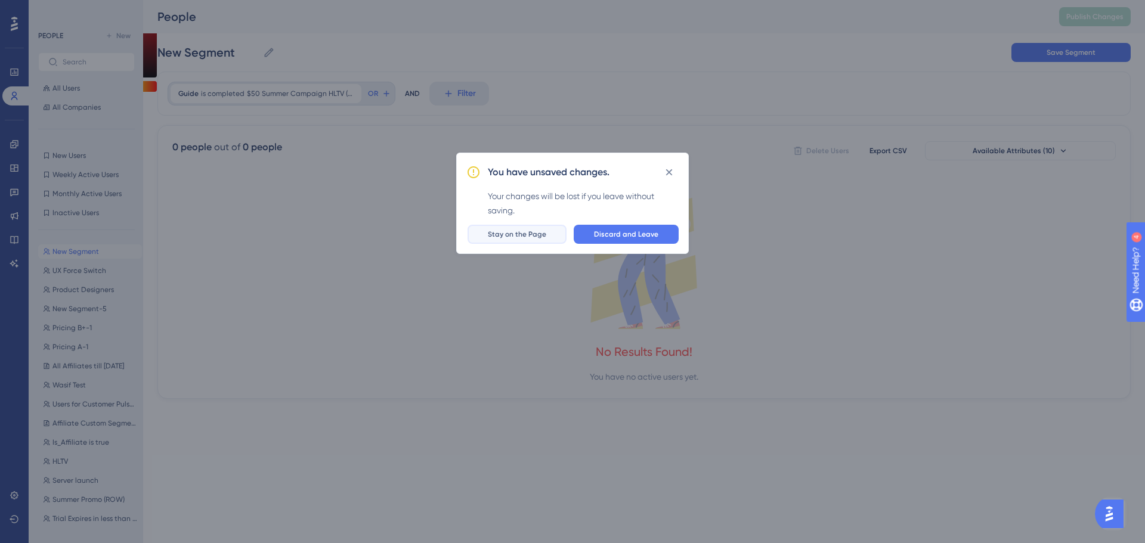
click at [519, 238] on span "Stay on the Page" at bounding box center [517, 235] width 58 height 10
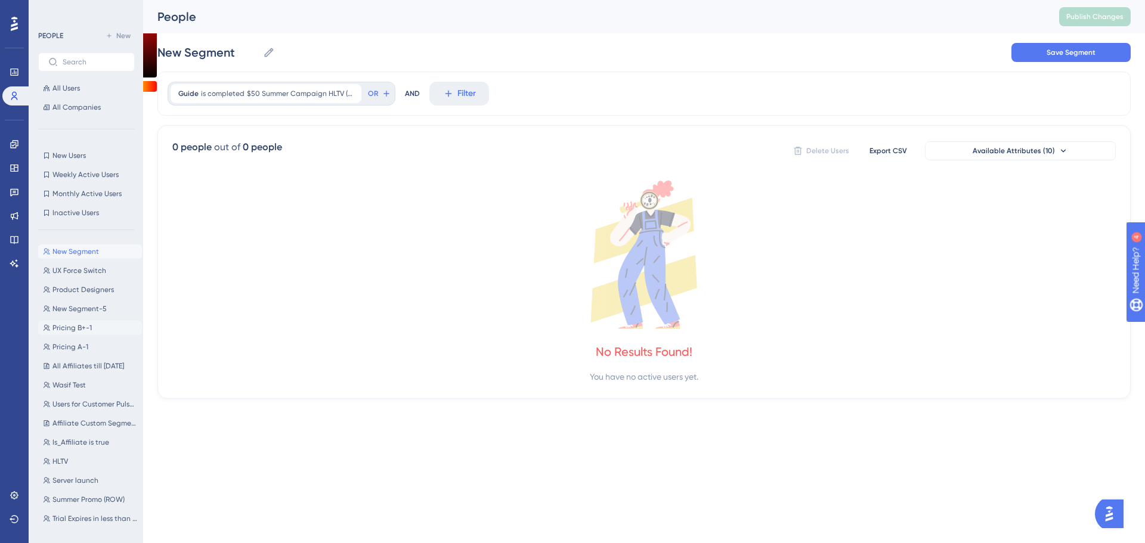
click at [77, 323] on button "Pricing B+-1 Pricing B+-1" at bounding box center [90, 328] width 104 height 14
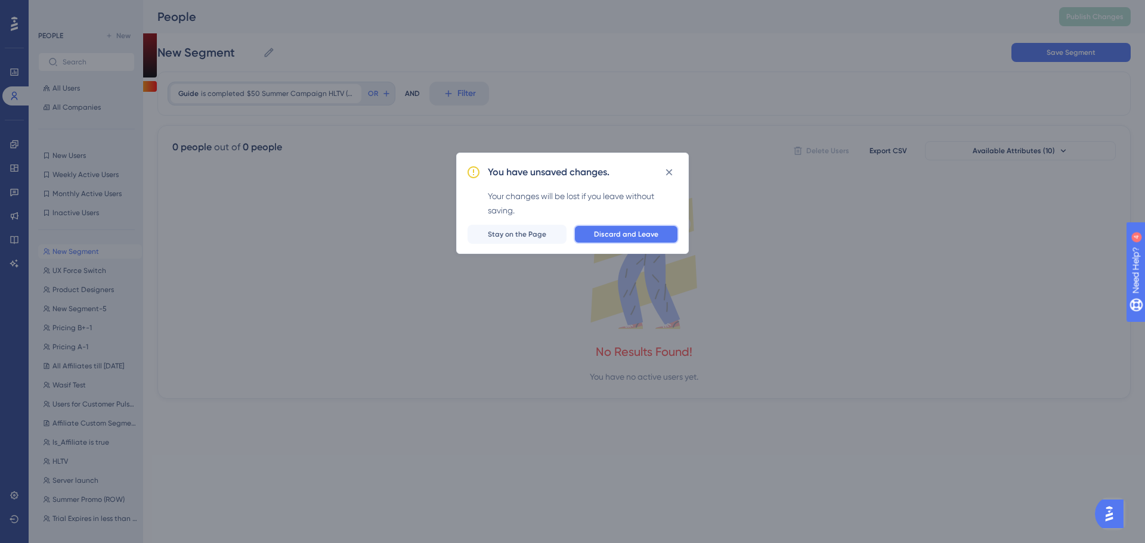
click at [635, 231] on span "Discard and Leave" at bounding box center [626, 235] width 64 height 10
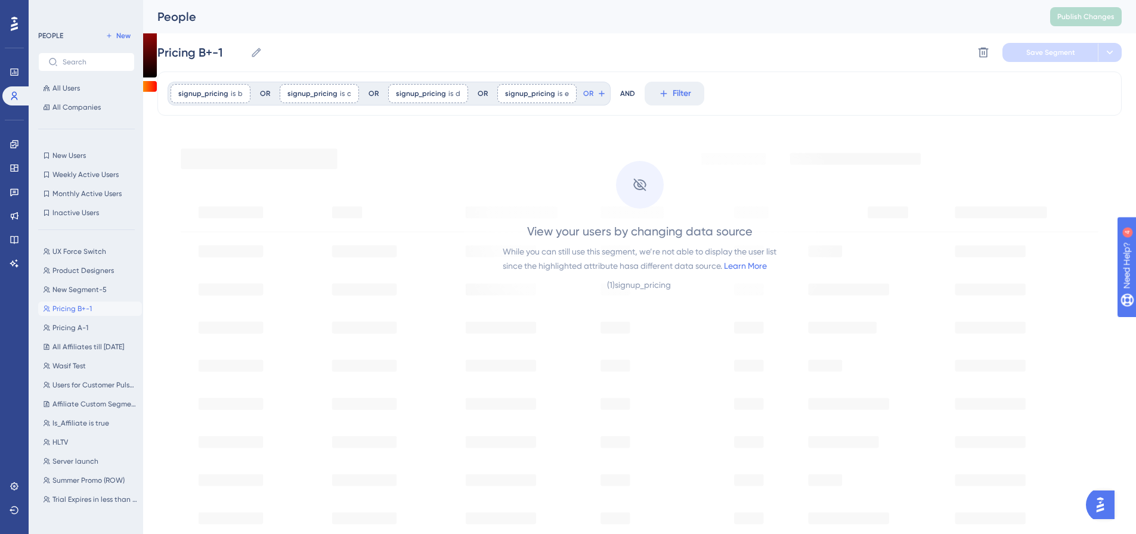
click at [70, 337] on div "UX Force Switch UX Force Switch Product Designers Product Designers New Segment…" at bounding box center [90, 376] width 104 height 273
click at [70, 330] on span "Pricing A-1" at bounding box center [70, 328] width 36 height 10
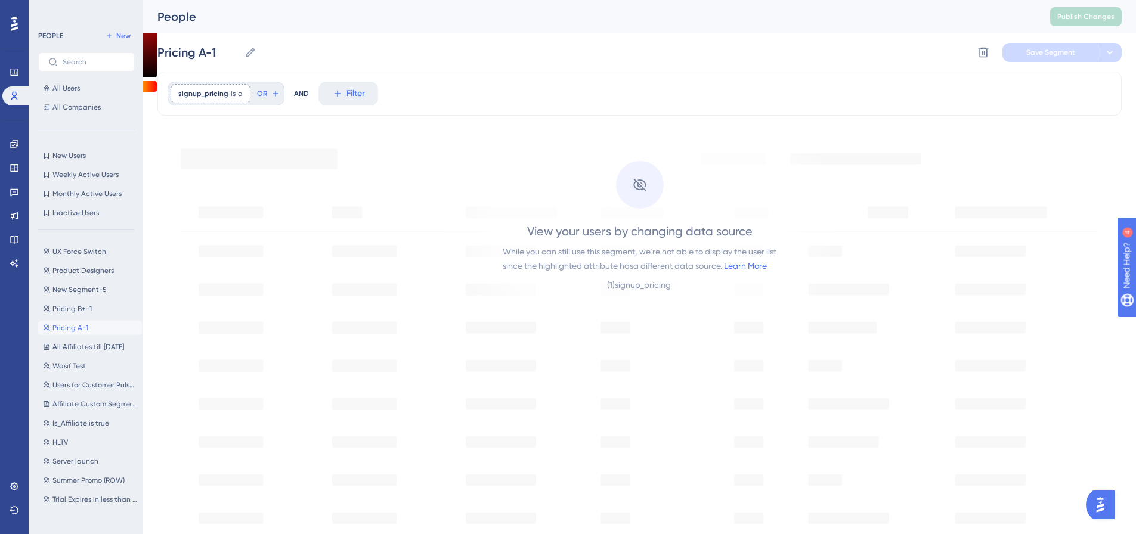
click at [644, 201] on div at bounding box center [640, 185] width 48 height 48
click at [79, 266] on span "Product Designers" at bounding box center [82, 271] width 61 height 10
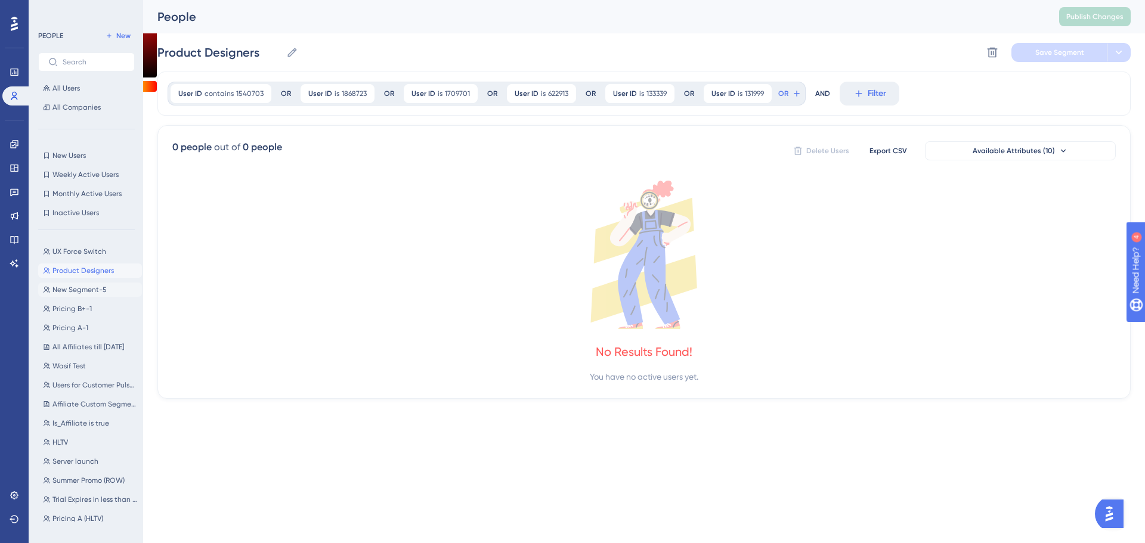
click at [83, 289] on span "New Segment-5" at bounding box center [79, 290] width 54 height 10
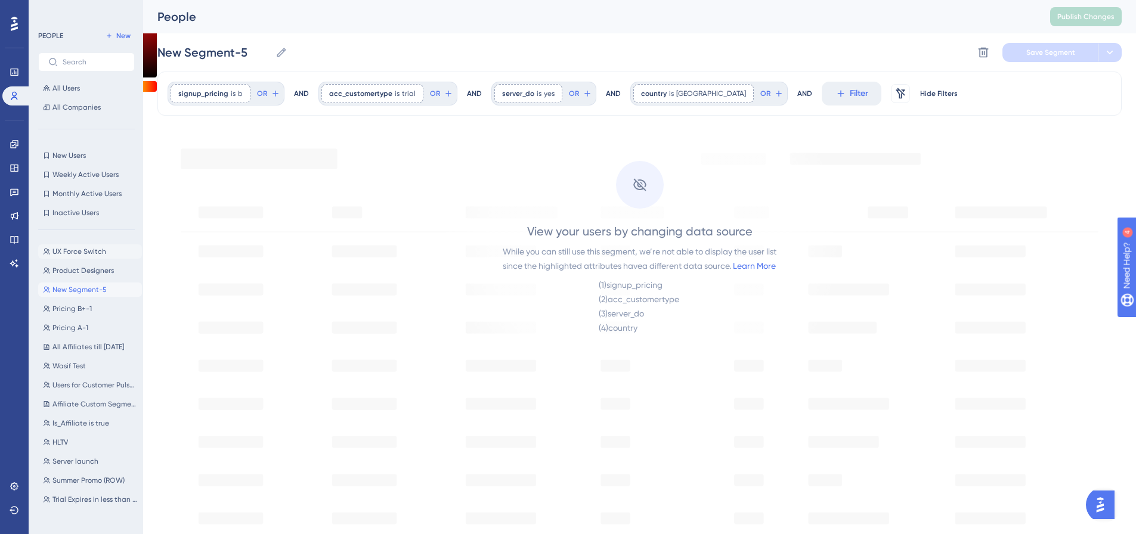
click at [80, 248] on span "UX Force Switch" at bounding box center [79, 252] width 54 height 10
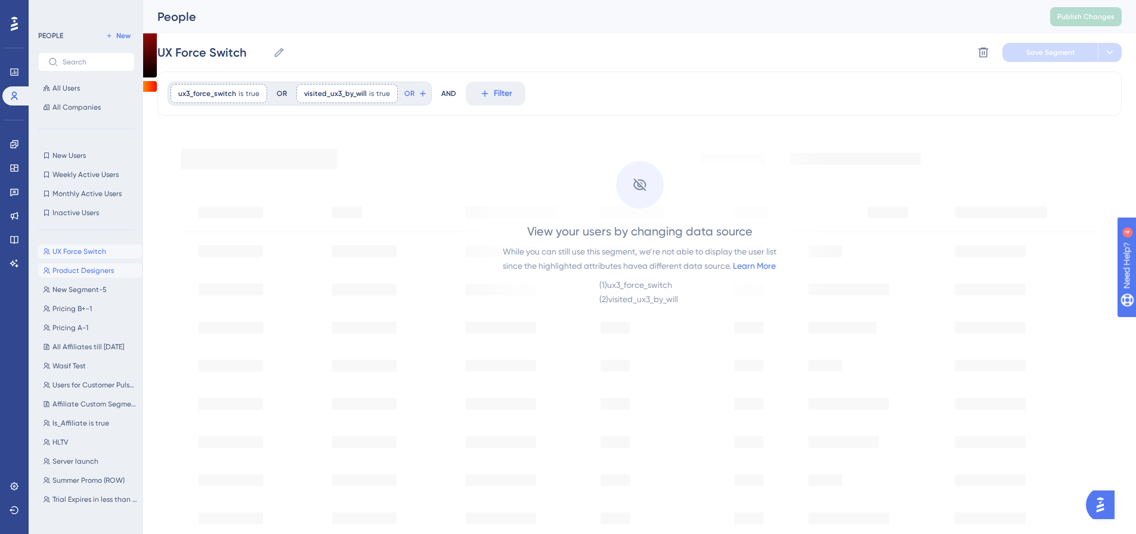
click at [83, 267] on span "Product Designers" at bounding box center [82, 271] width 61 height 10
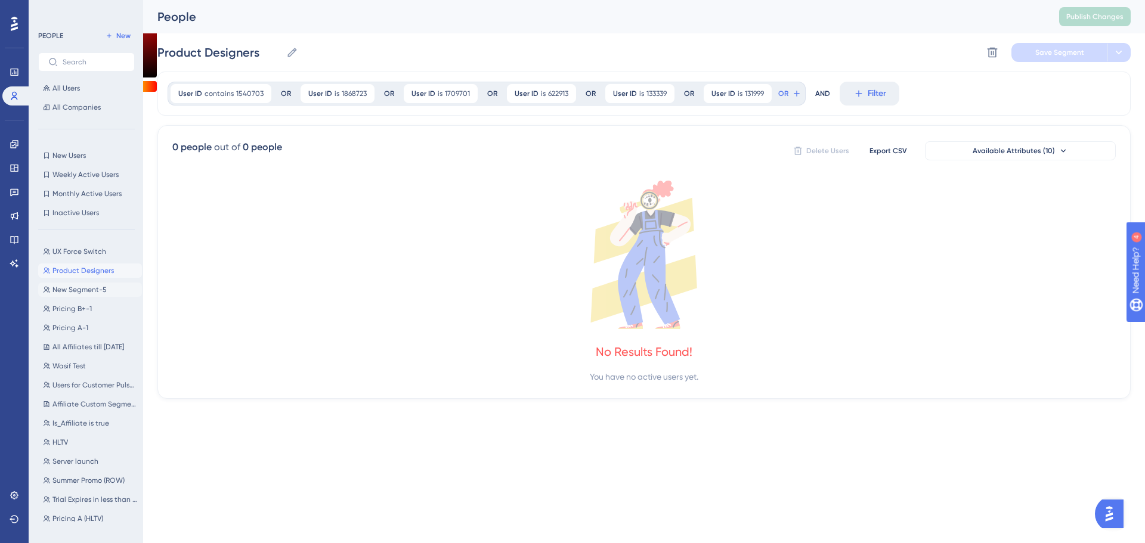
click at [89, 290] on span "New Segment-5" at bounding box center [79, 290] width 54 height 10
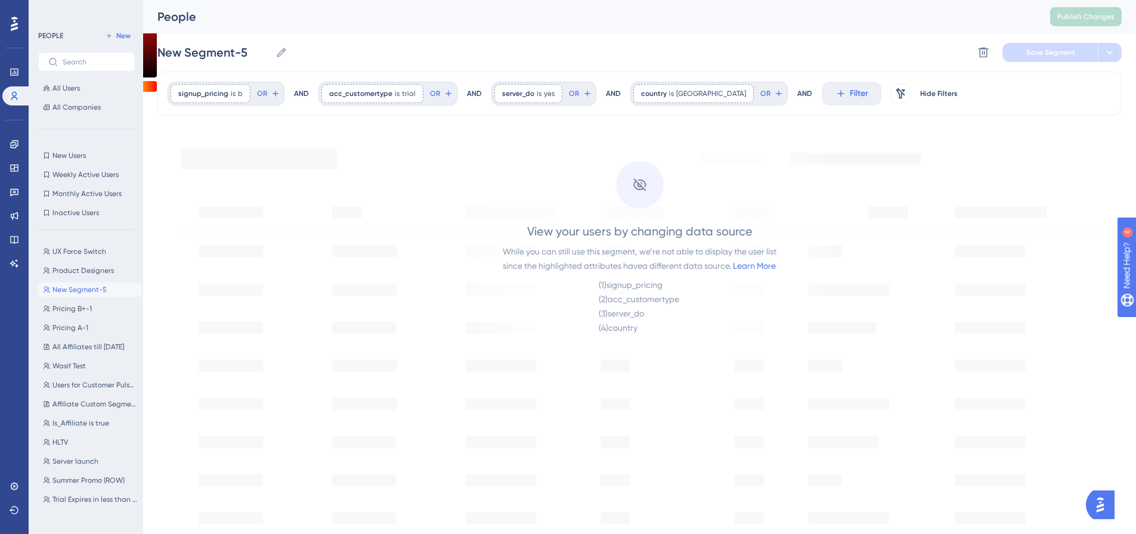
click at [52, 141] on div "PEOPLE New All Users All Companies New Users New Users Weekly Active Users Week…" at bounding box center [86, 271] width 97 height 484
click at [63, 148] on div "PEOPLE New All Users All Companies New Users New Users Weekly Active Users Week…" at bounding box center [86, 271] width 97 height 484
click at [69, 360] on button "Wasif Test Wasif Test" at bounding box center [90, 366] width 104 height 14
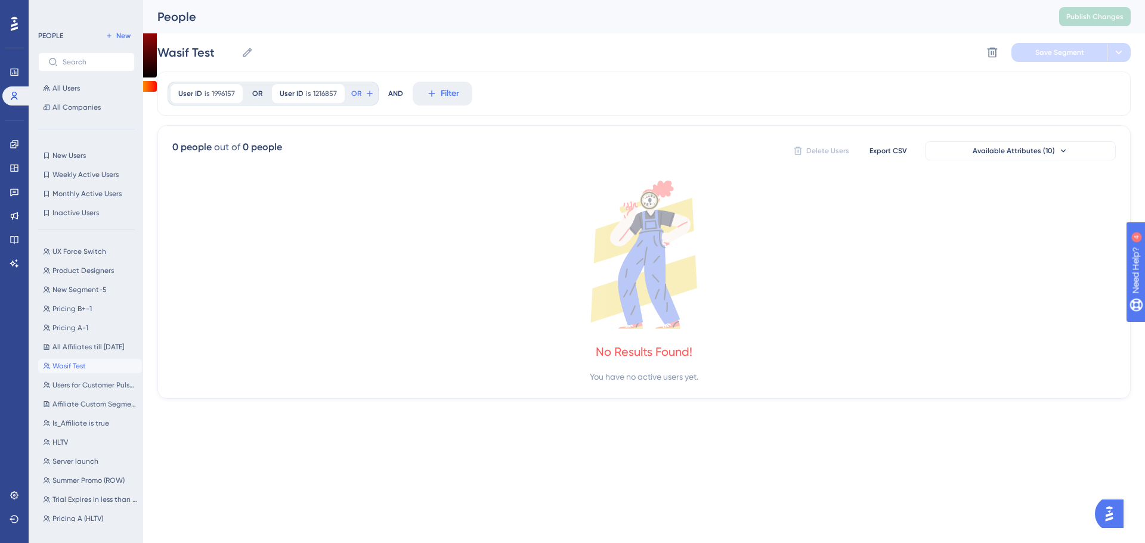
click at [69, 360] on button "Wasif Test Wasif Test" at bounding box center [90, 366] width 104 height 14
click at [74, 343] on span "All Affiliates till 9/12/2025" at bounding box center [88, 347] width 72 height 10
type input "All Affiliates till 9/12/2025"
click at [16, 27] on icon at bounding box center [14, 24] width 7 height 14
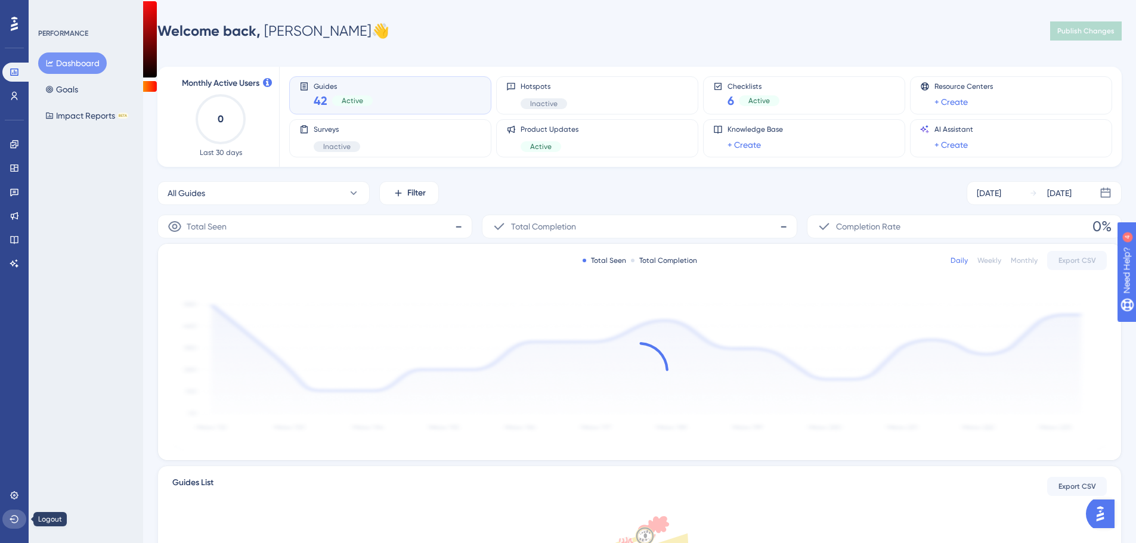
click at [13, 521] on icon at bounding box center [15, 520] width 10 height 10
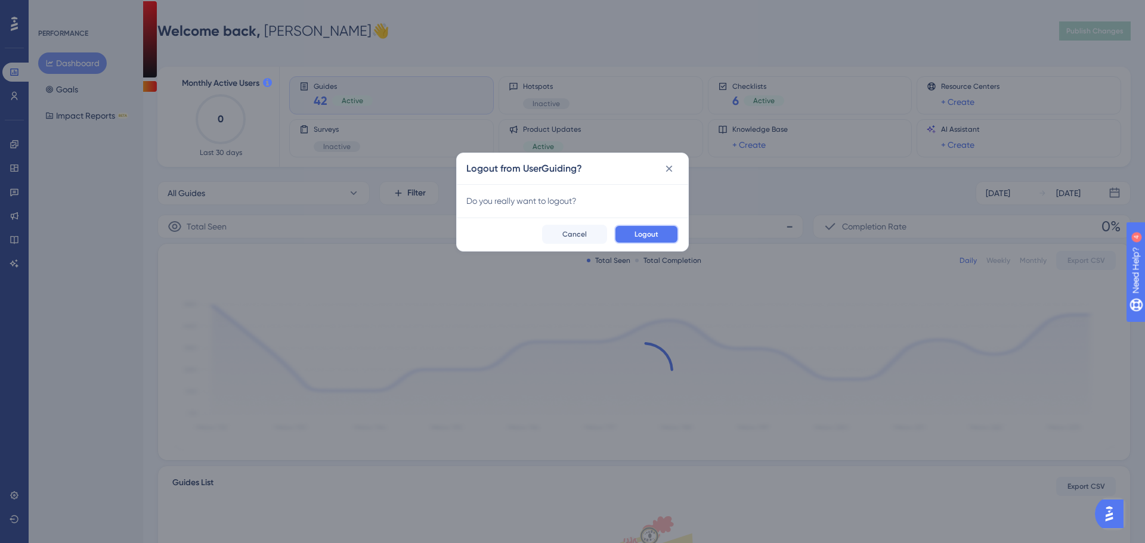
click at [666, 232] on button "Logout" at bounding box center [646, 234] width 64 height 19
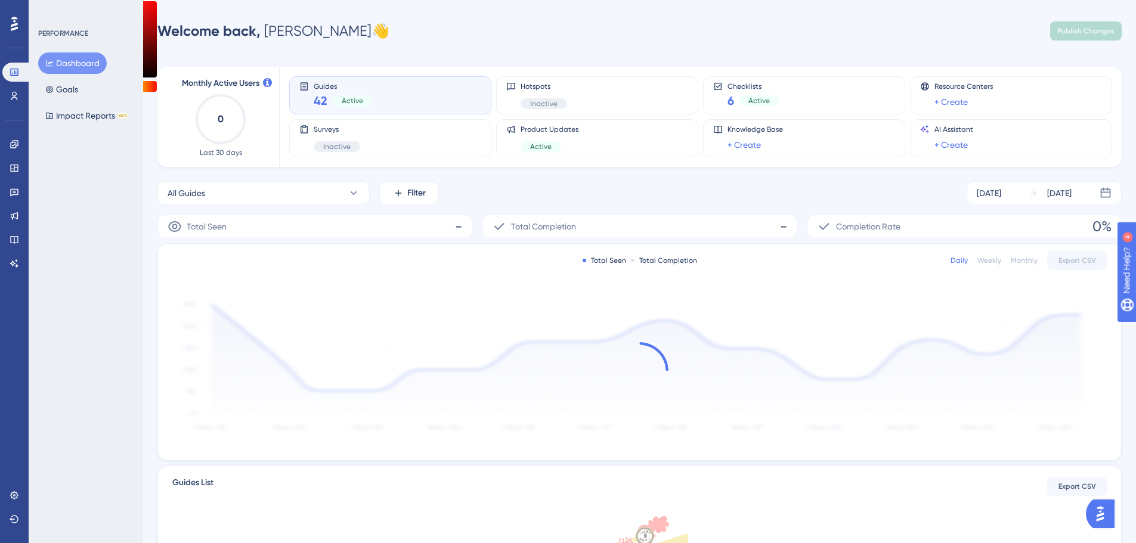
click at [85, 377] on div "PERFORMANCE Dashboard Goals Impact Reports BETA" at bounding box center [86, 271] width 115 height 543
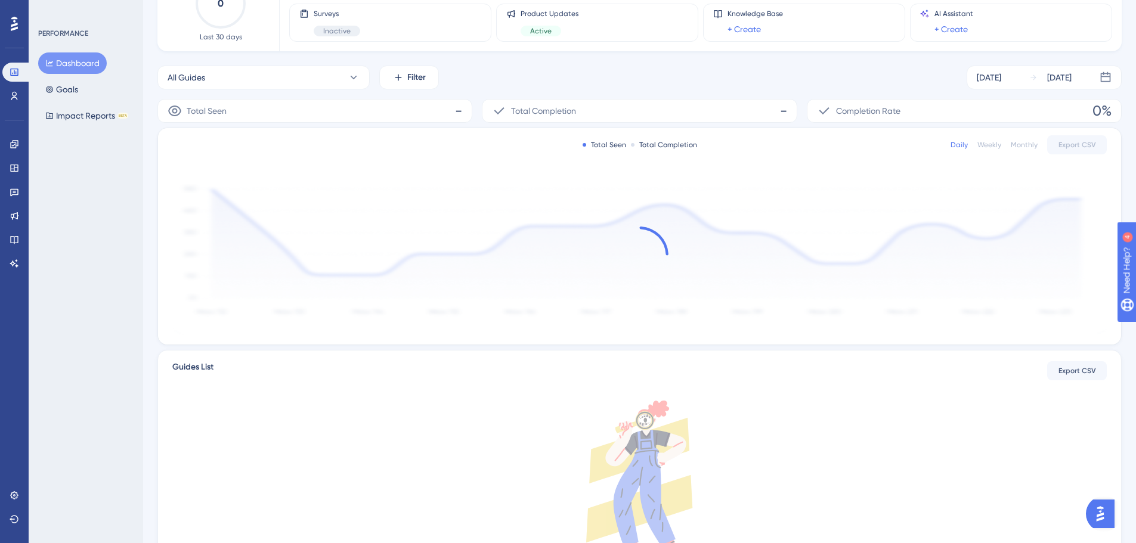
scroll to position [119, 0]
